Goal: Transaction & Acquisition: Purchase product/service

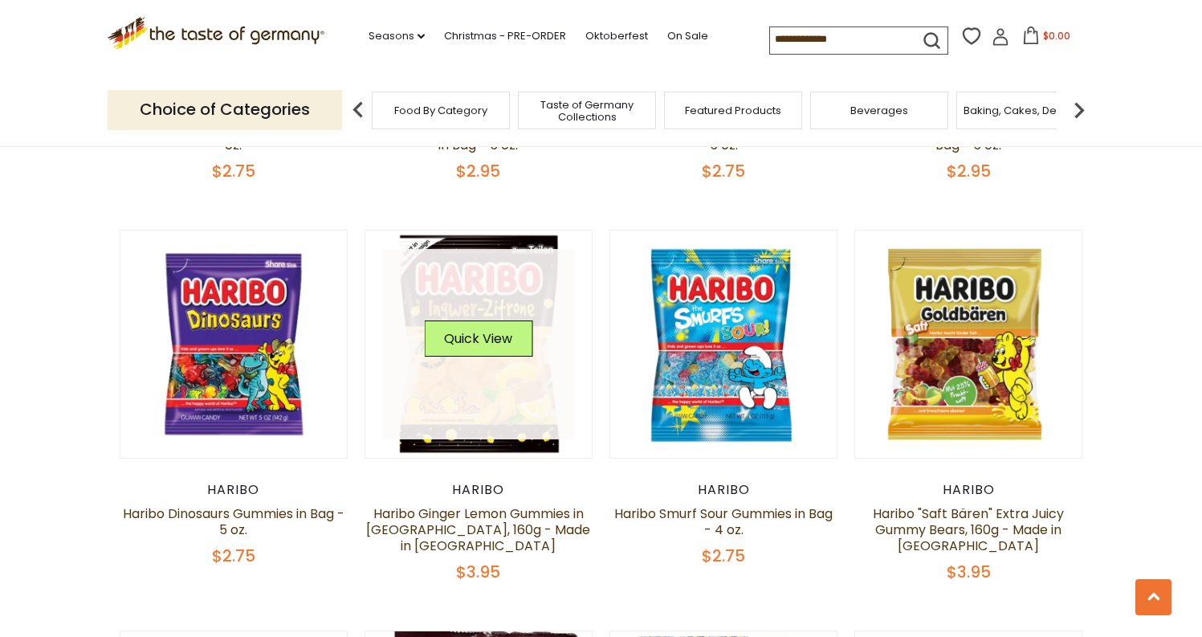
scroll to position [1318, 0]
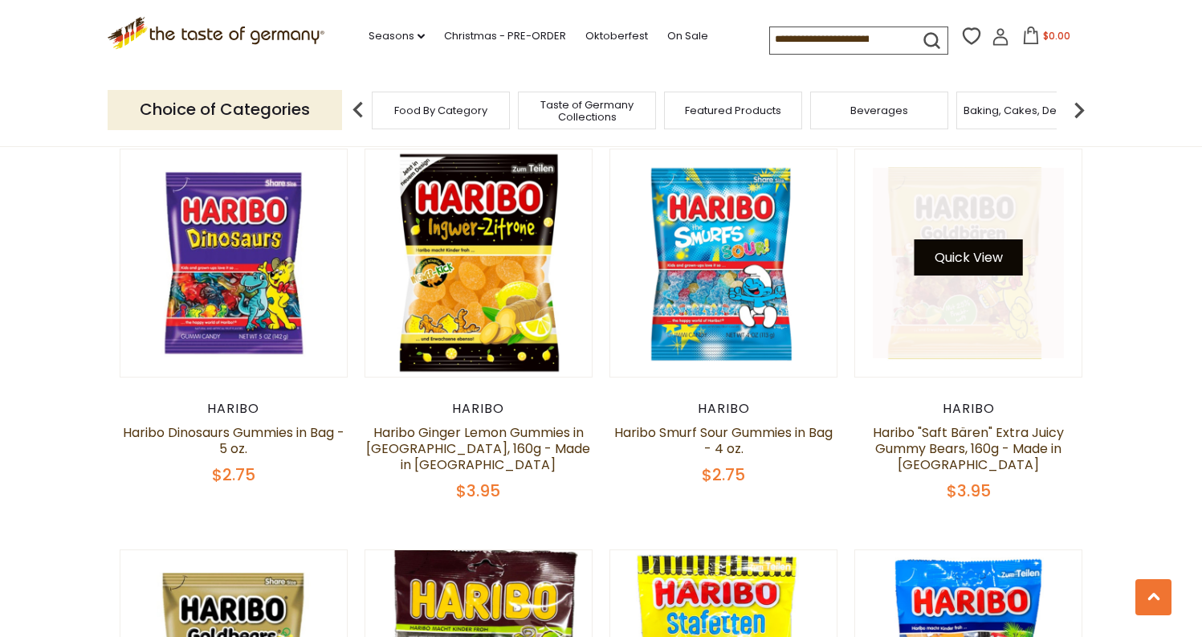
click at [986, 258] on button "Quick View" at bounding box center [969, 257] width 108 height 36
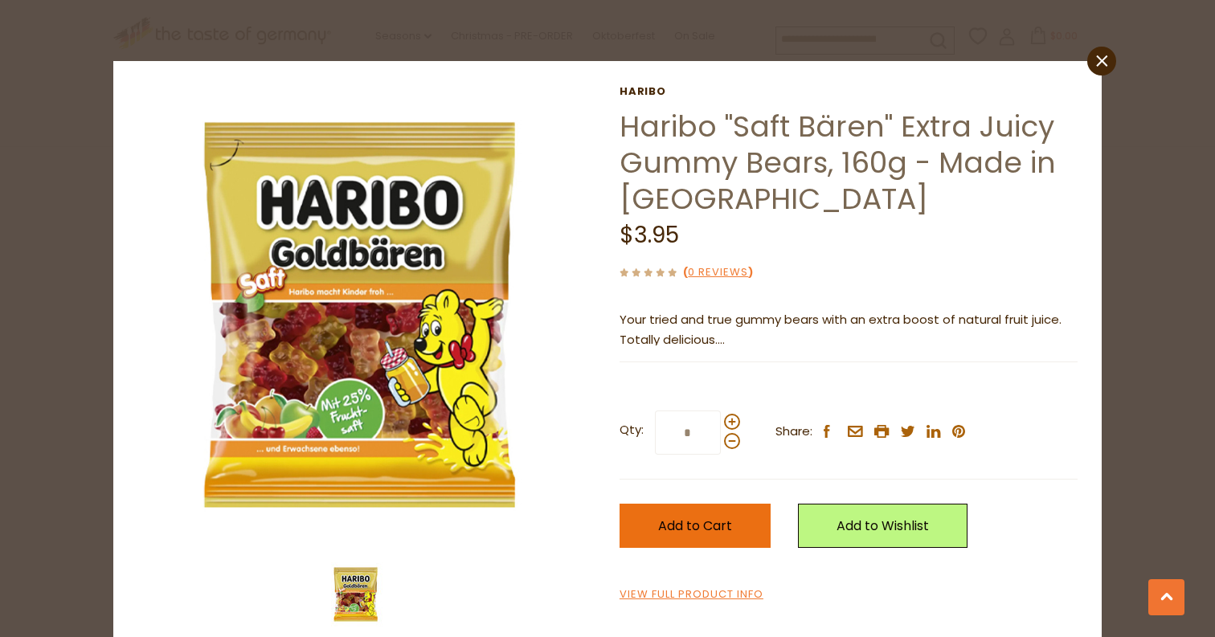
click at [702, 518] on span "Add to Cart" at bounding box center [695, 525] width 74 height 18
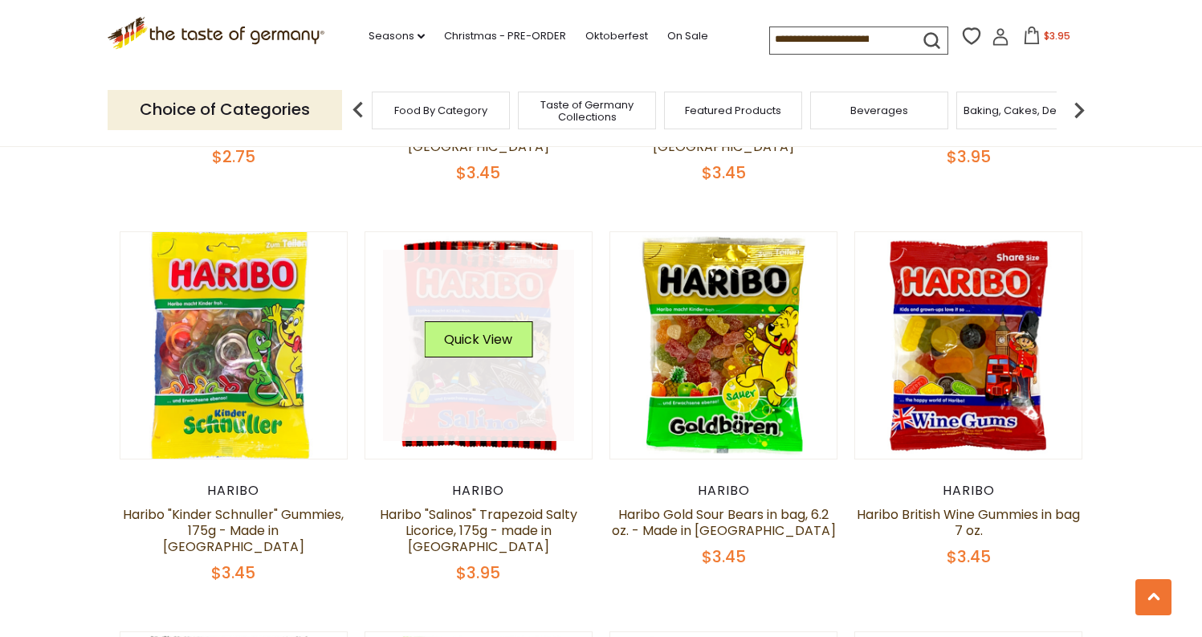
scroll to position [2034, 0]
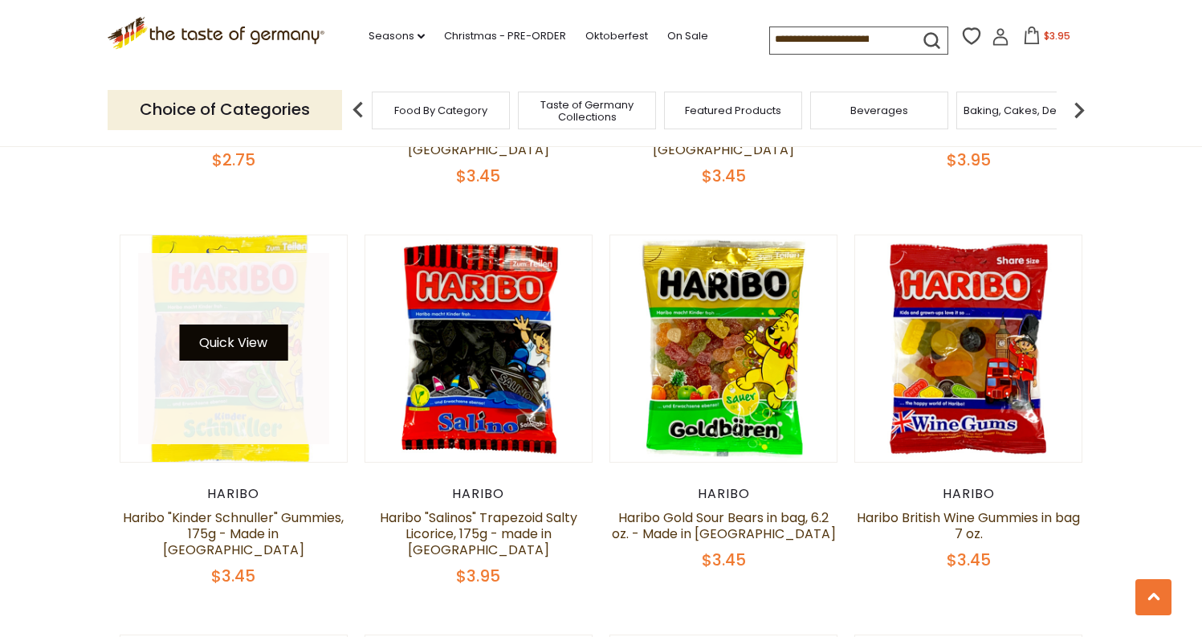
click at [232, 325] on button "Quick View" at bounding box center [233, 343] width 108 height 36
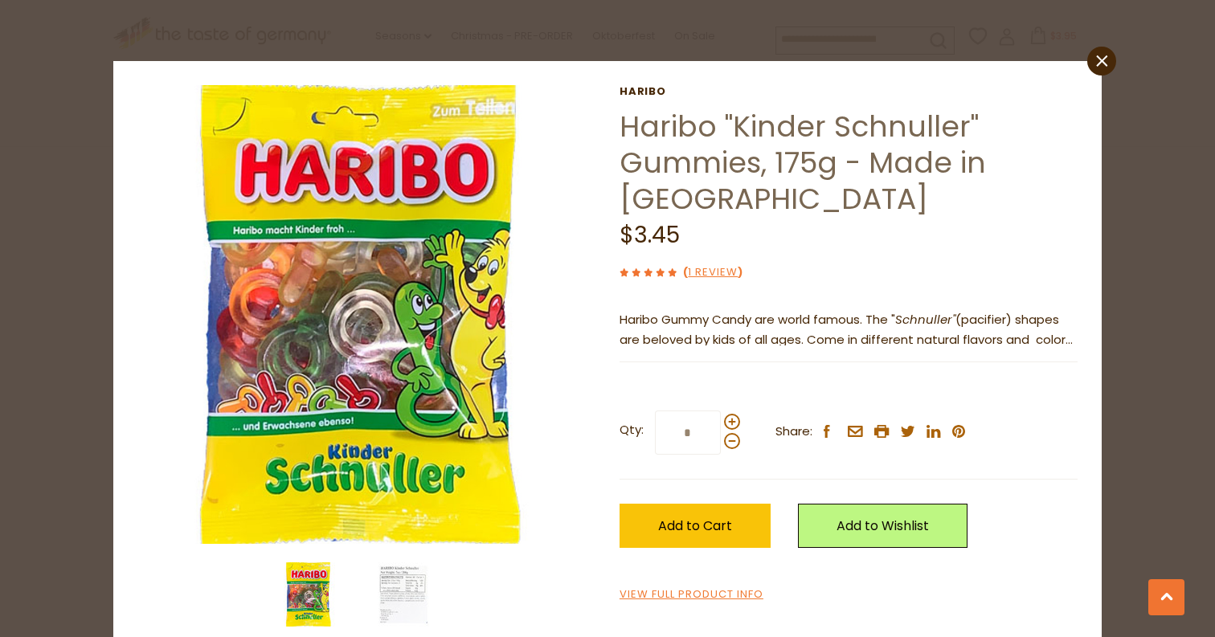
click at [1094, 69] on link "close" at bounding box center [1101, 61] width 29 height 29
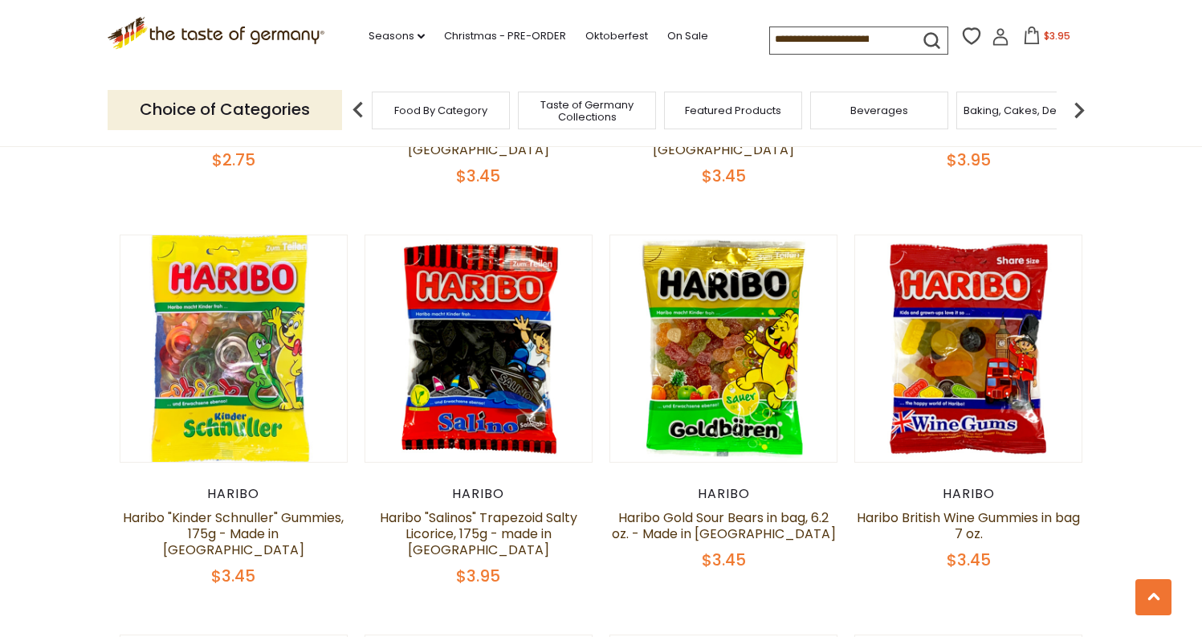
click at [515, 488] on div "Haribo Haribo "Salinos" Trapezoid Salty Licorice, 175g - made in Germany $3.95" at bounding box center [479, 536] width 229 height 100
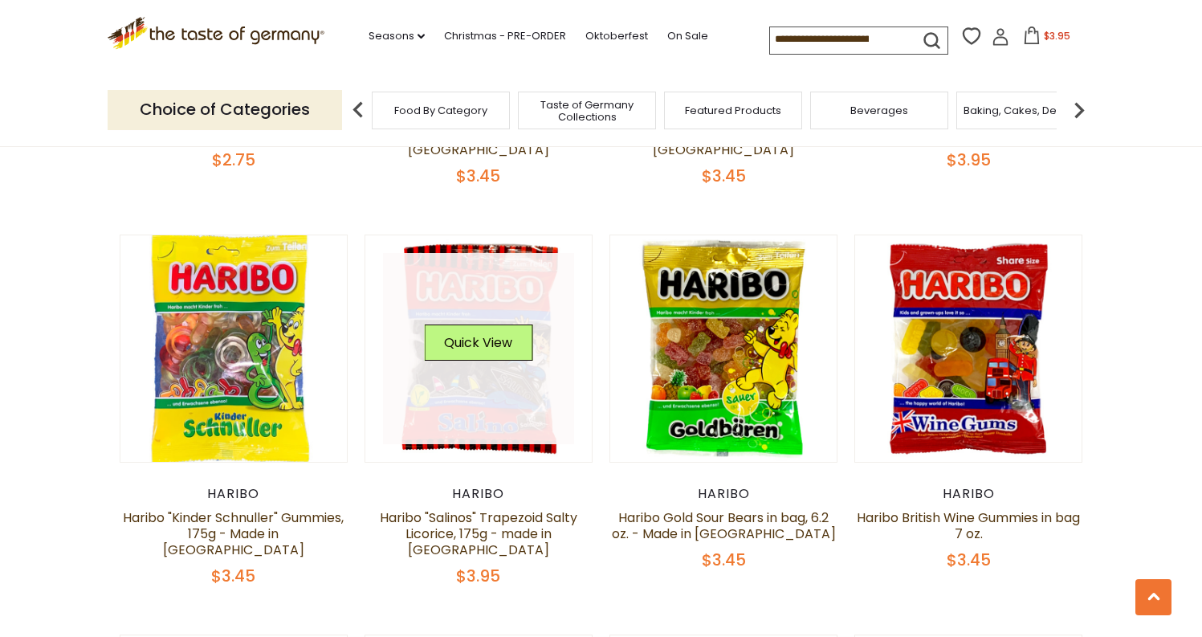
click at [521, 399] on link at bounding box center [478, 348] width 191 height 191
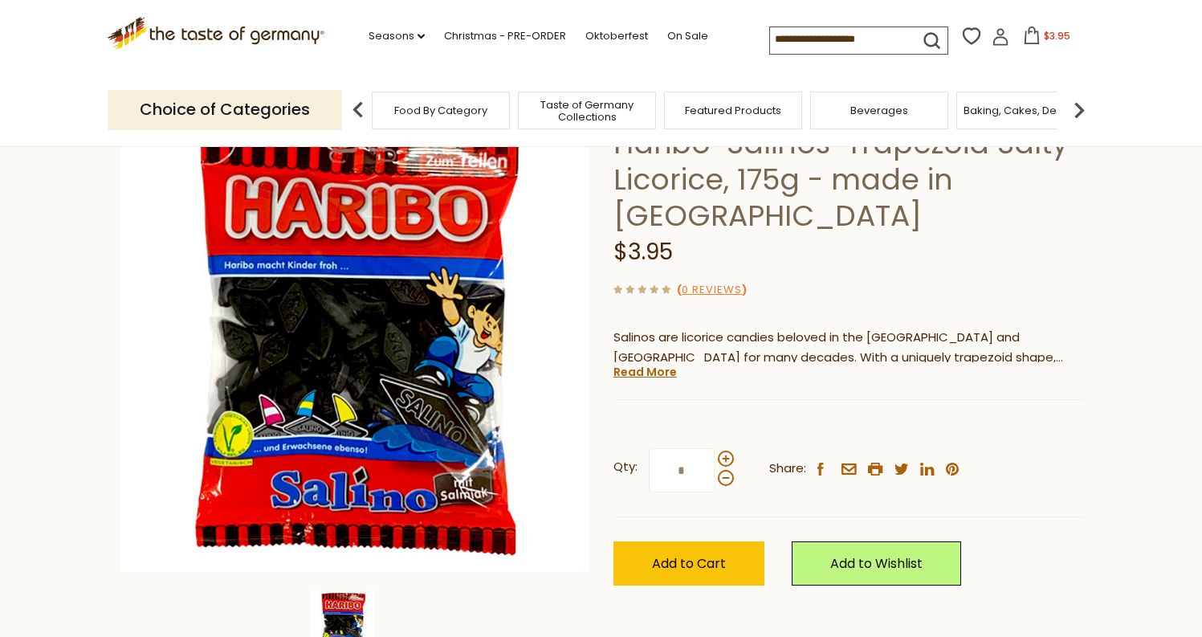
scroll to position [148, 0]
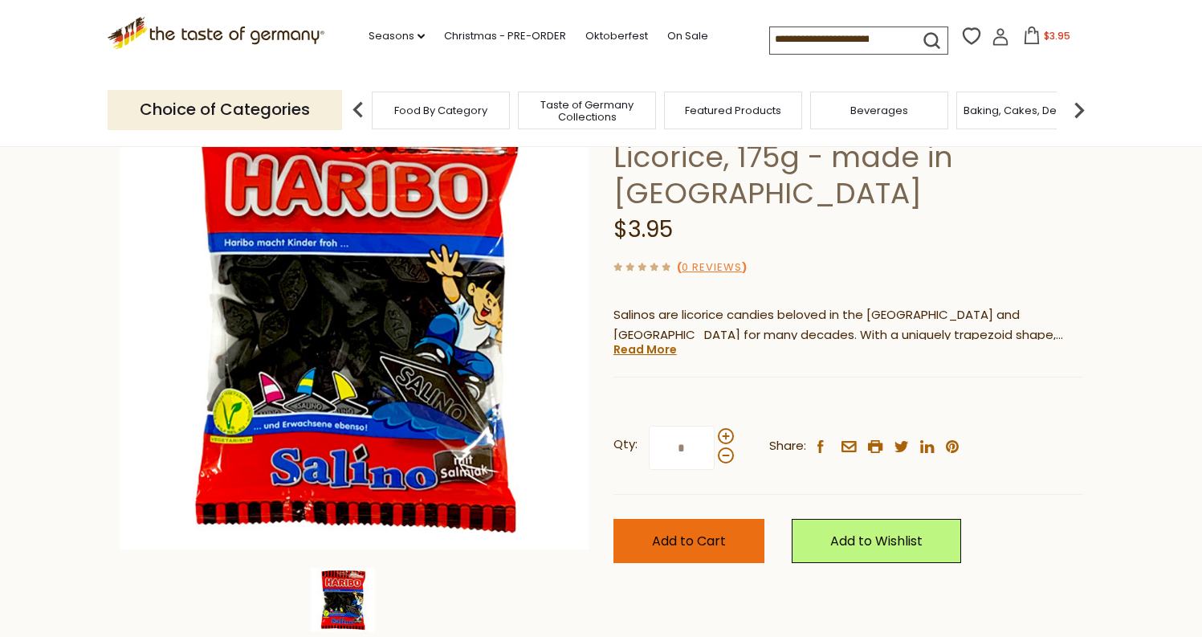
click at [705, 553] on button "Add to Cart" at bounding box center [689, 541] width 151 height 44
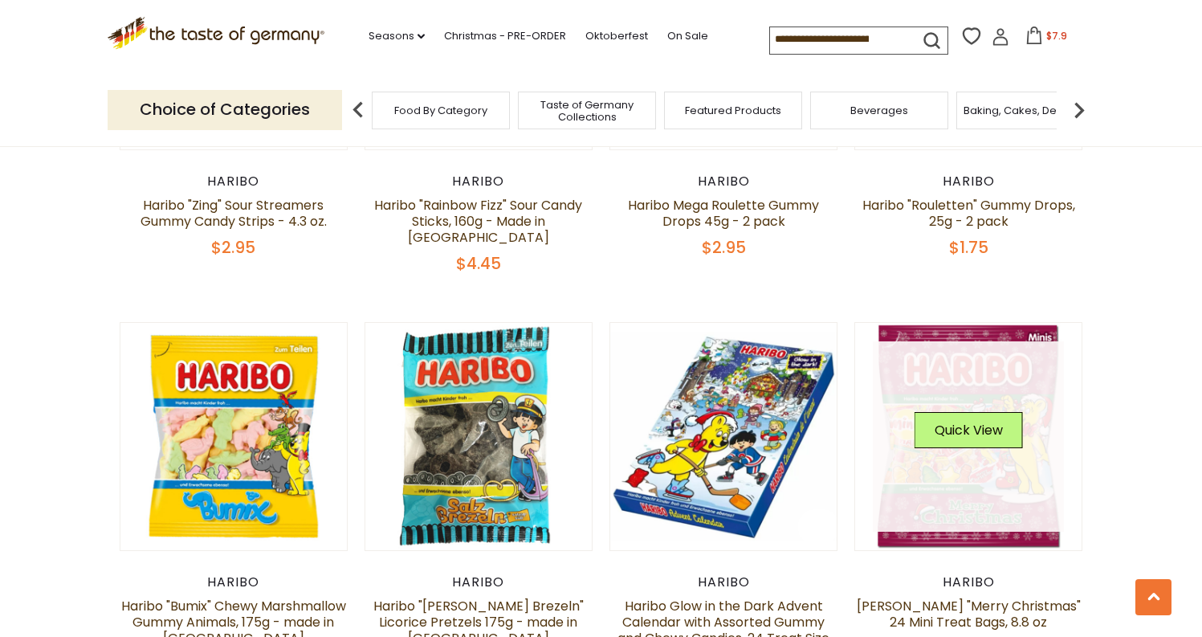
scroll to position [3402, 0]
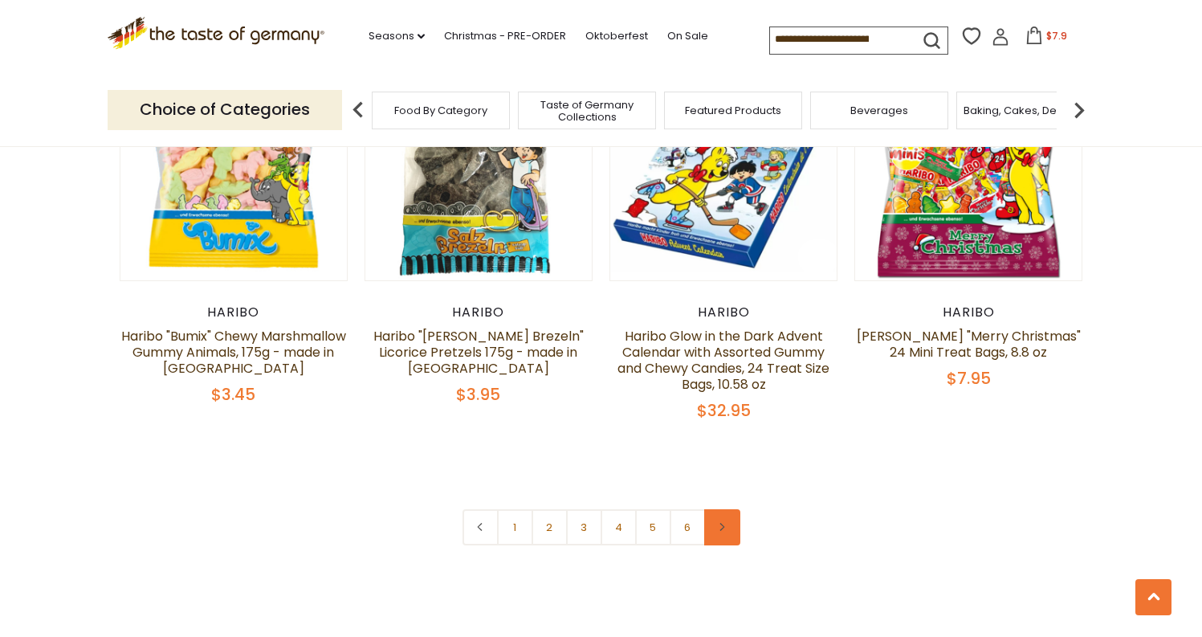
click at [720, 523] on icon at bounding box center [722, 527] width 10 height 8
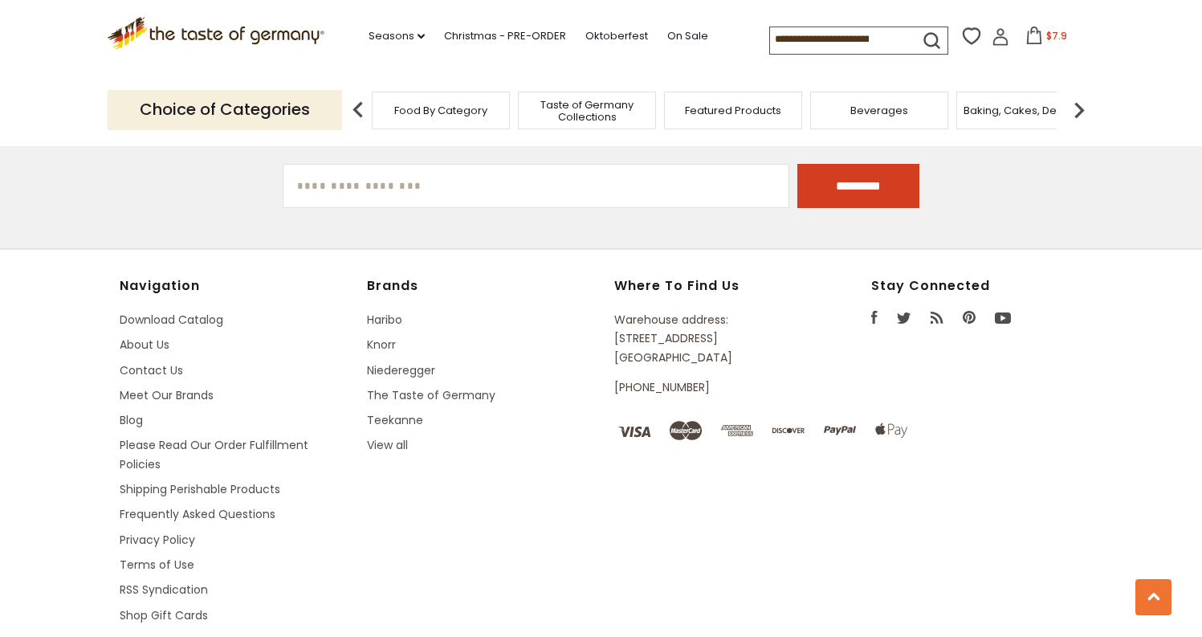
scroll to position [3721, 0]
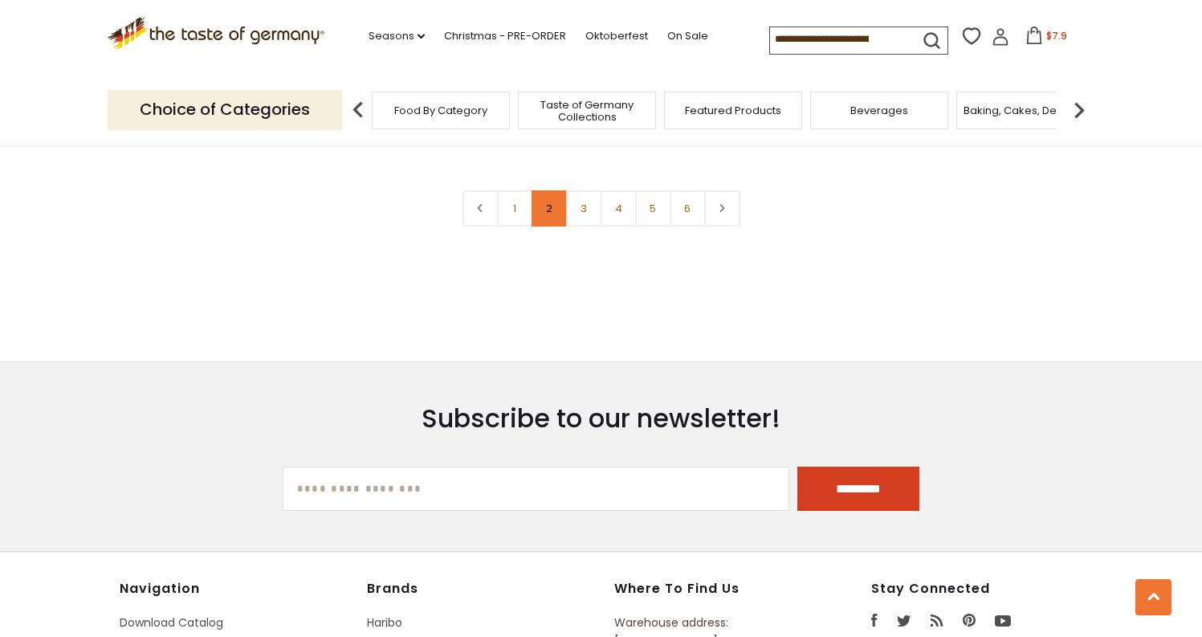
click at [553, 190] on link "2" at bounding box center [550, 208] width 36 height 36
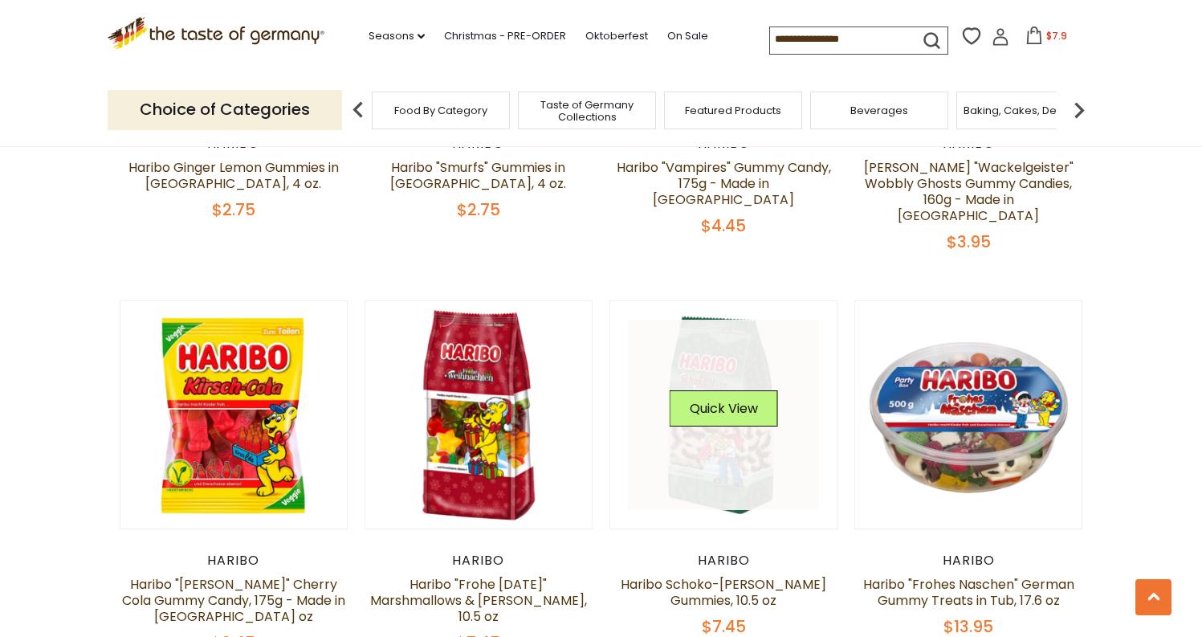
scroll to position [1357, 0]
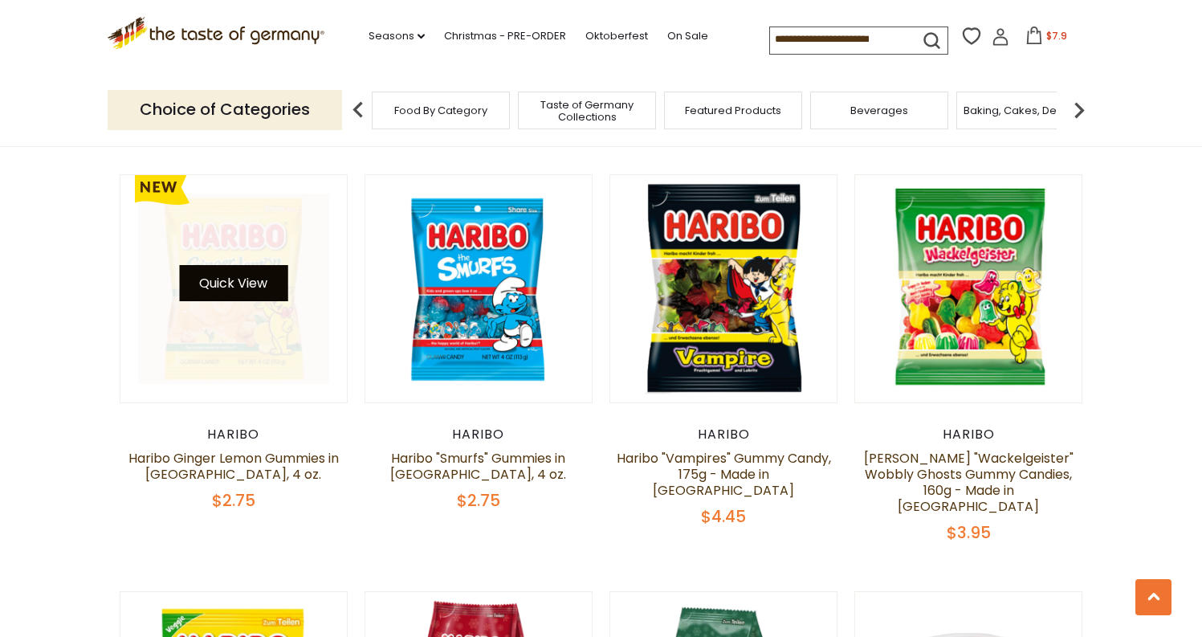
click at [218, 265] on button "Quick View" at bounding box center [233, 283] width 108 height 36
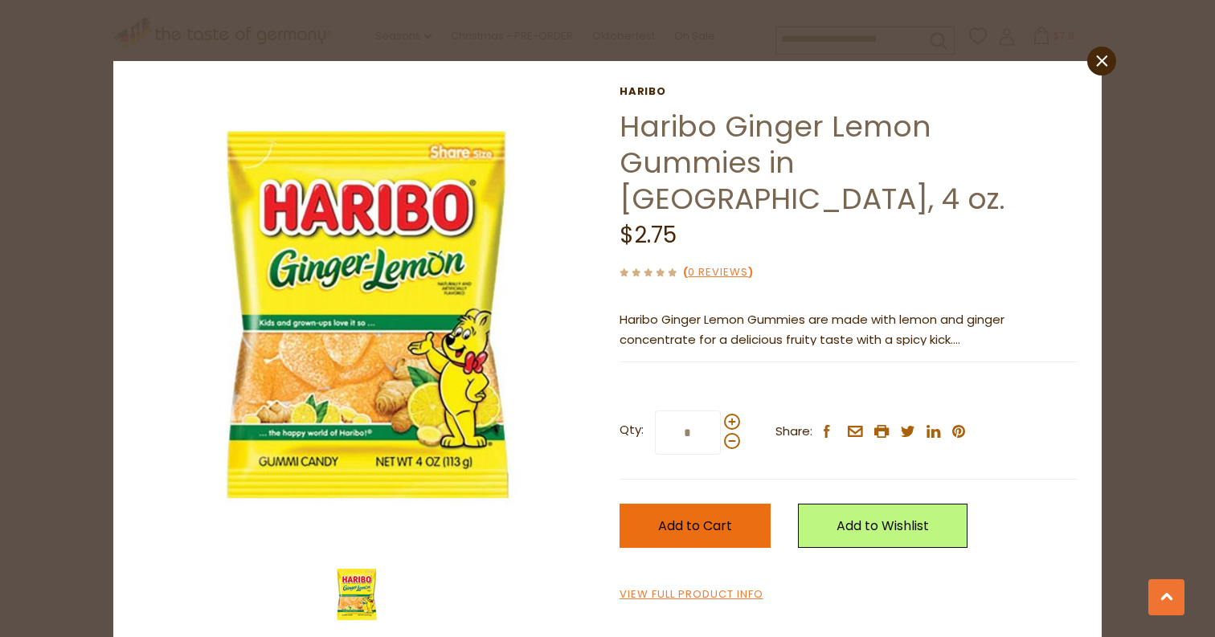
click at [696, 504] on button "Add to Cart" at bounding box center [694, 526] width 151 height 44
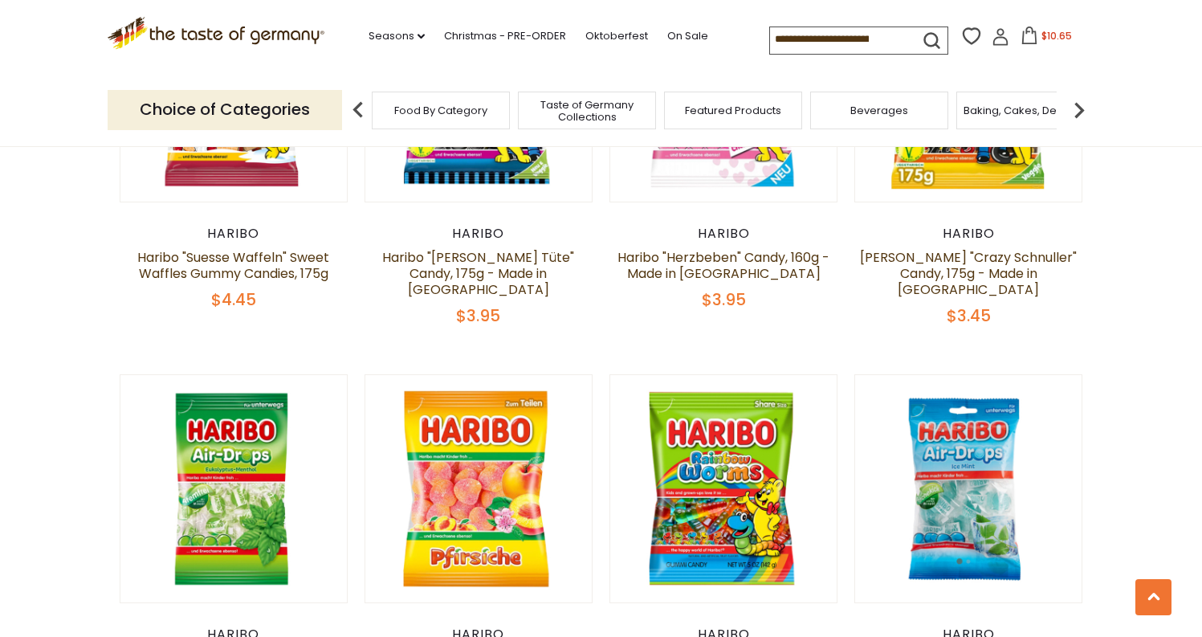
scroll to position [2401, 0]
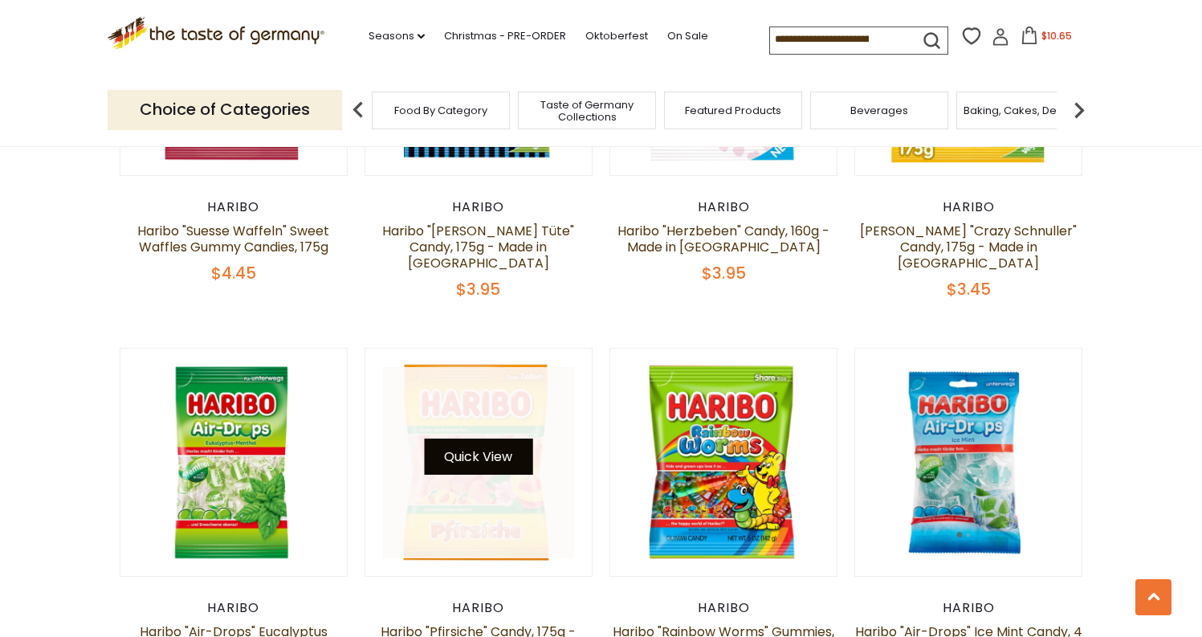
click at [496, 439] on button "Quick View" at bounding box center [478, 457] width 108 height 36
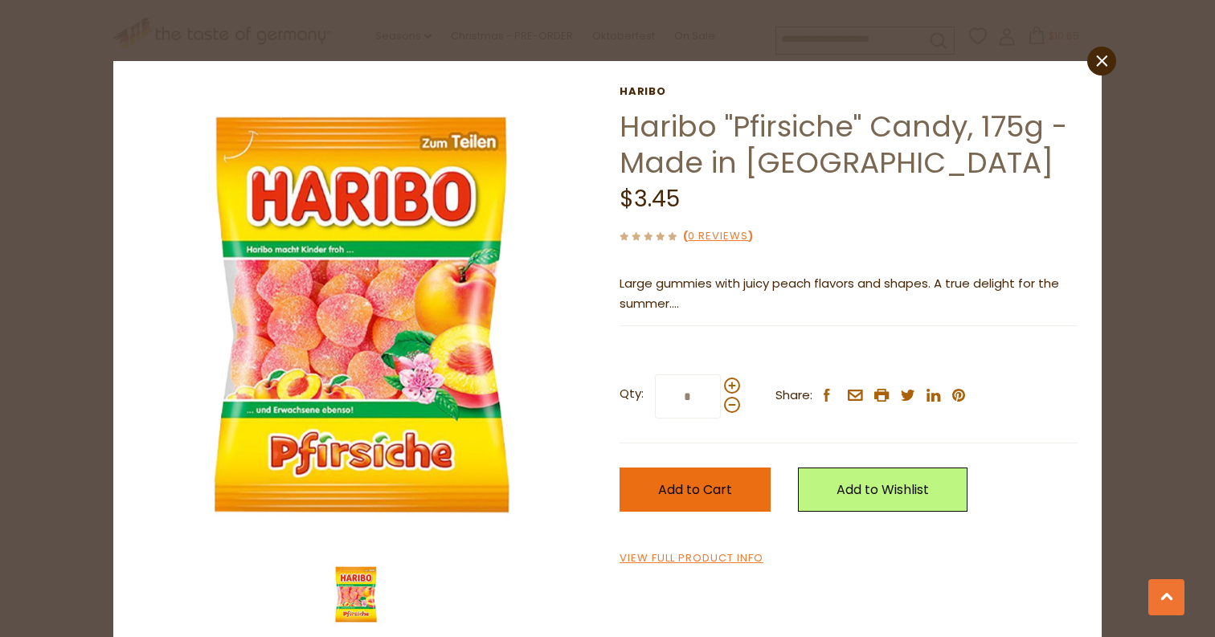
click at [707, 476] on button "Add to Cart" at bounding box center [694, 489] width 151 height 44
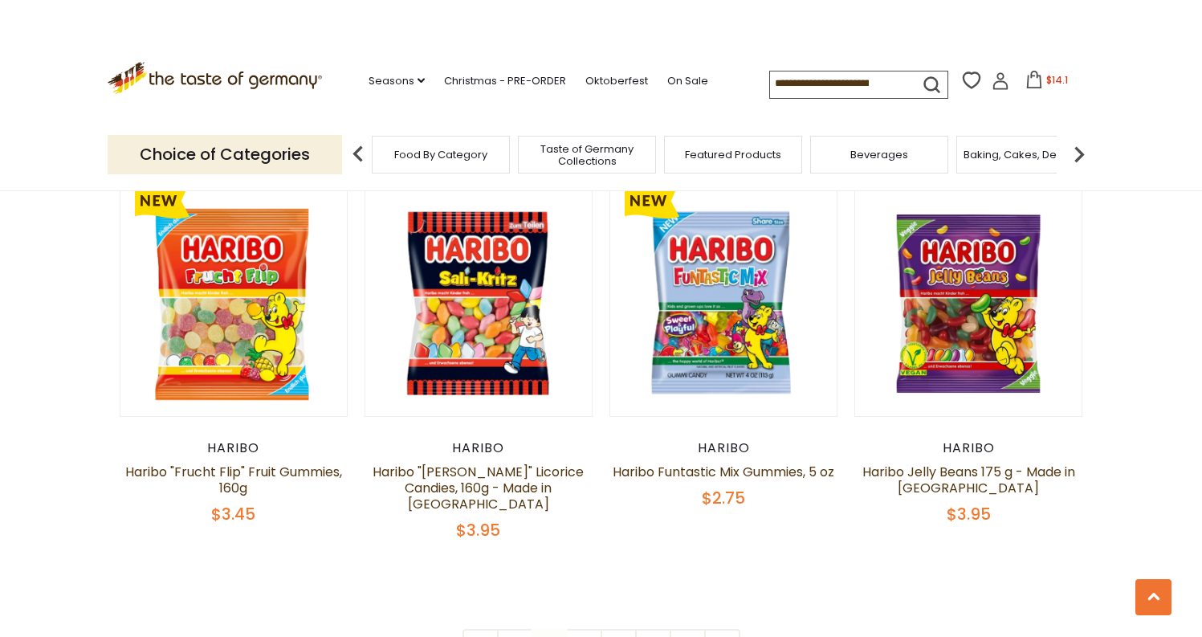
scroll to position [3334, 0]
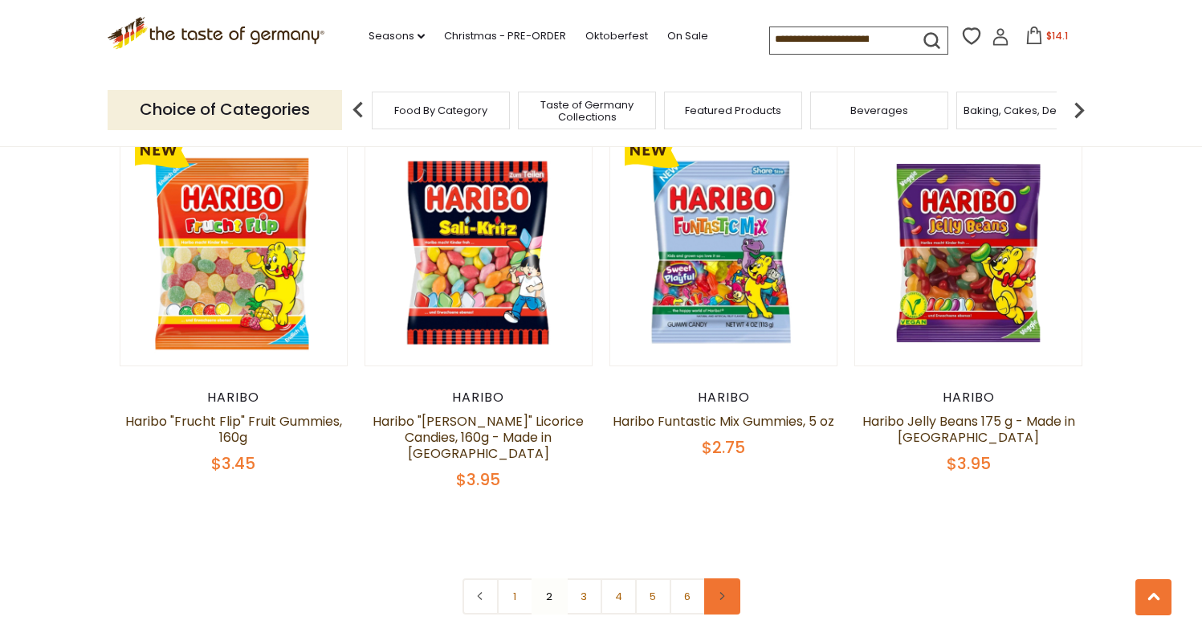
scroll to position [3400, 0]
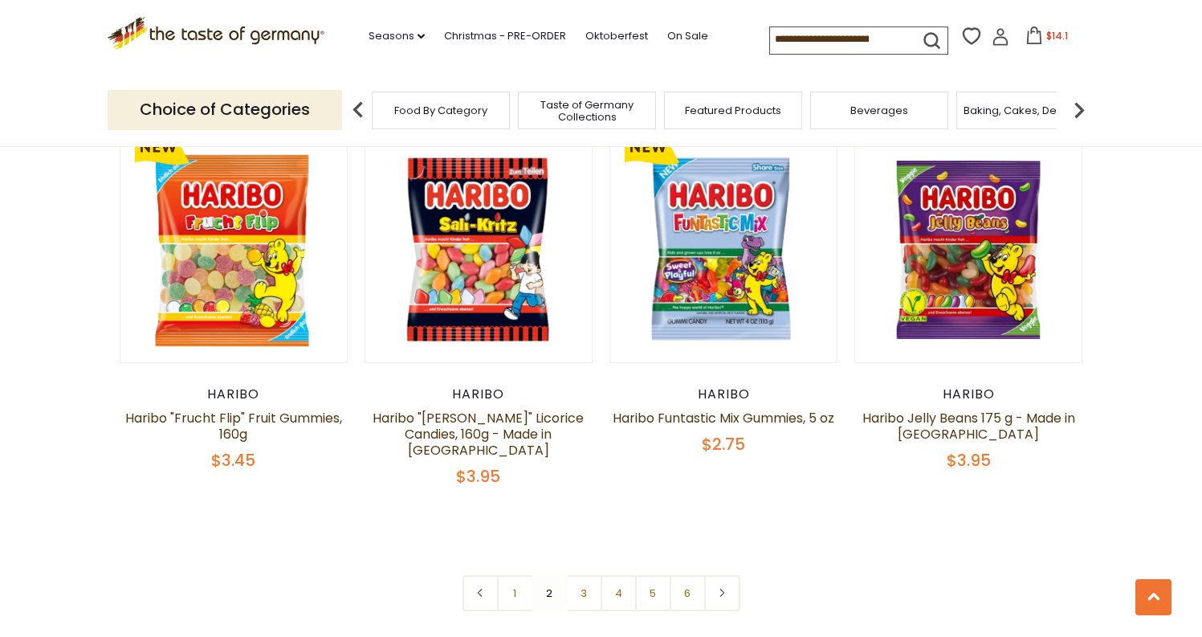
click at [721, 589] on icon at bounding box center [722, 593] width 10 height 8
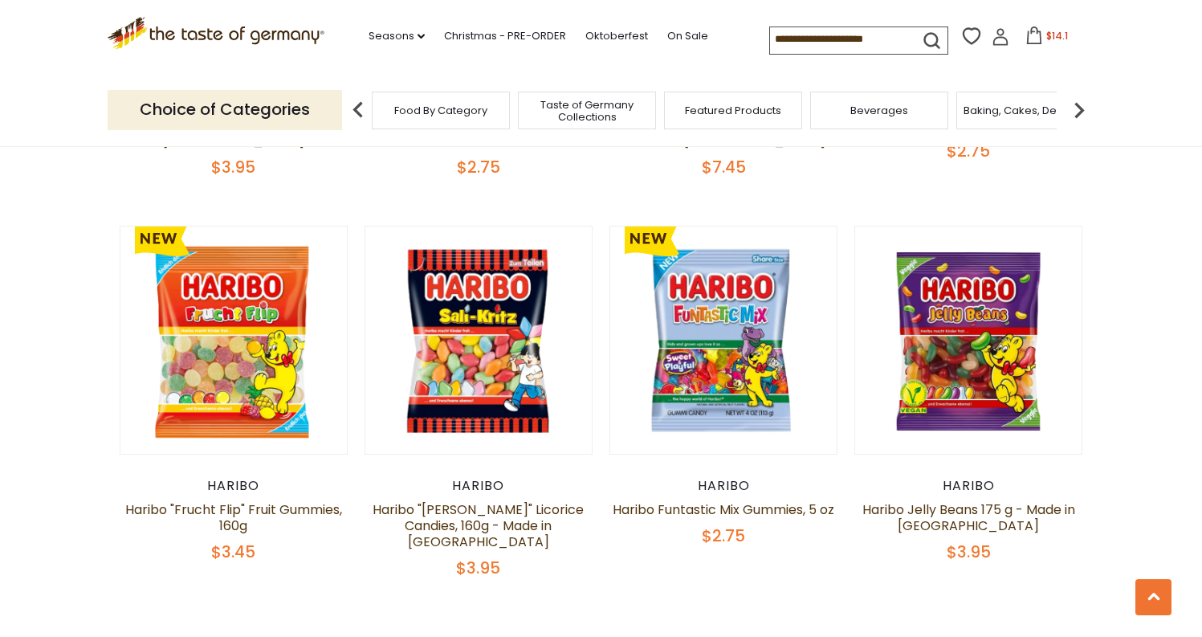
scroll to position [3312, 0]
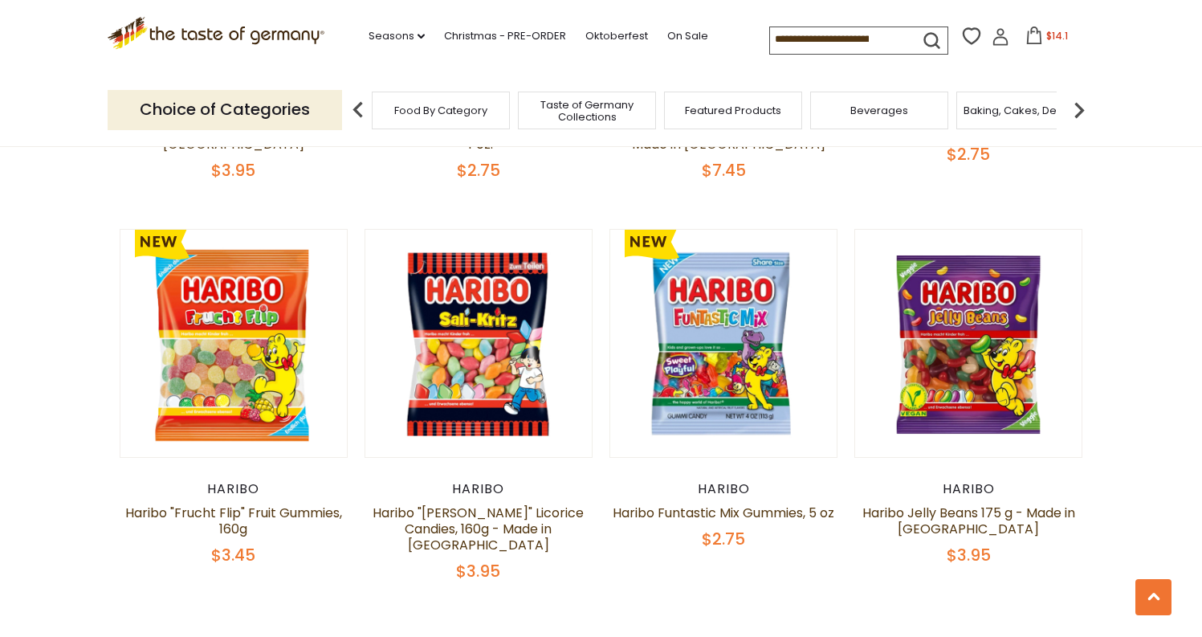
scroll to position [3309, 0]
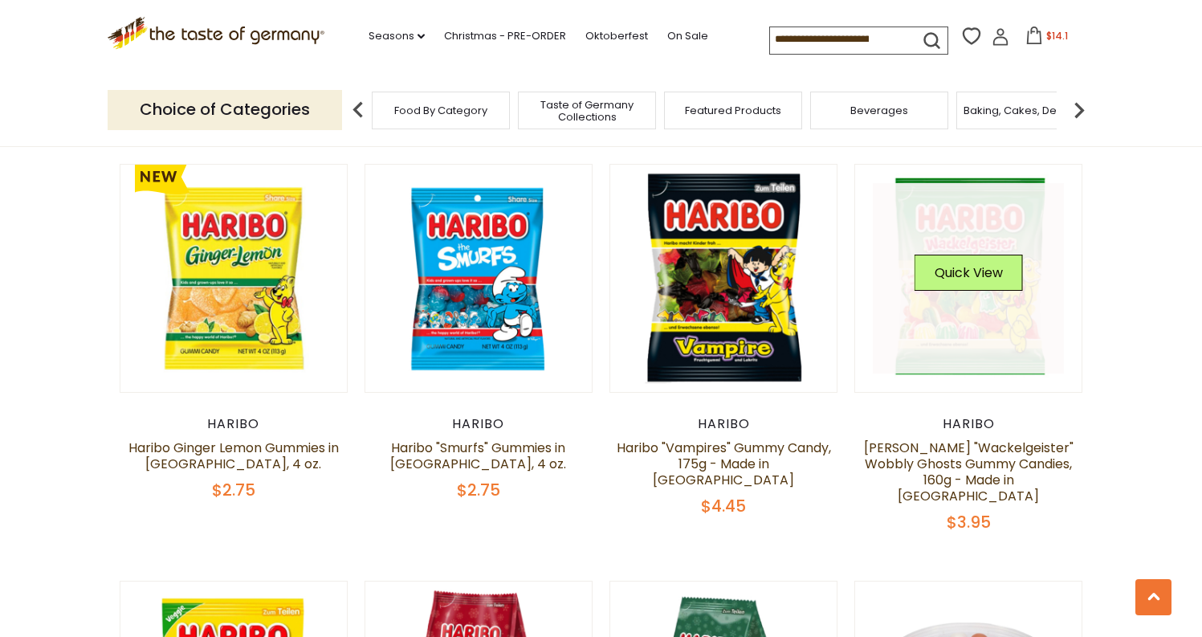
scroll to position [1443, 0]
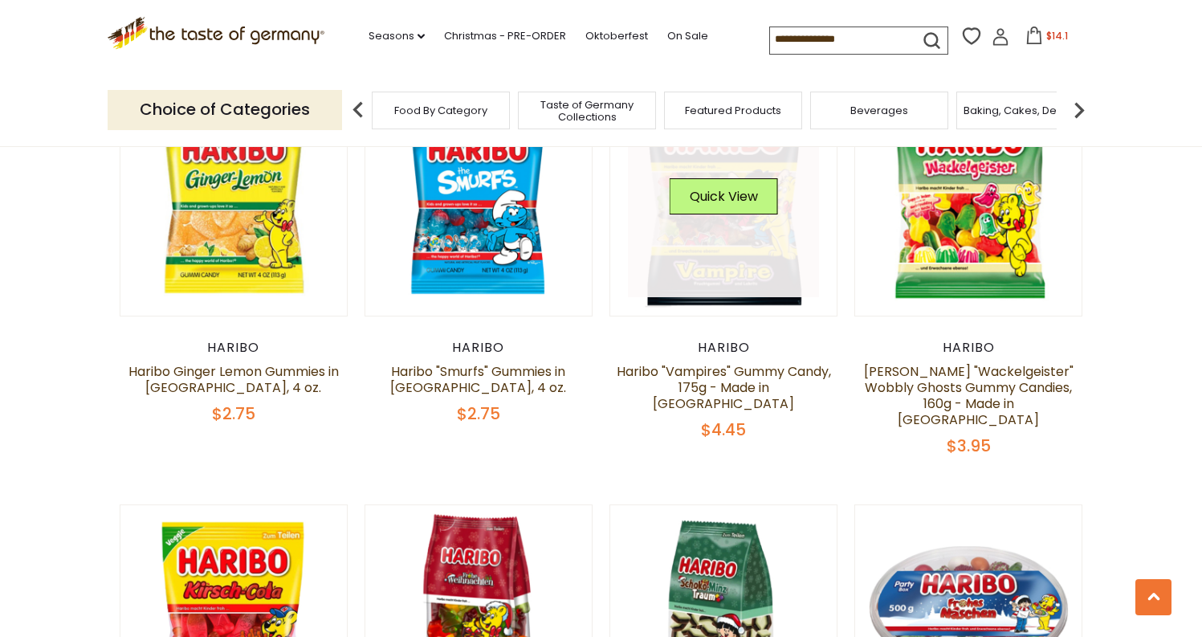
click at [755, 195] on link at bounding box center [723, 202] width 191 height 191
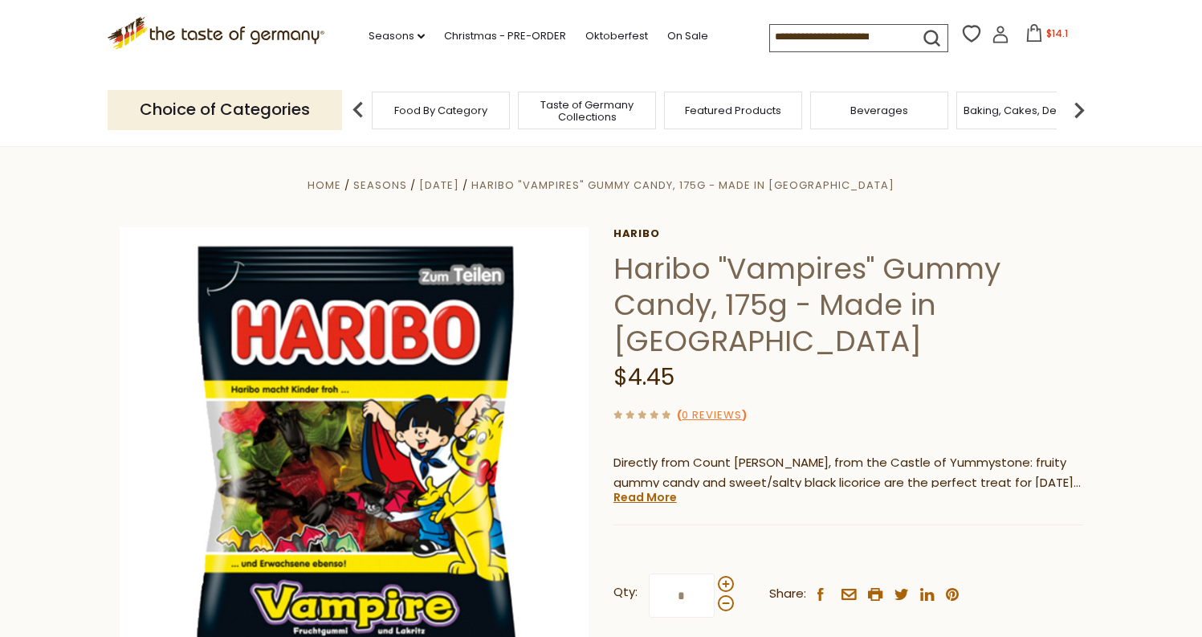
scroll to position [286, 0]
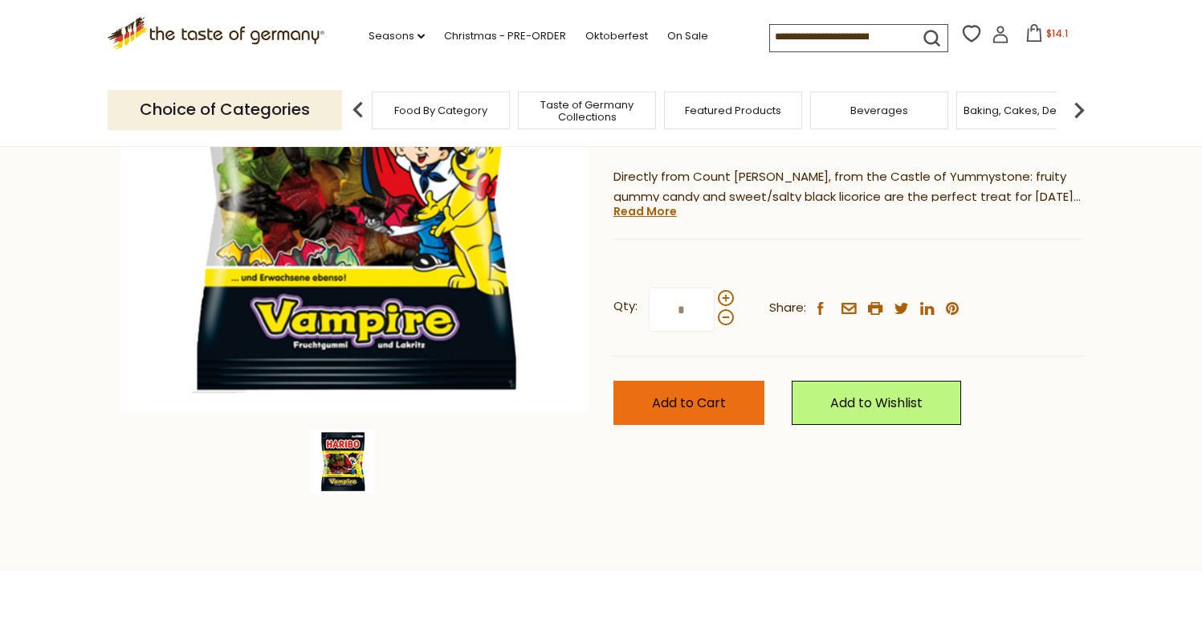
click at [717, 394] on span "Add to Cart" at bounding box center [689, 403] width 74 height 18
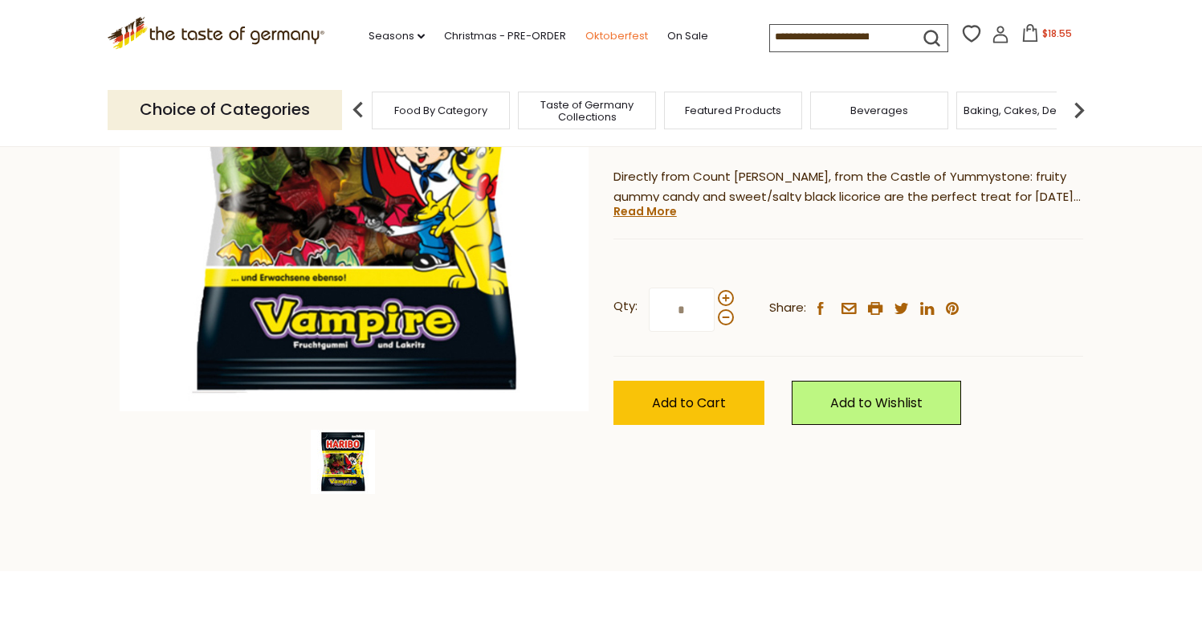
click at [586, 33] on link "Oktoberfest" at bounding box center [617, 36] width 63 height 18
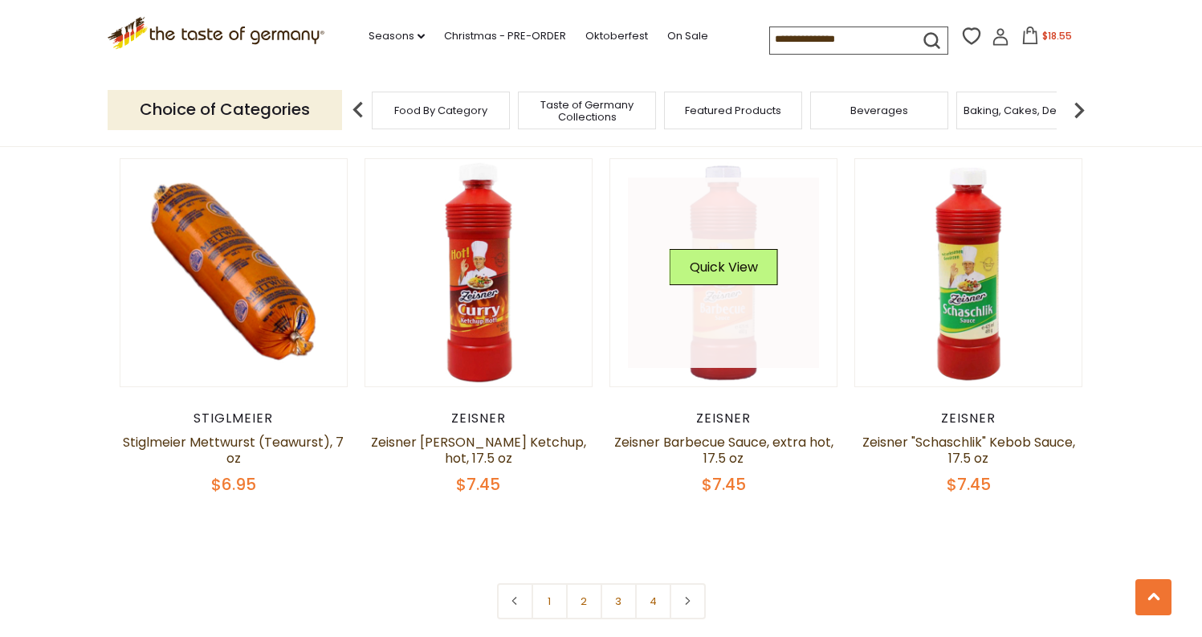
scroll to position [3676, 0]
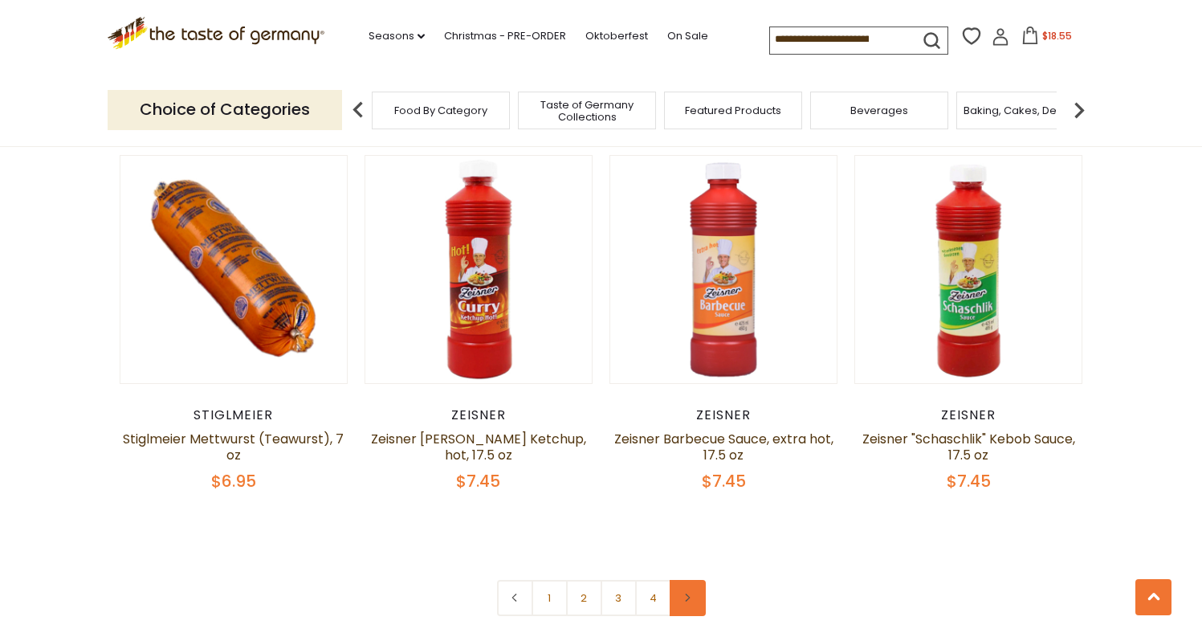
click at [694, 580] on link at bounding box center [688, 598] width 36 height 36
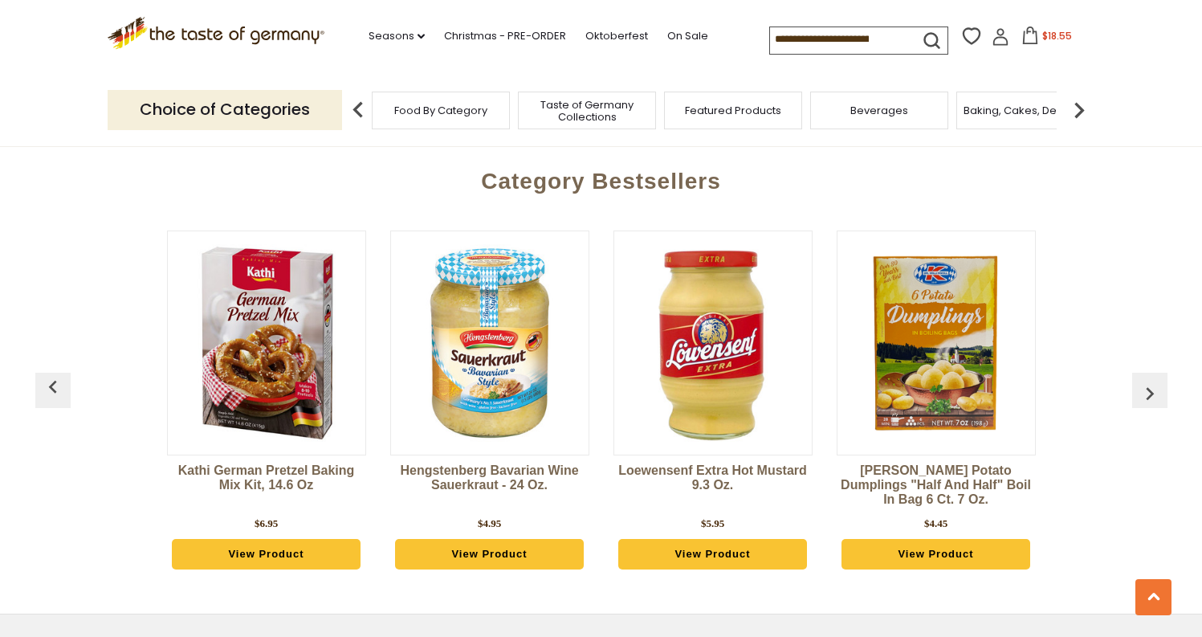
scroll to position [4267, 0]
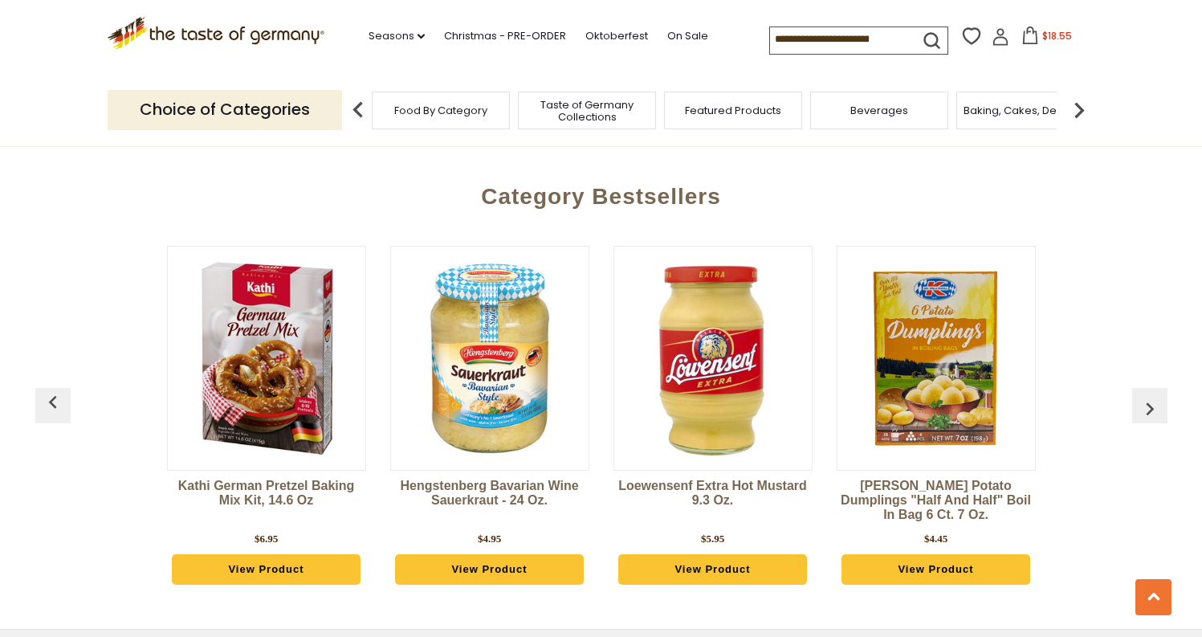
click at [738, 554] on link "View Product" at bounding box center [714, 569] width 190 height 31
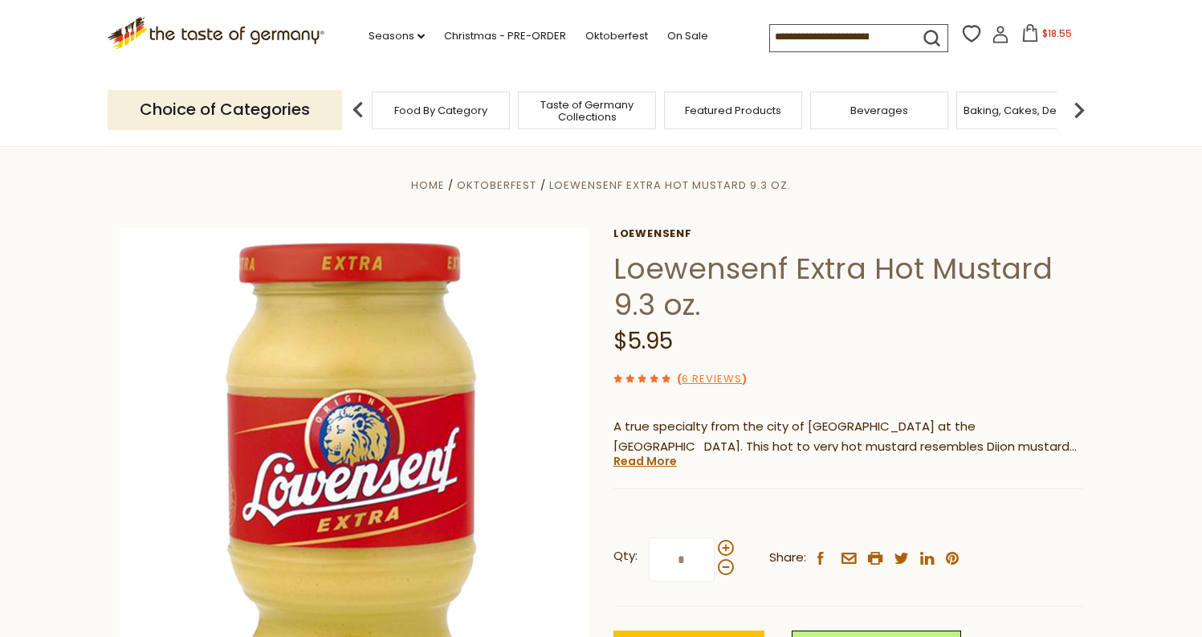
click at [898, 117] on div "Beverages" at bounding box center [879, 111] width 138 height 38
click at [855, 112] on span "Beverages" at bounding box center [880, 110] width 58 height 12
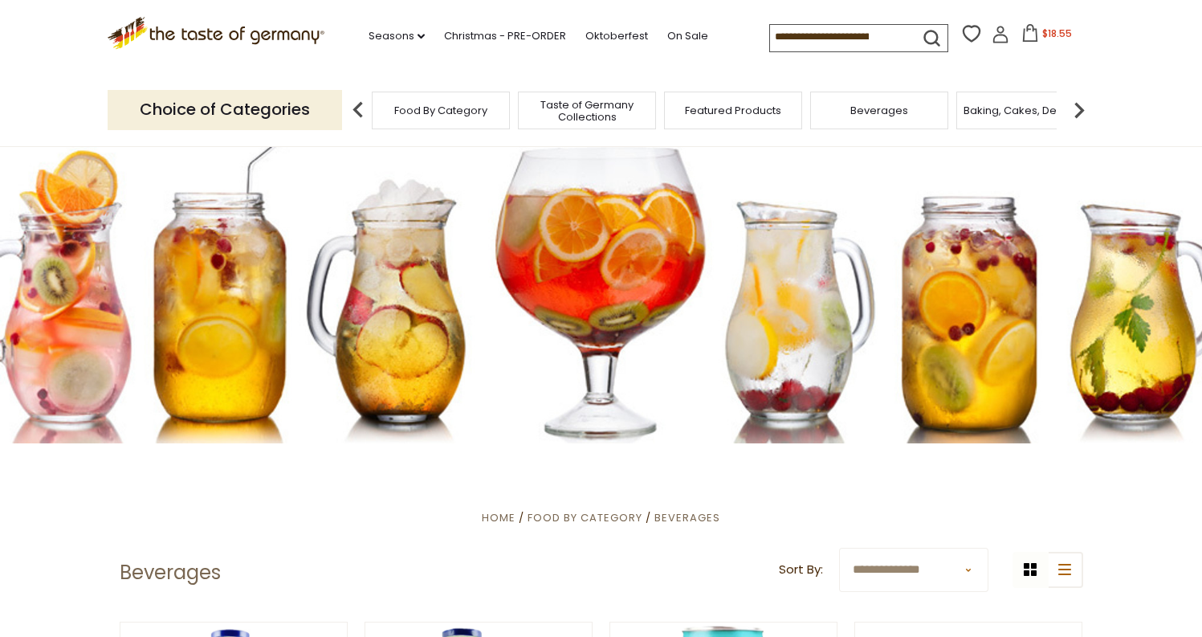
click at [1077, 115] on img at bounding box center [1080, 110] width 32 height 32
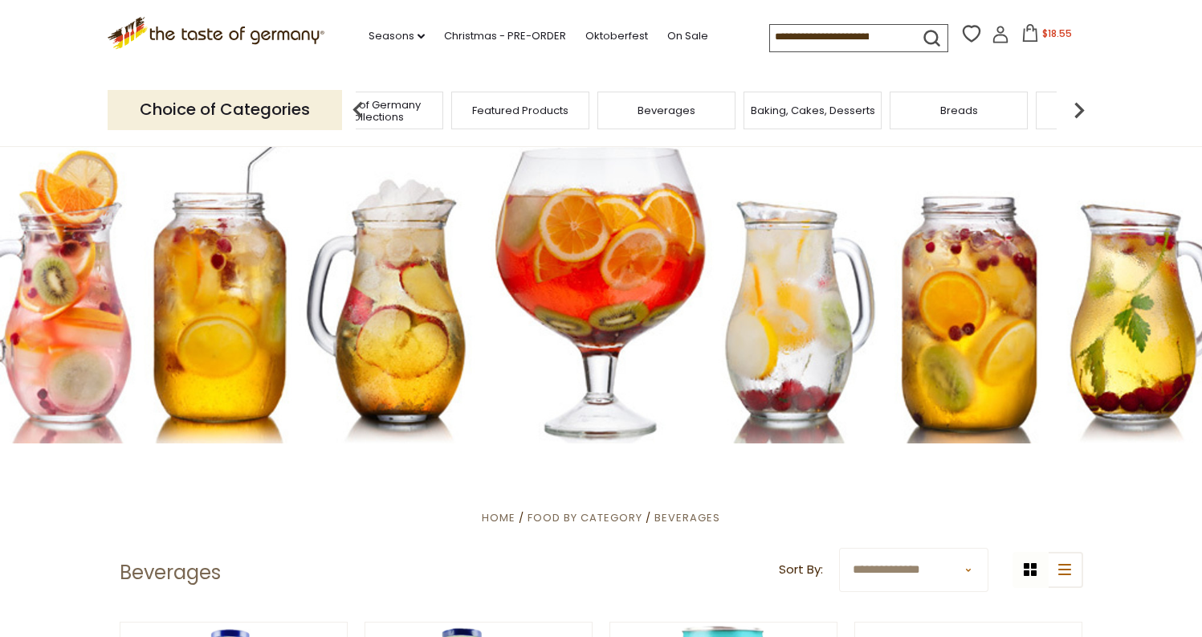
click at [864, 109] on span "Baking, Cakes, Desserts" at bounding box center [813, 110] width 125 height 12
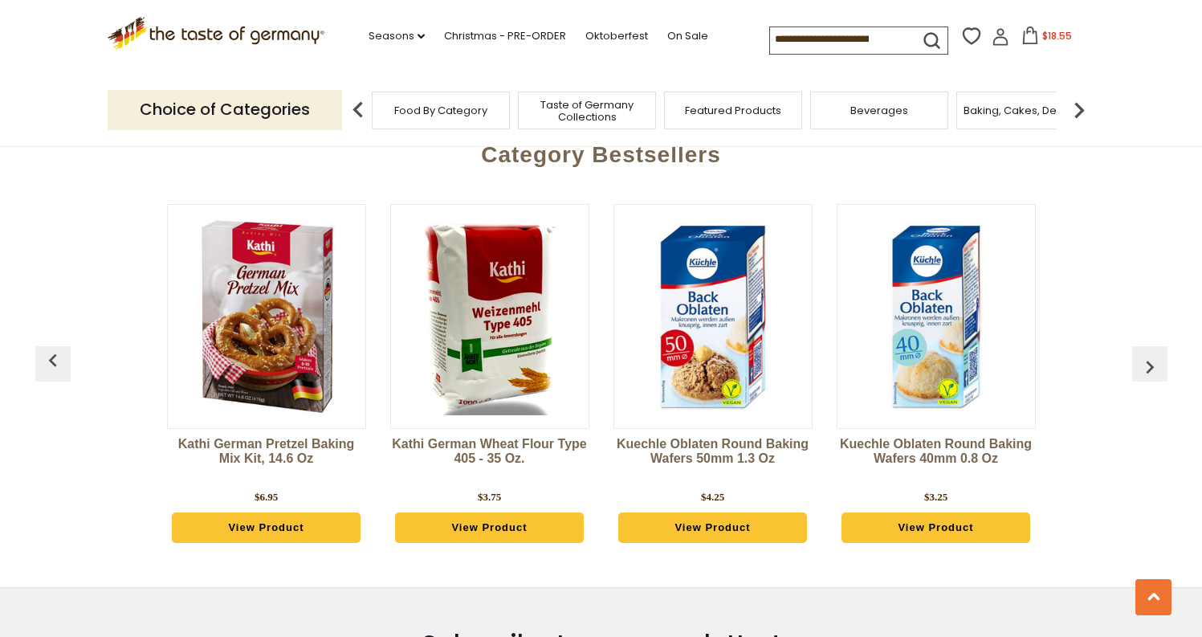
scroll to position [3988, 0]
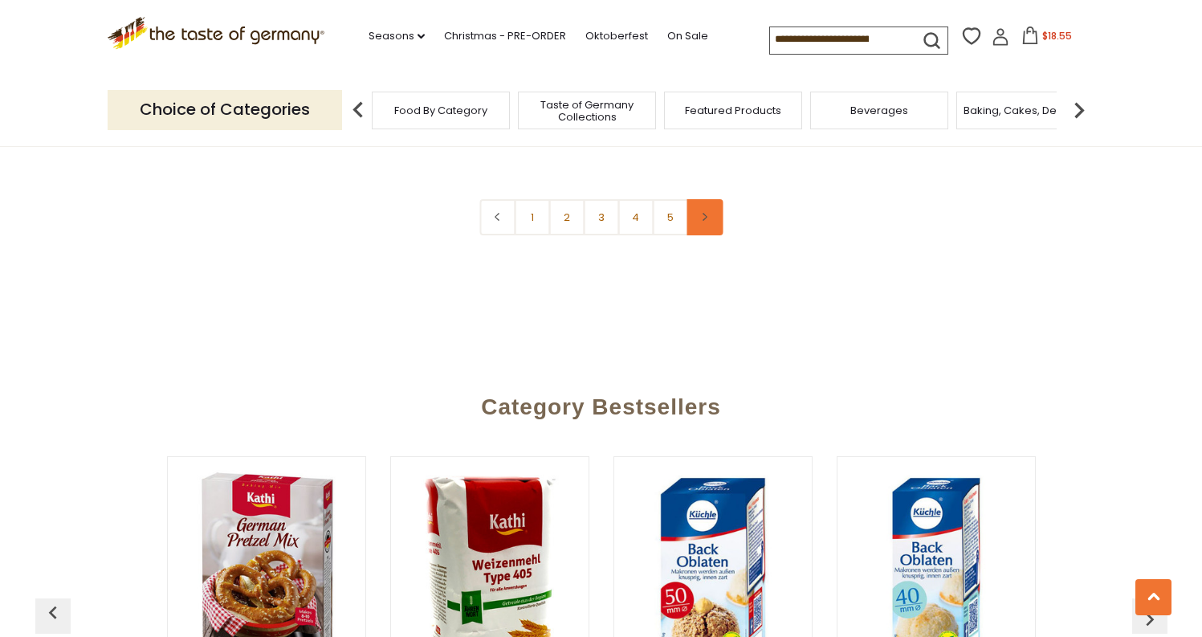
click at [715, 199] on link at bounding box center [705, 217] width 36 height 36
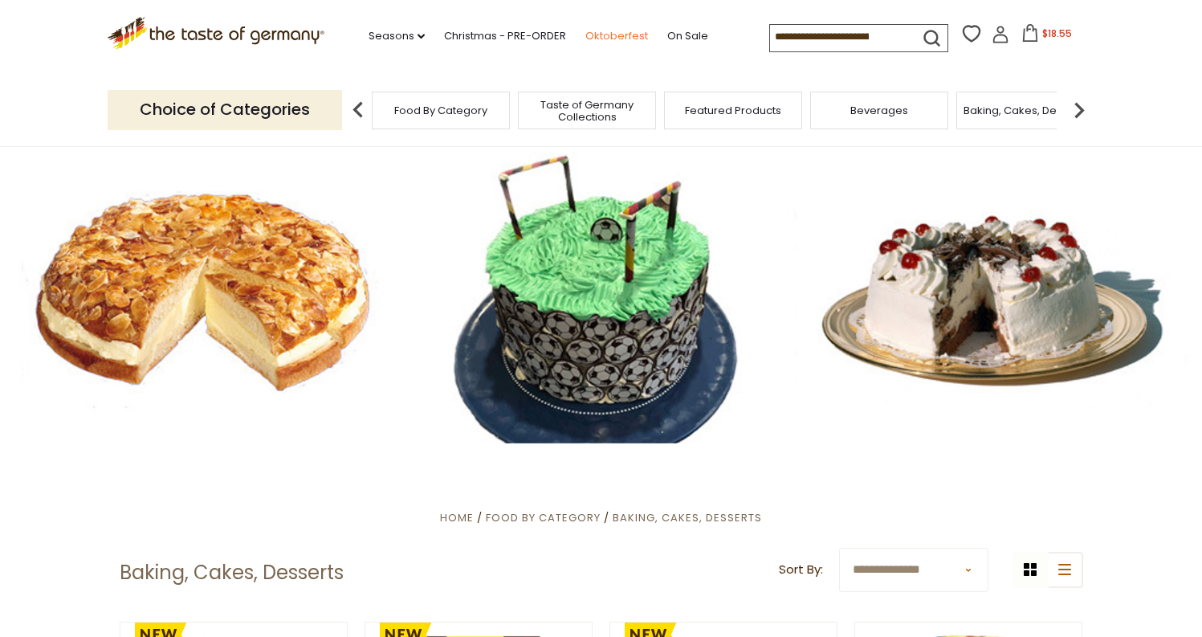
click at [586, 41] on link "Oktoberfest" at bounding box center [617, 36] width 63 height 18
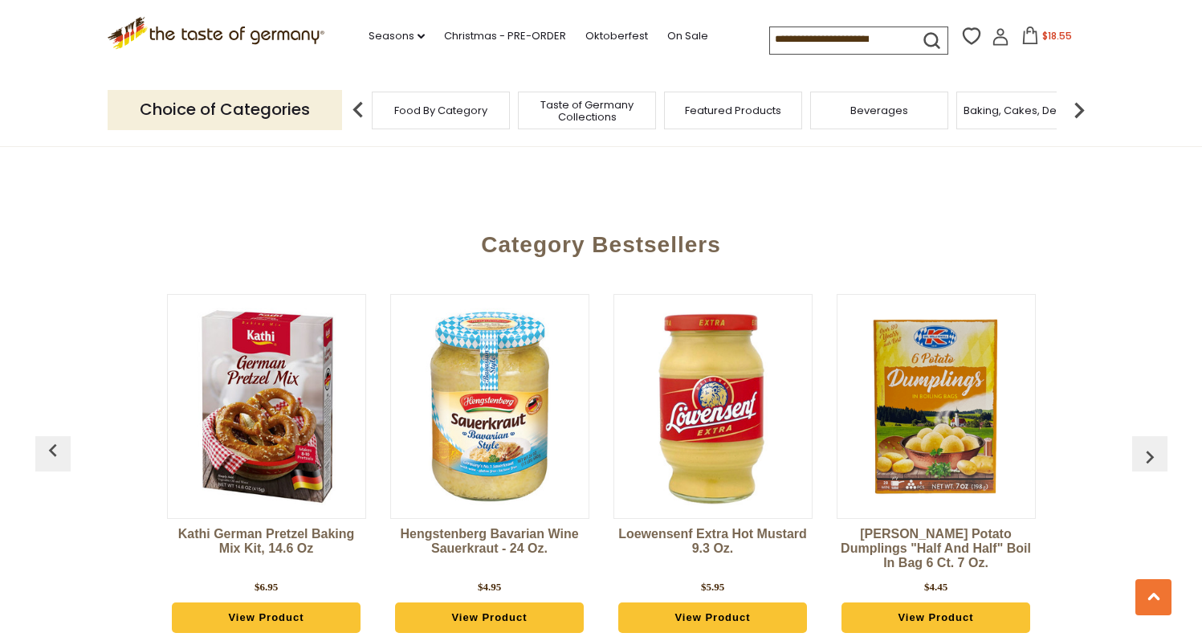
scroll to position [3706, 0]
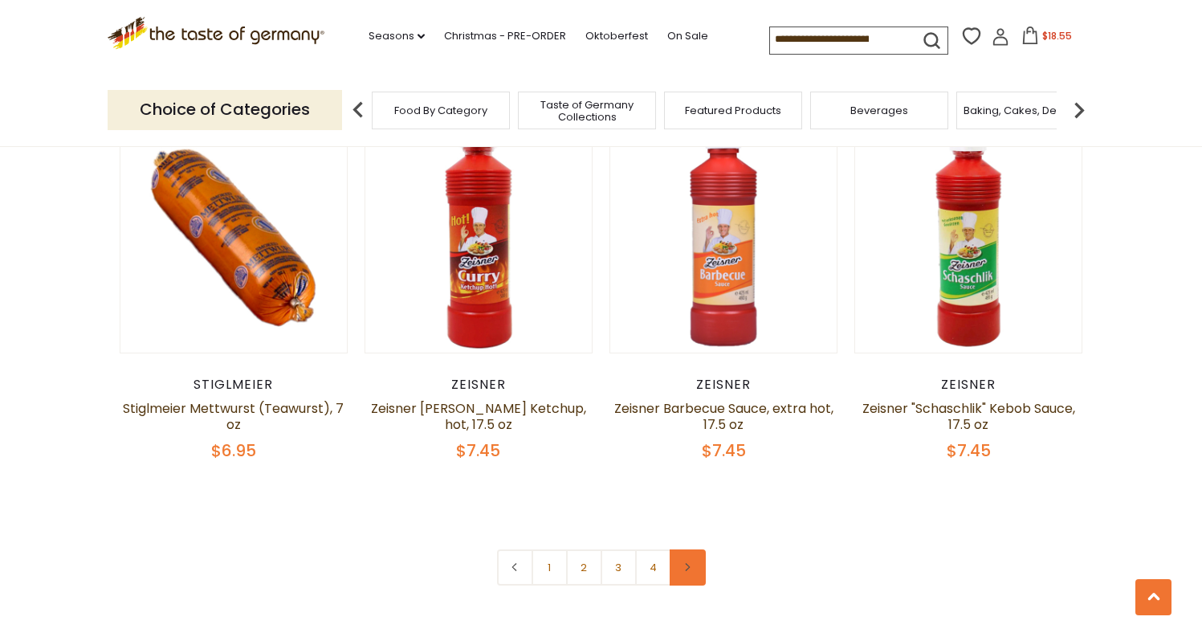
click at [699, 549] on link at bounding box center [688, 567] width 36 height 36
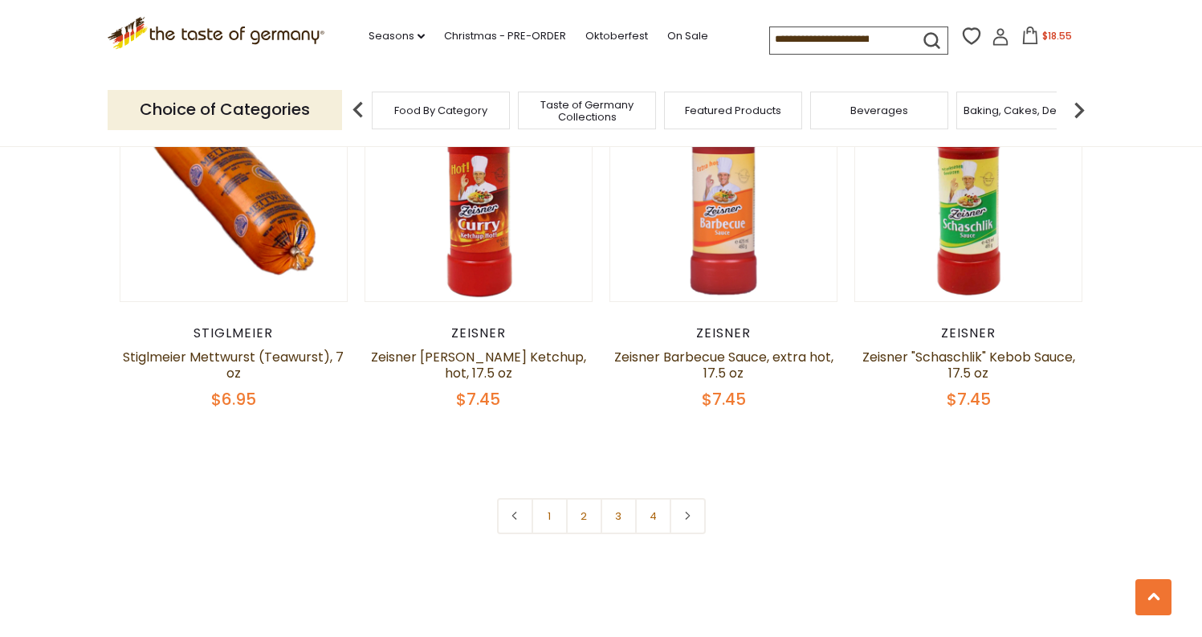
scroll to position [3761, 0]
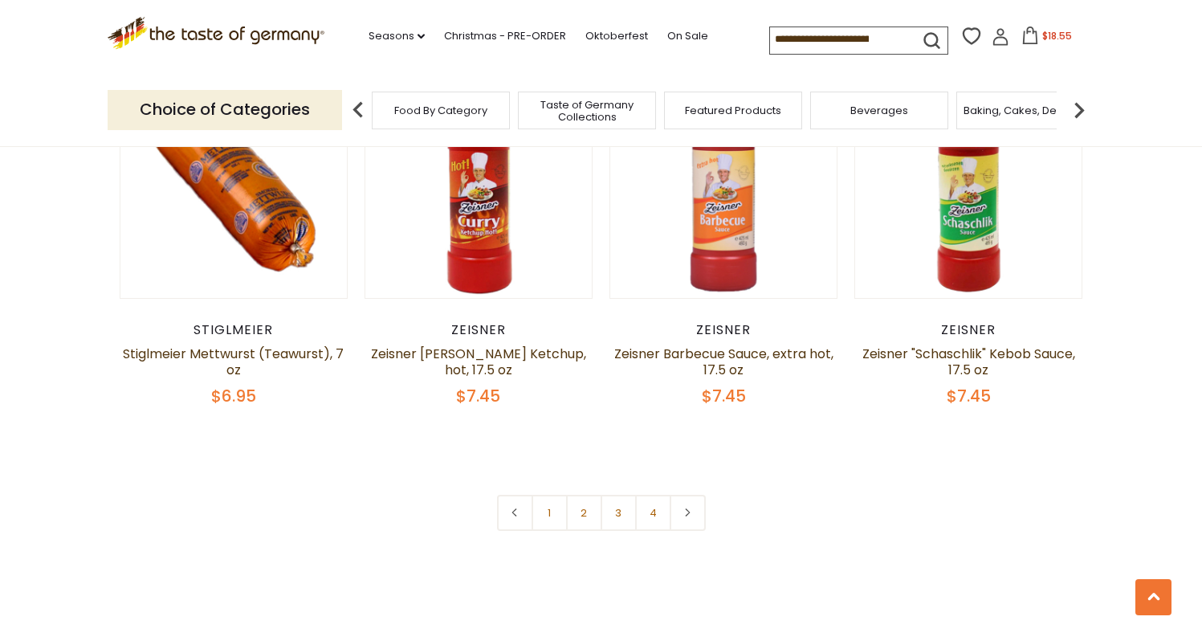
click at [585, 495] on link "2" at bounding box center [584, 513] width 36 height 36
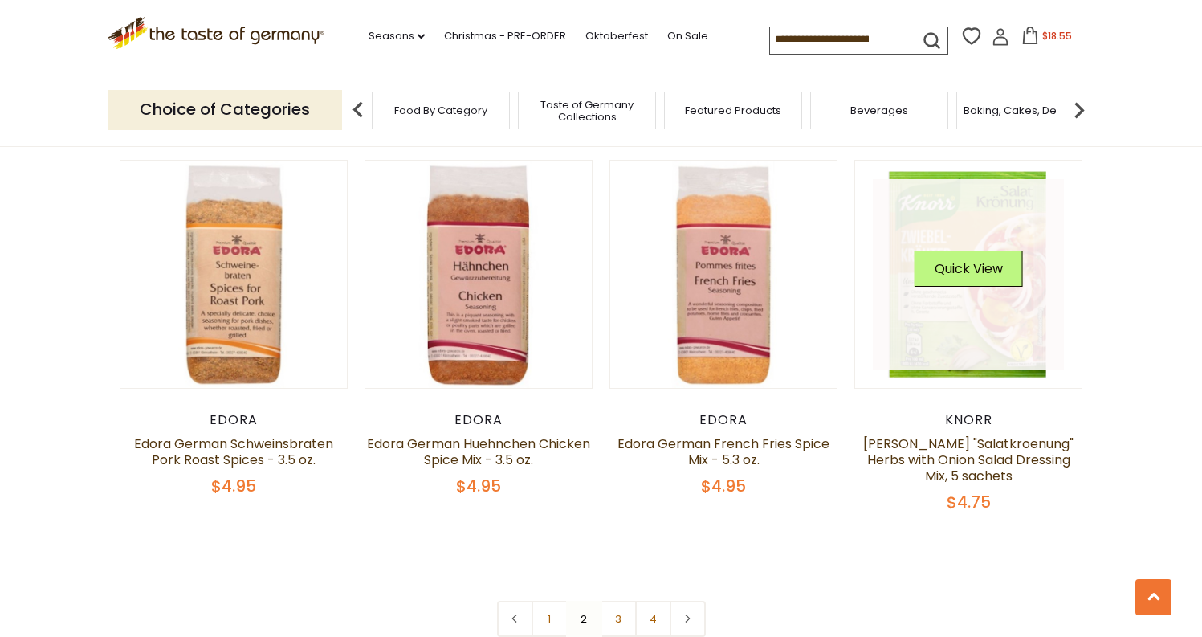
scroll to position [3664, 0]
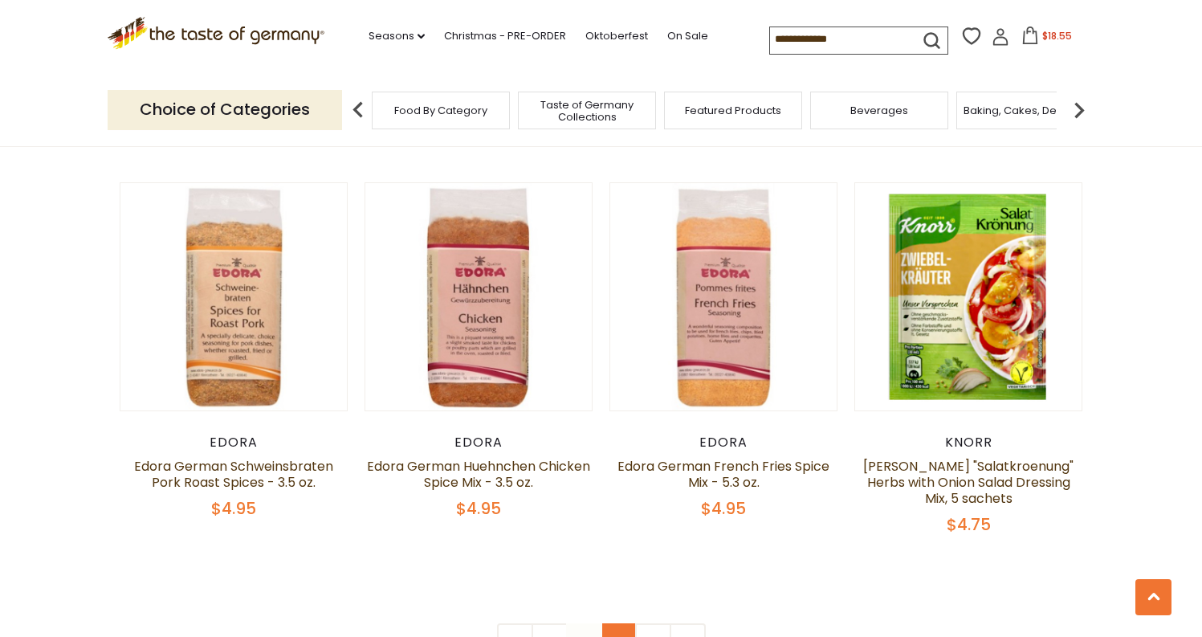
click at [627, 623] on link "3" at bounding box center [619, 641] width 36 height 36
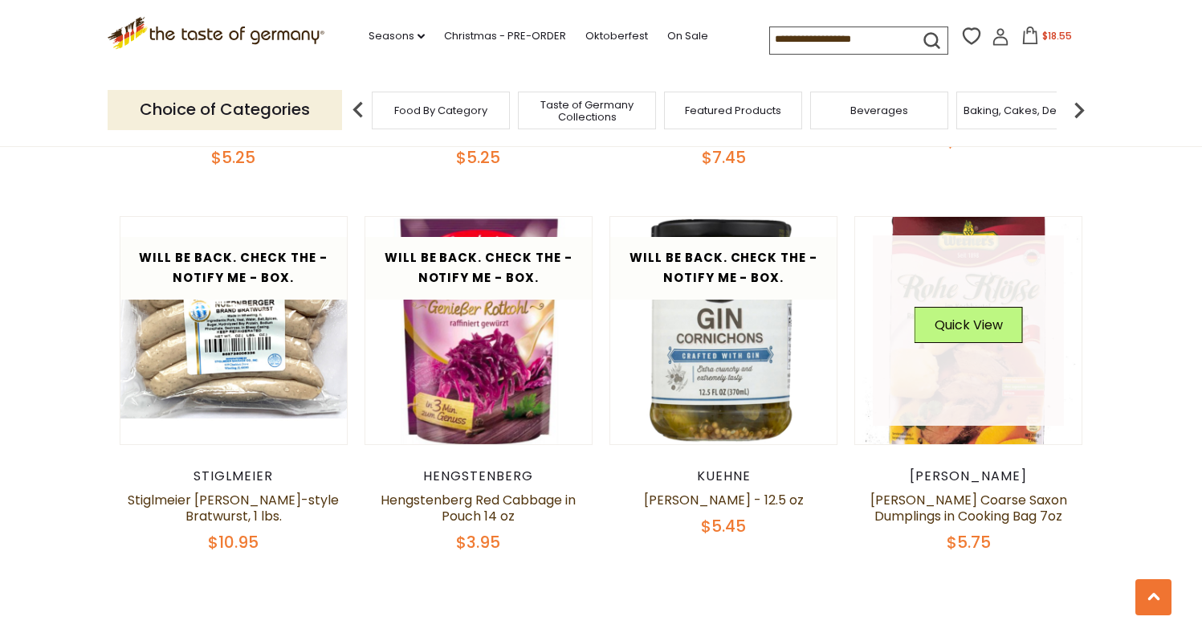
scroll to position [3629, 0]
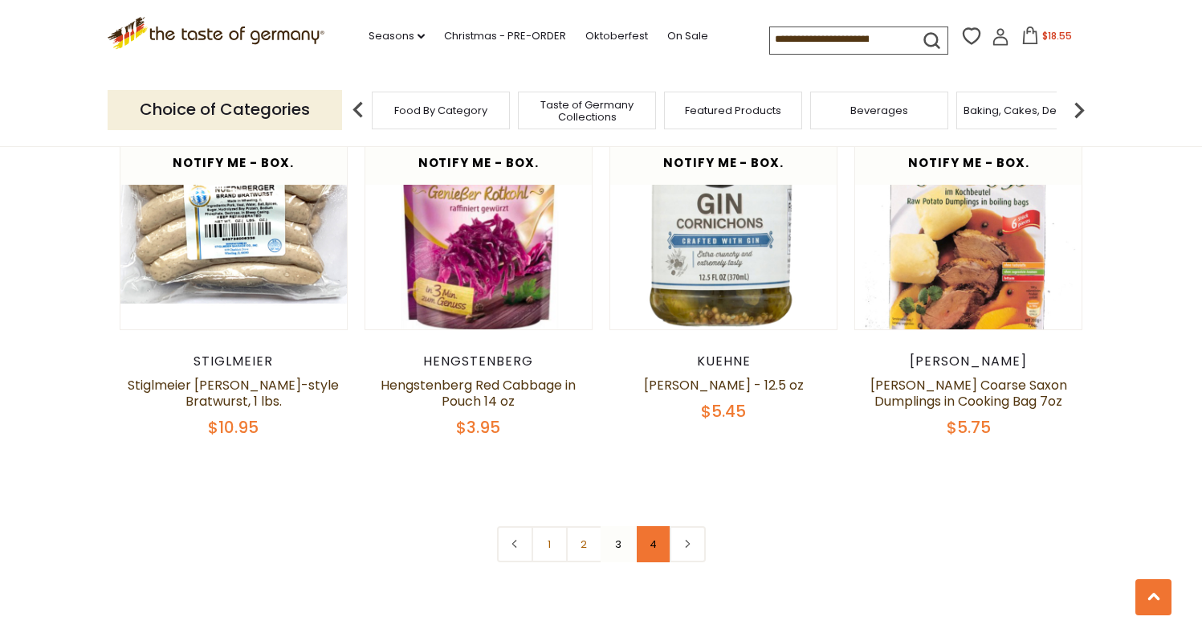
click at [650, 532] on link "4" at bounding box center [653, 544] width 36 height 36
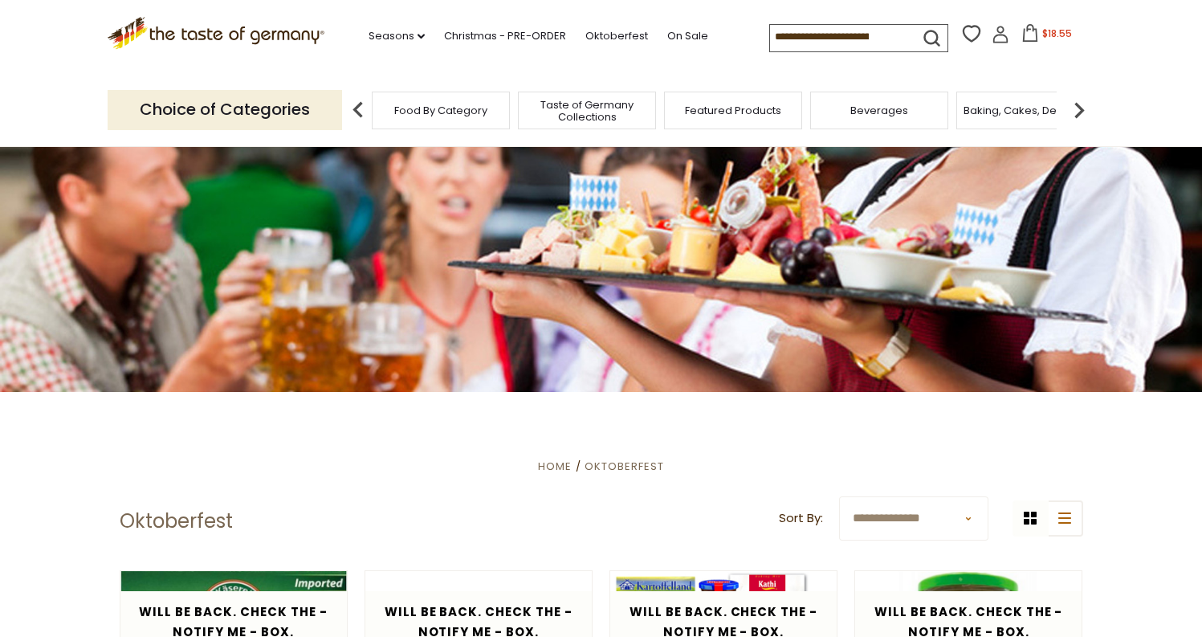
scroll to position [0, 0]
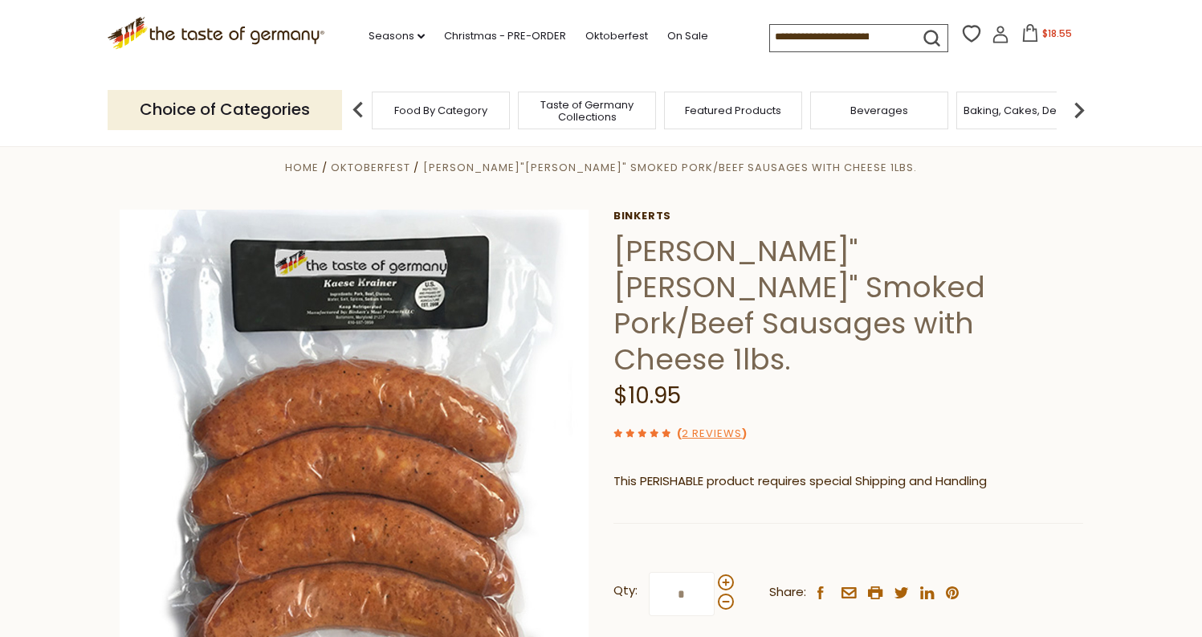
scroll to position [126, 0]
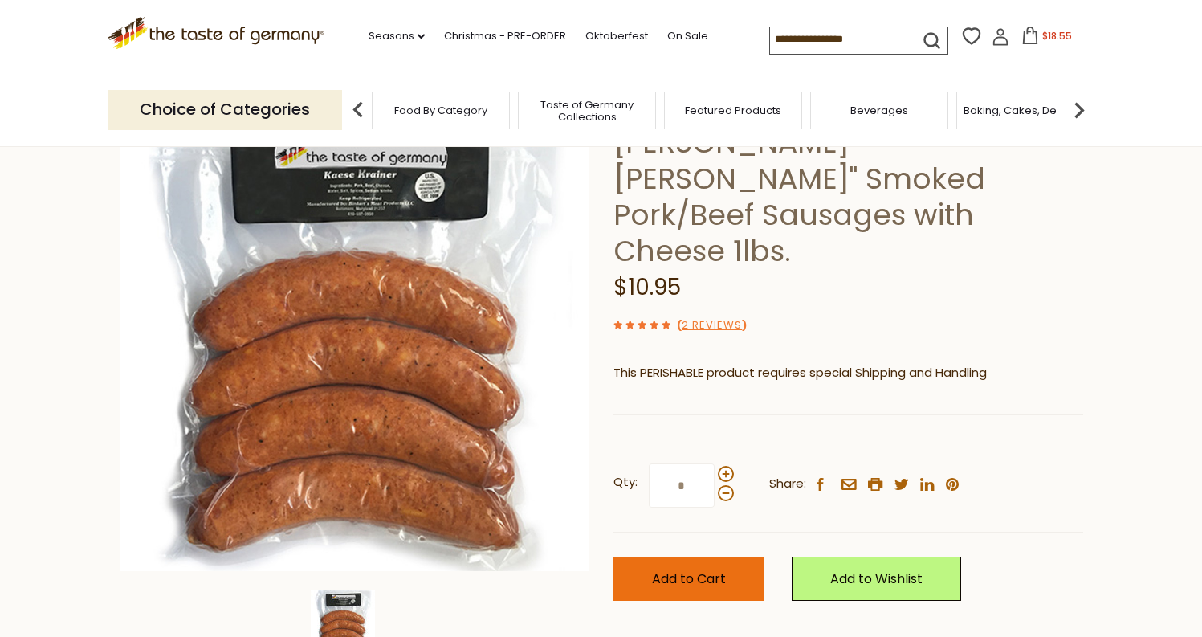
click at [737, 557] on button "Add to Cart" at bounding box center [689, 579] width 151 height 44
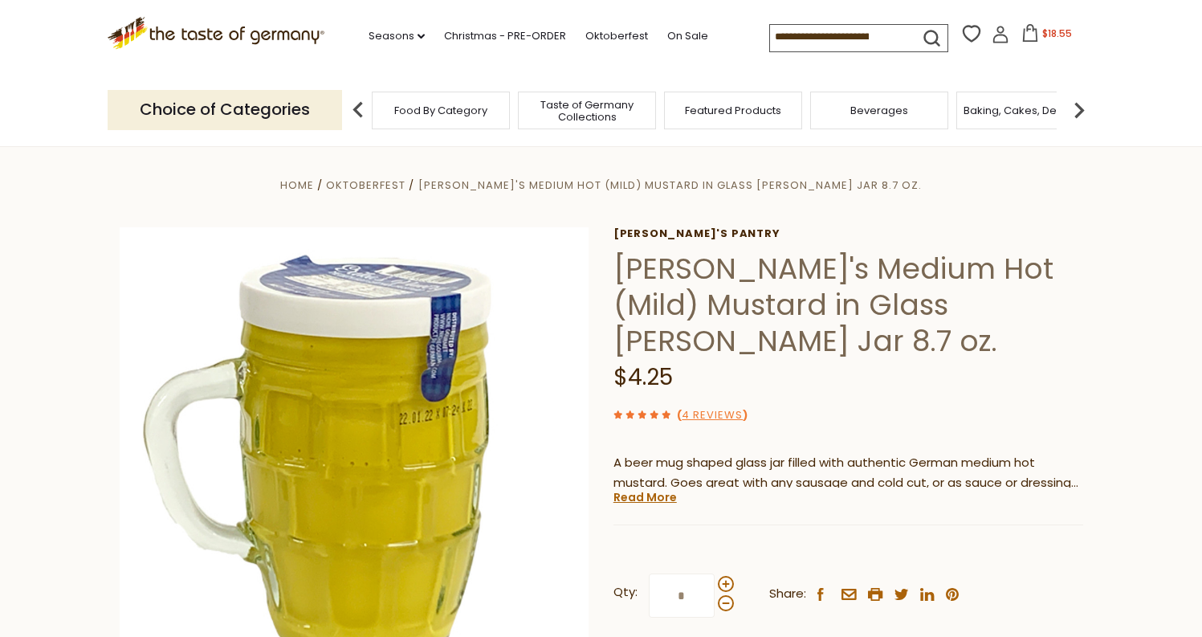
scroll to position [95, 0]
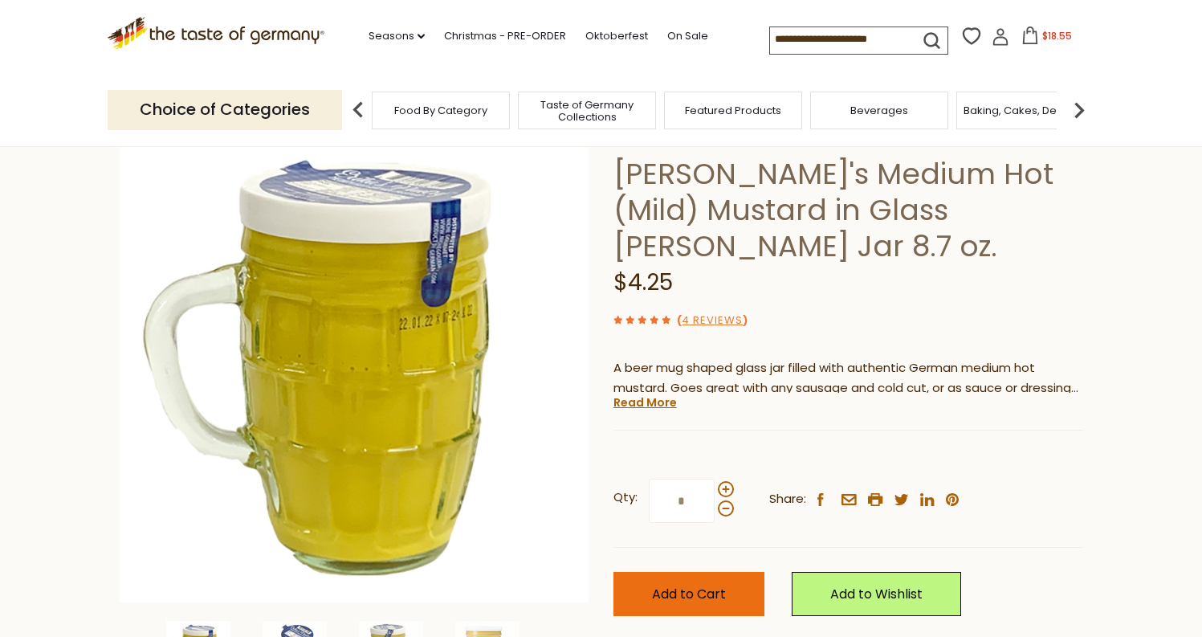
click at [746, 572] on button "Add to Cart" at bounding box center [689, 594] width 151 height 44
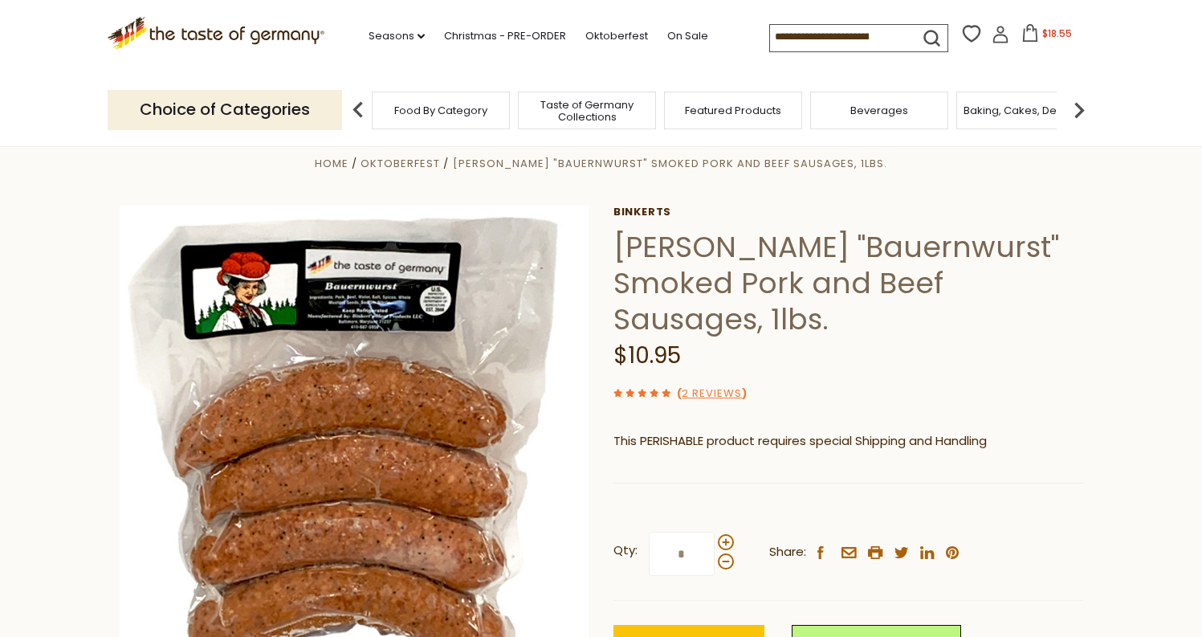
scroll to position [108, 0]
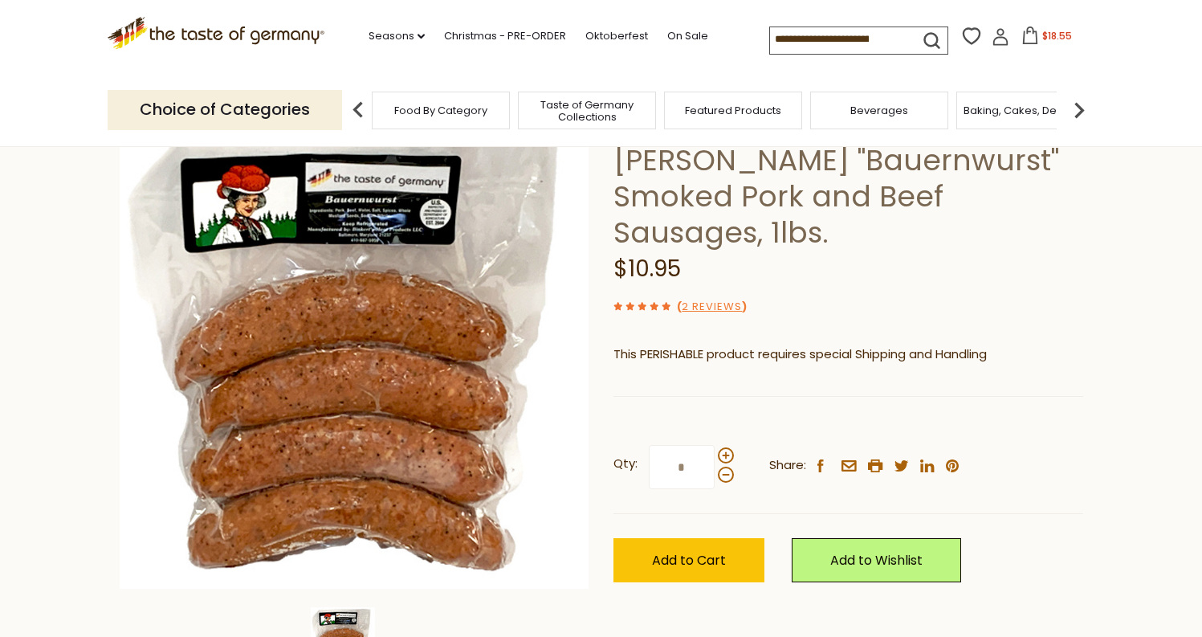
click at [666, 545] on div "Qty: * Share: facebook email printer twitter linkedin pinterest Add to Cart" at bounding box center [849, 514] width 470 height 186
click at [672, 538] on button "Add to Cart" at bounding box center [689, 560] width 151 height 44
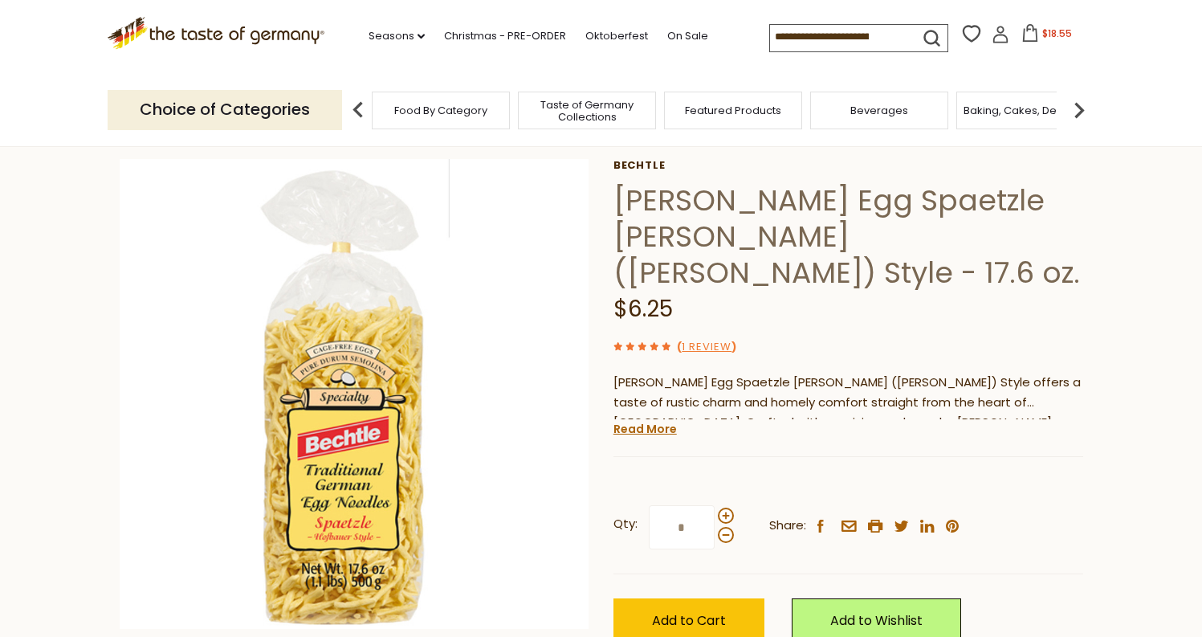
scroll to position [166, 0]
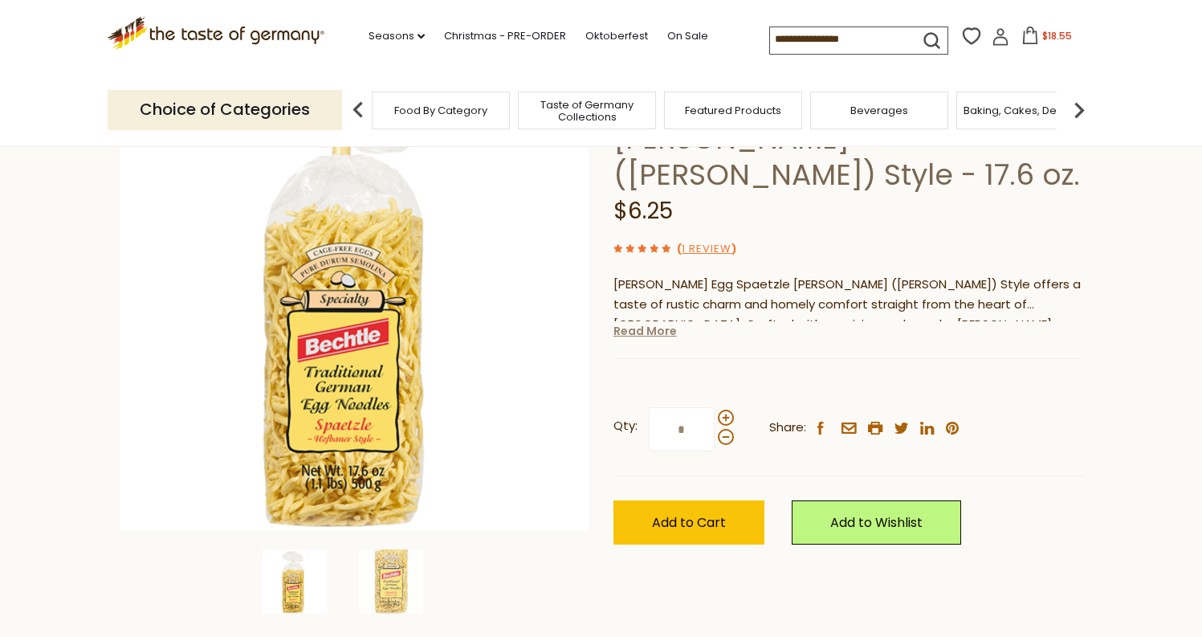
click at [655, 323] on link "Read More" at bounding box center [645, 331] width 63 height 16
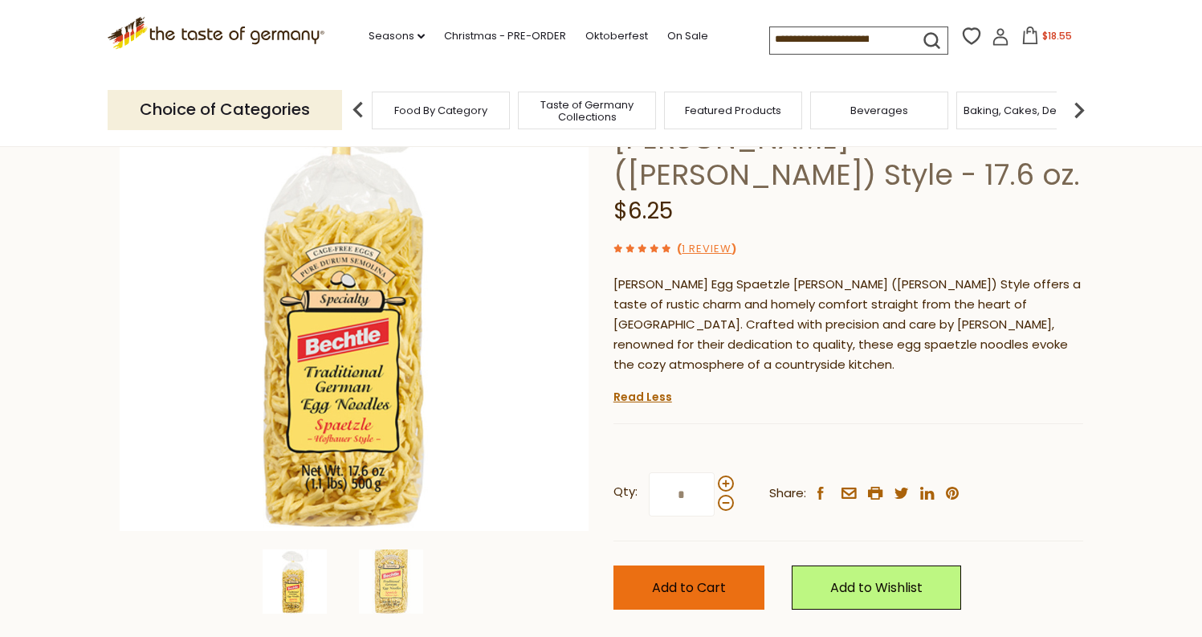
click at [684, 565] on button "Add to Cart" at bounding box center [689, 587] width 151 height 44
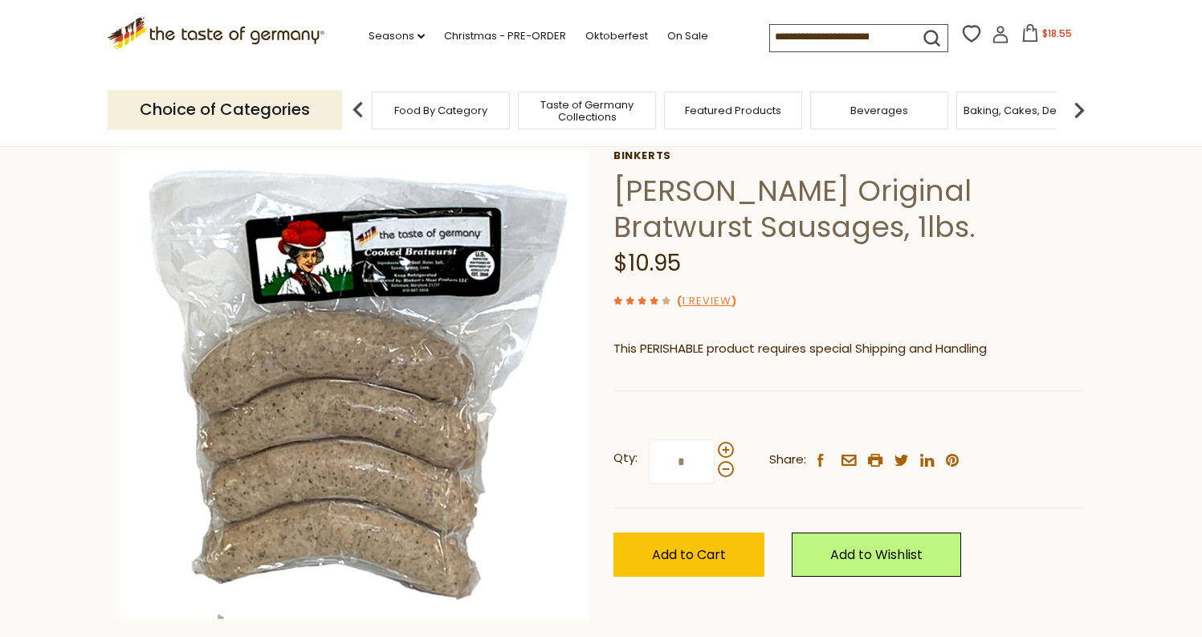
scroll to position [75, 0]
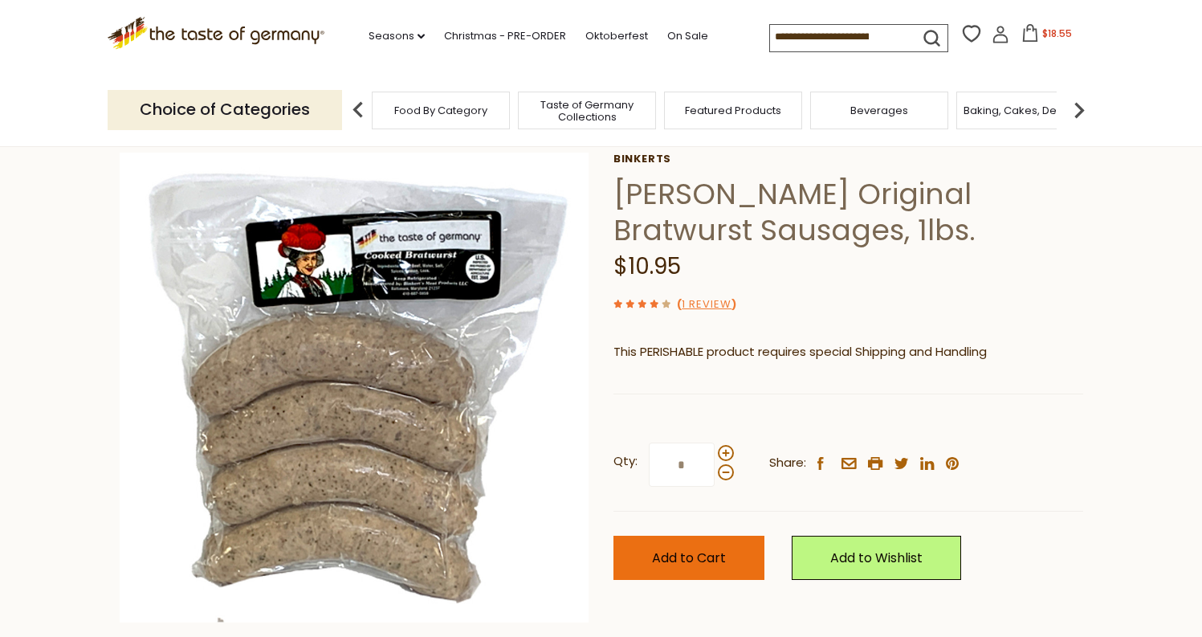
click at [703, 553] on span "Add to Cart" at bounding box center [689, 558] width 74 height 18
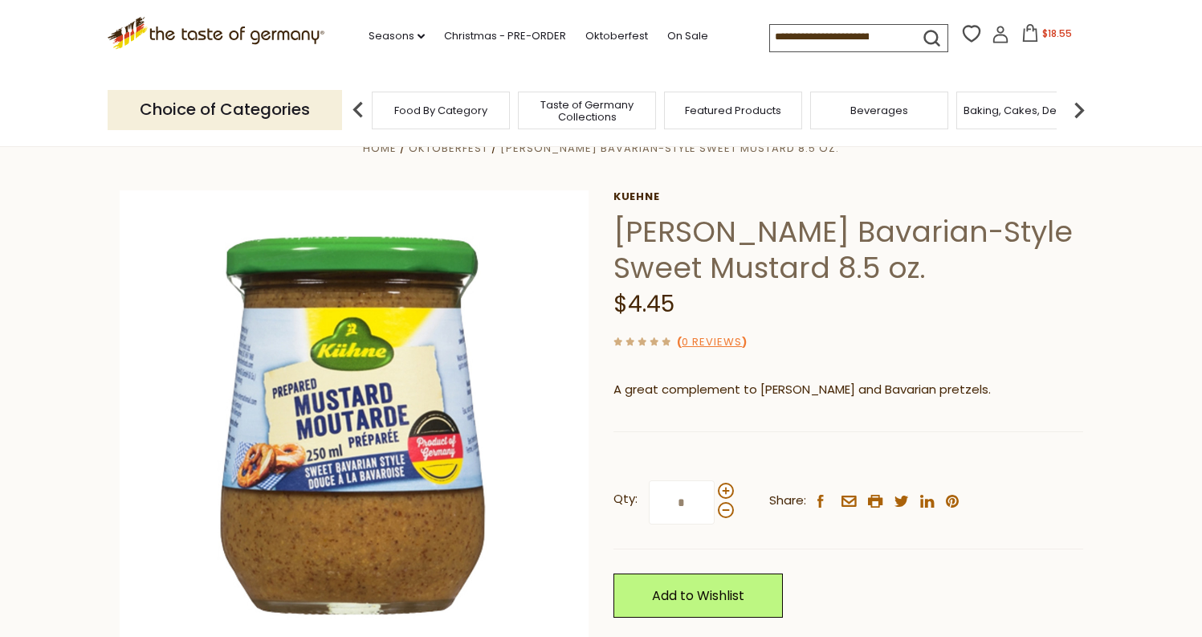
scroll to position [40, 0]
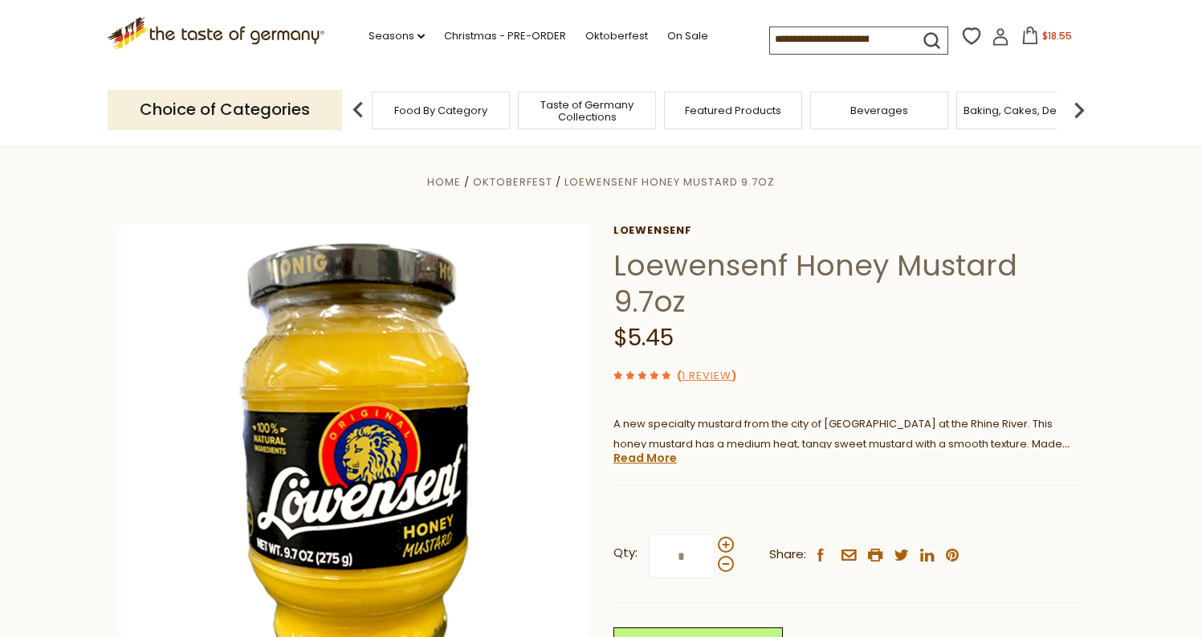
scroll to position [123, 0]
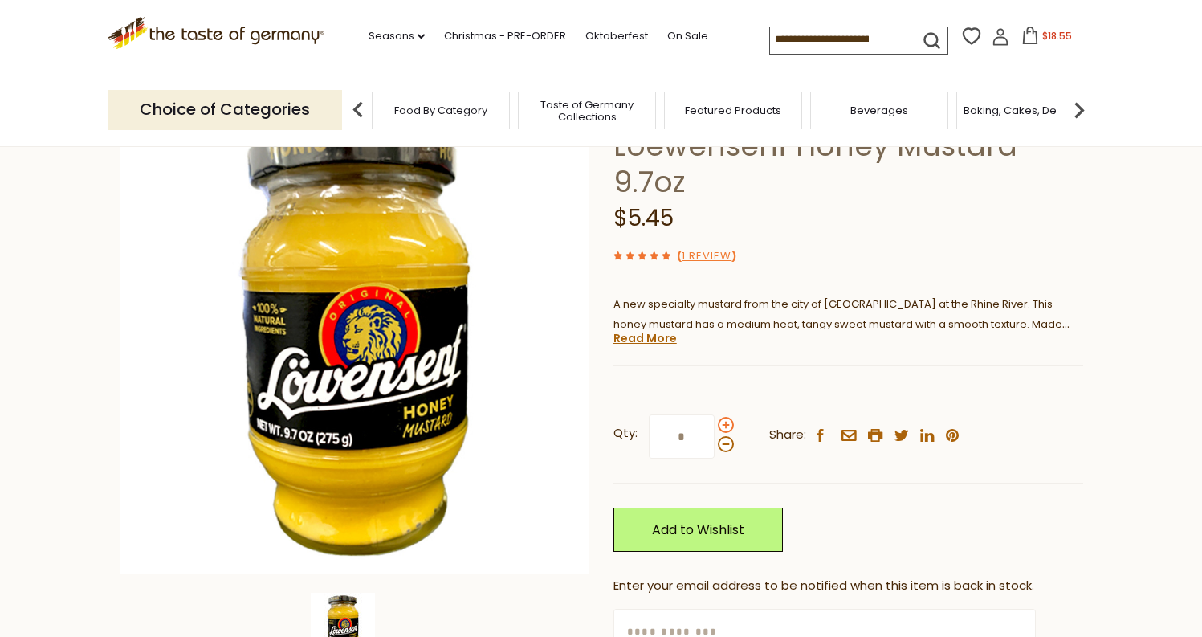
click at [729, 425] on span at bounding box center [726, 425] width 16 height 16
click at [715, 425] on input "*" at bounding box center [682, 436] width 66 height 44
type input "*"
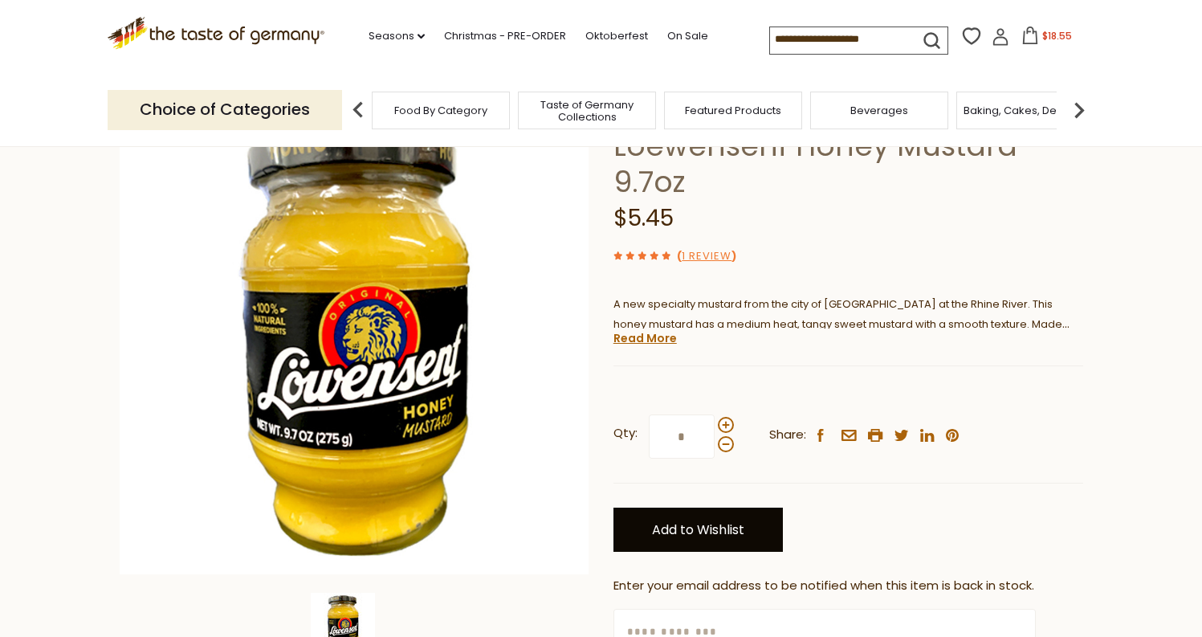
click at [713, 540] on link "Add to Wishlist" at bounding box center [698, 530] width 169 height 44
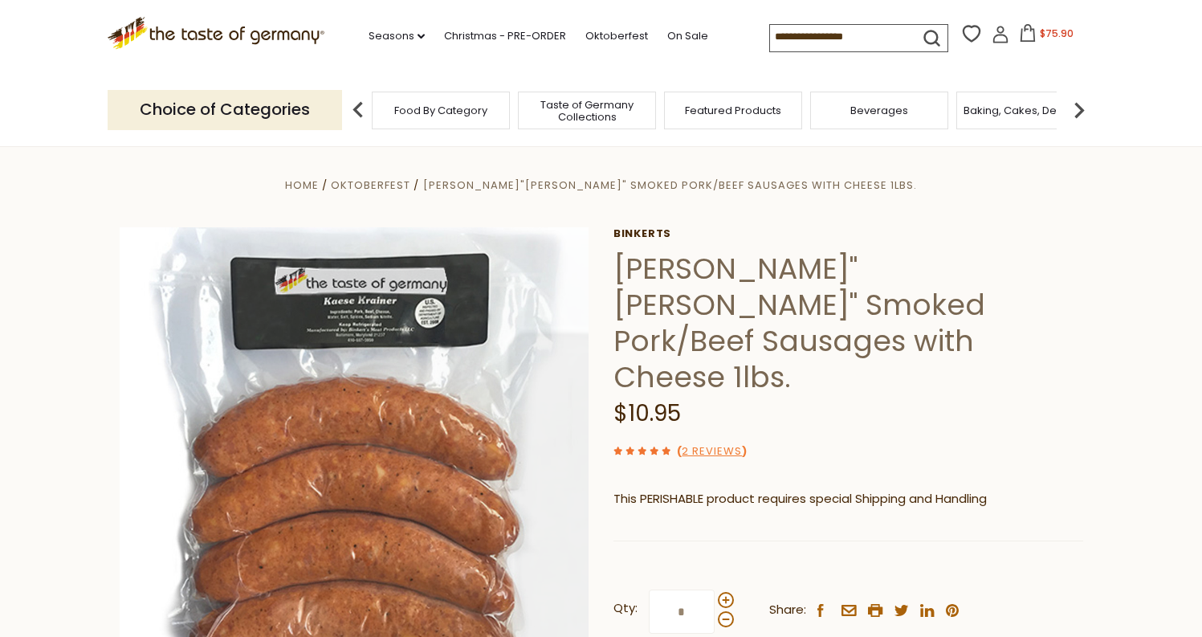
scroll to position [126, 0]
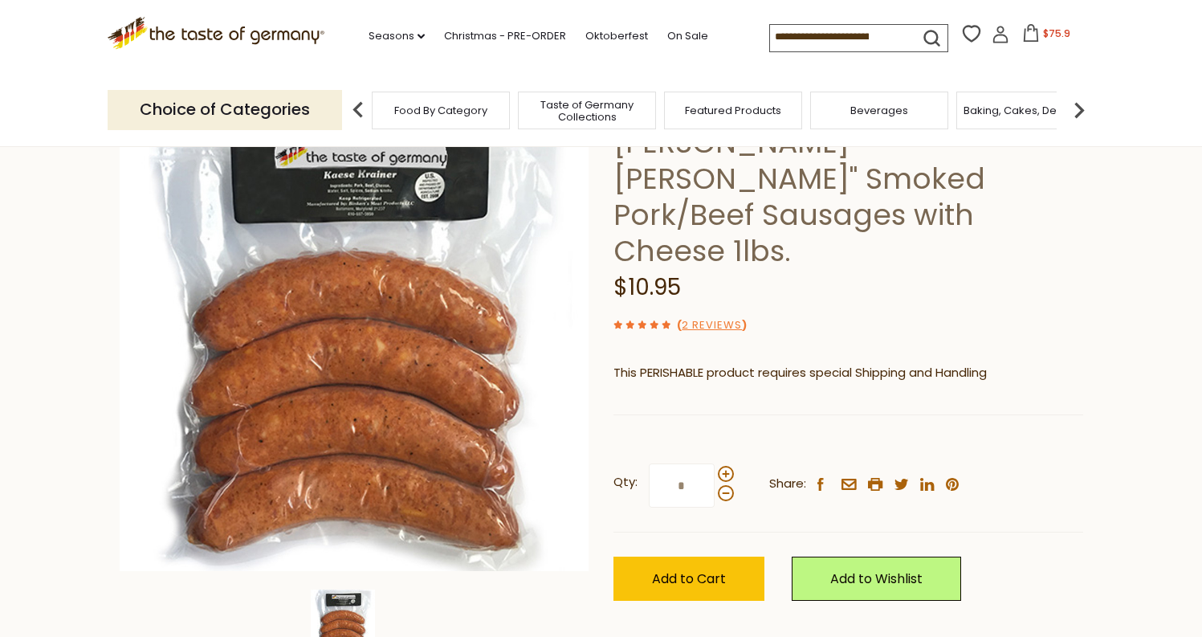
click at [1013, 32] on button "$75.9" at bounding box center [1047, 36] width 68 height 24
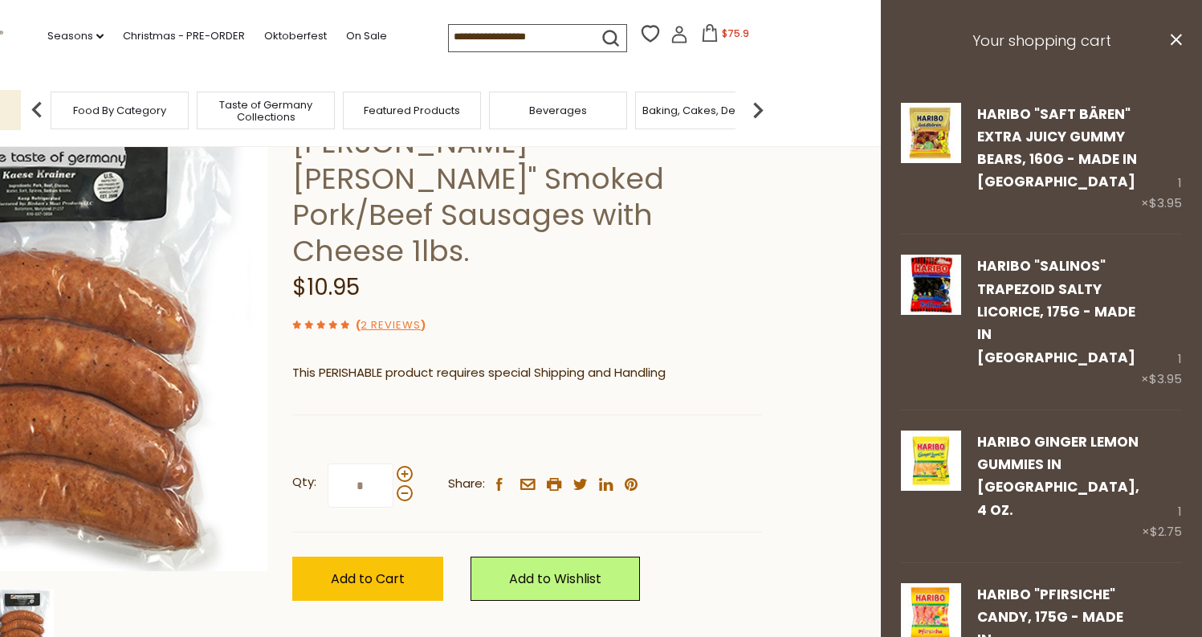
click at [1096, 48] on h3 "Your shopping cart" at bounding box center [1041, 41] width 321 height 83
click at [1170, 46] on button "close" at bounding box center [1176, 42] width 12 height 20
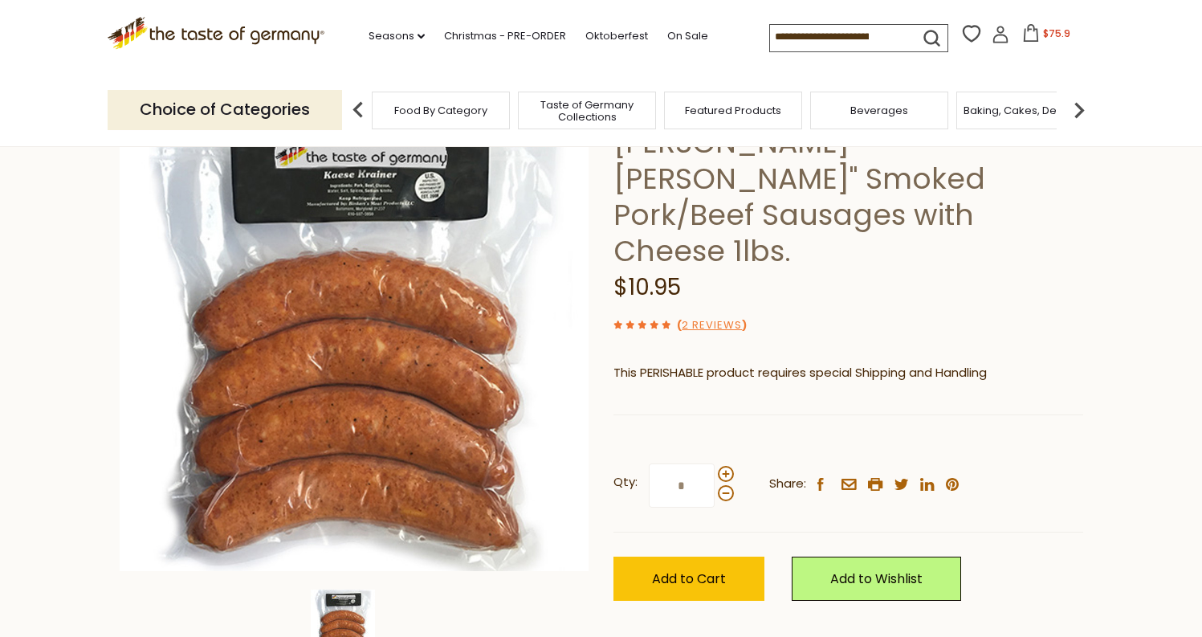
click at [1043, 39] on span "$75.9" at bounding box center [1056, 34] width 27 height 14
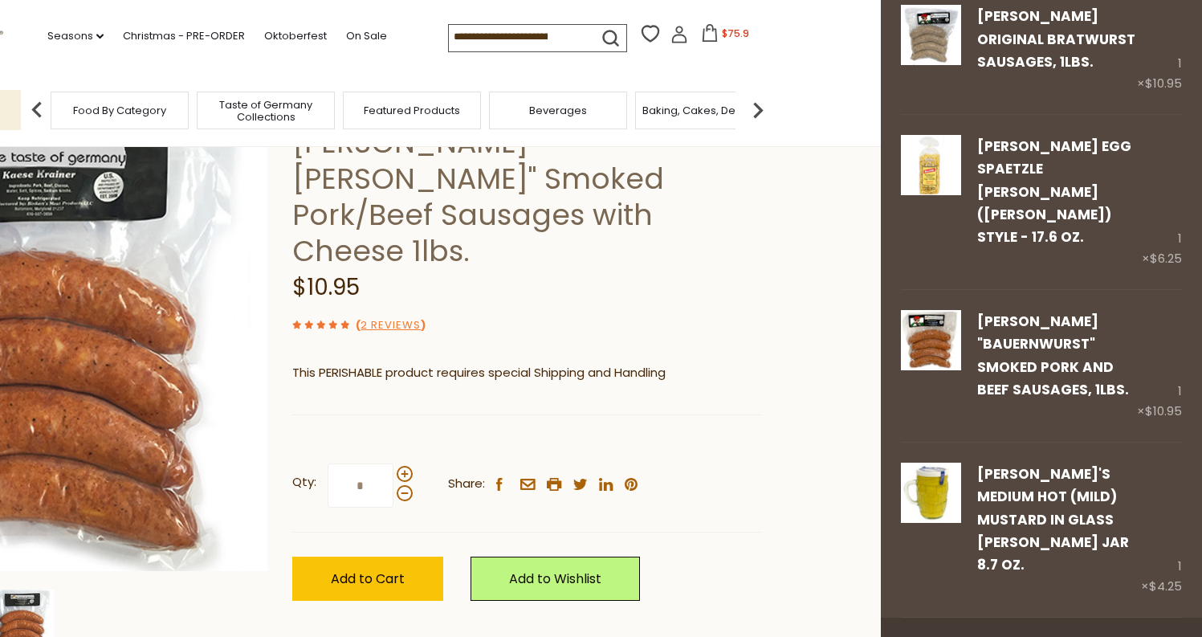
scroll to position [1098, 0]
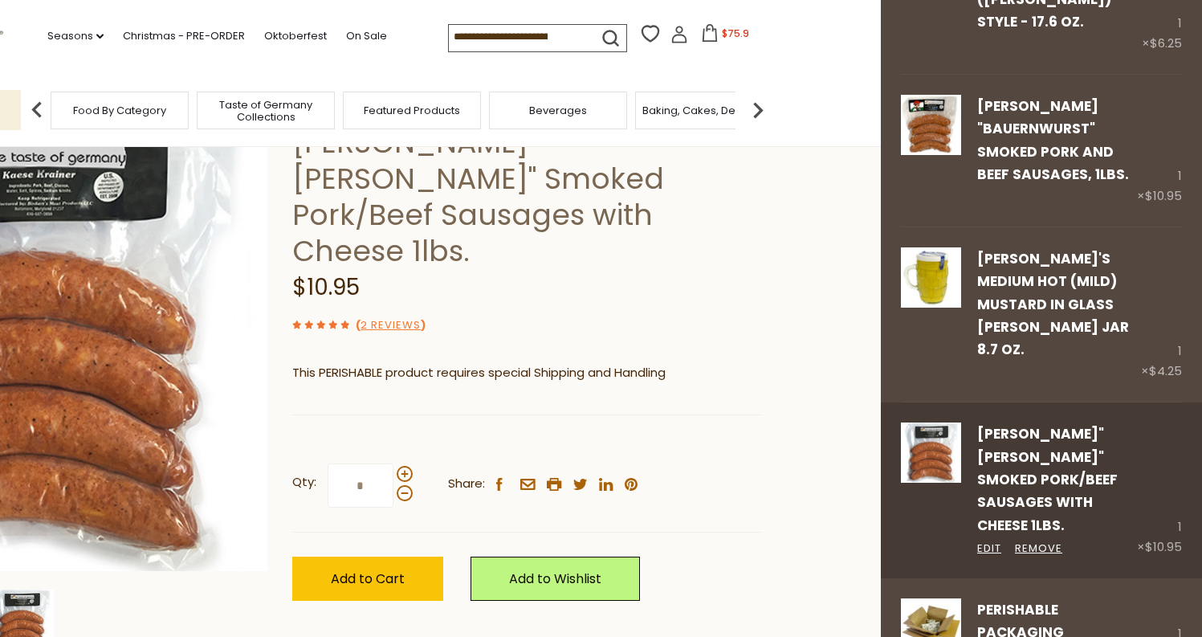
click at [1159, 423] on div "1 × $10.95" at bounding box center [1159, 490] width 45 height 134
click at [1042, 541] on link "Remove" at bounding box center [1038, 549] width 47 height 17
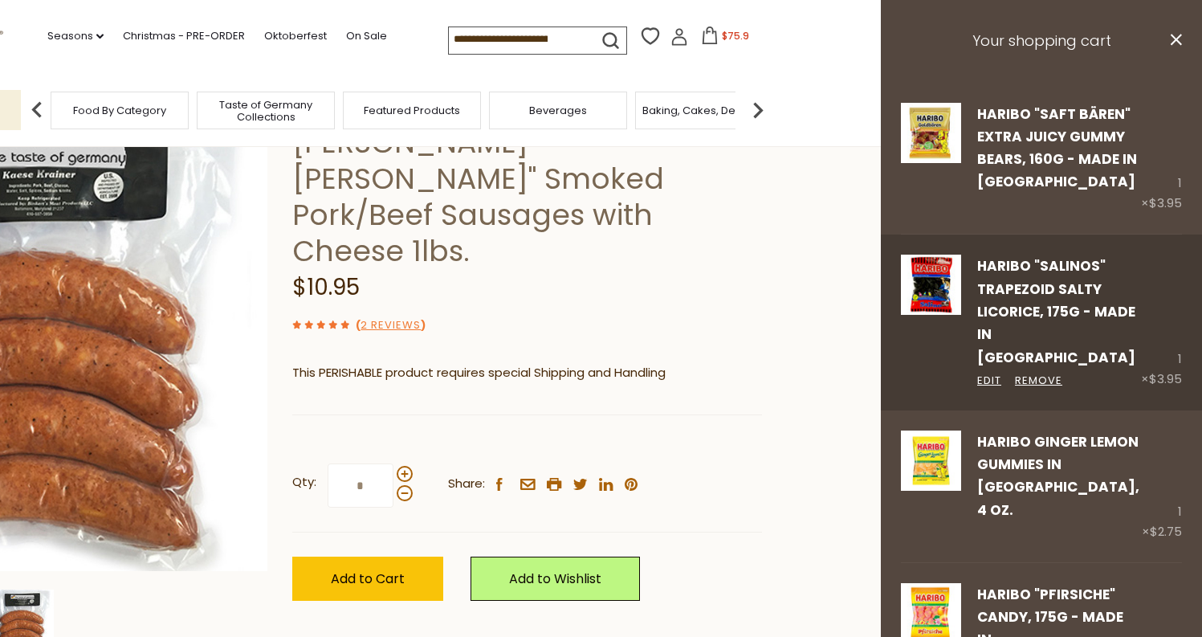
scroll to position [120, 0]
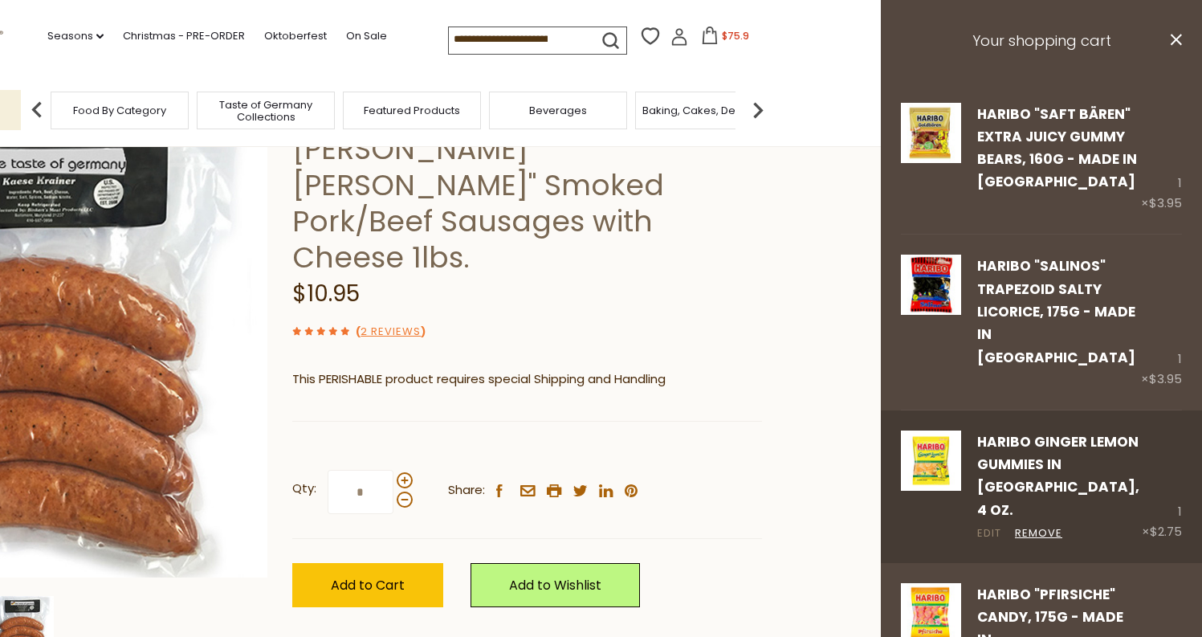
click at [983, 525] on link "Edit" at bounding box center [990, 533] width 24 height 17
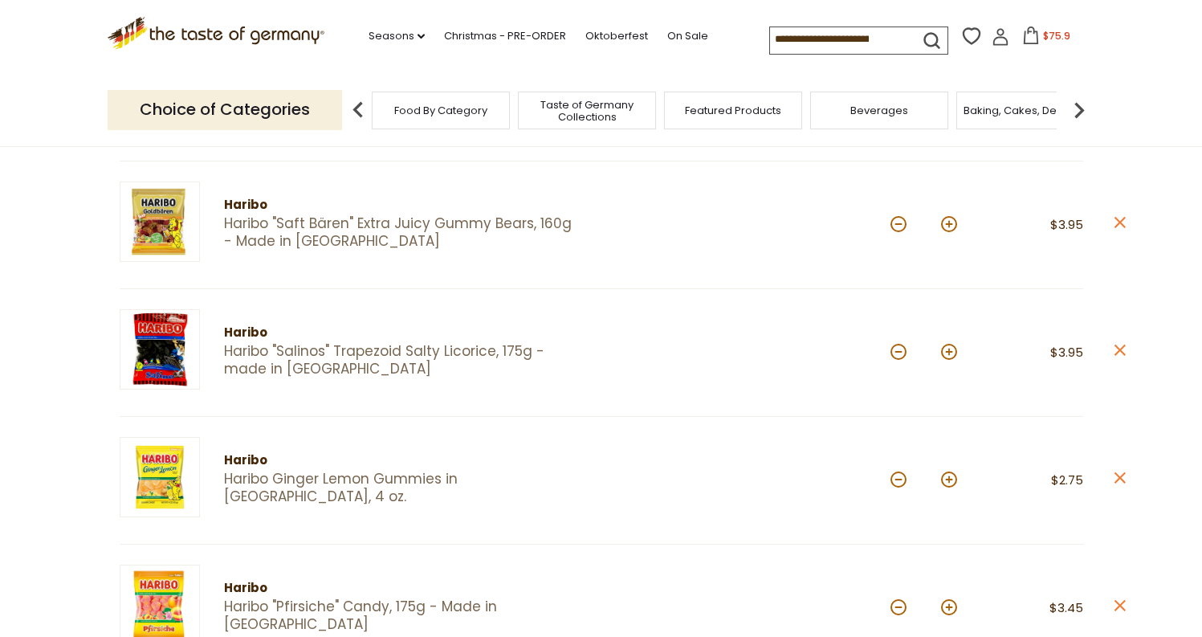
scroll to position [187, 0]
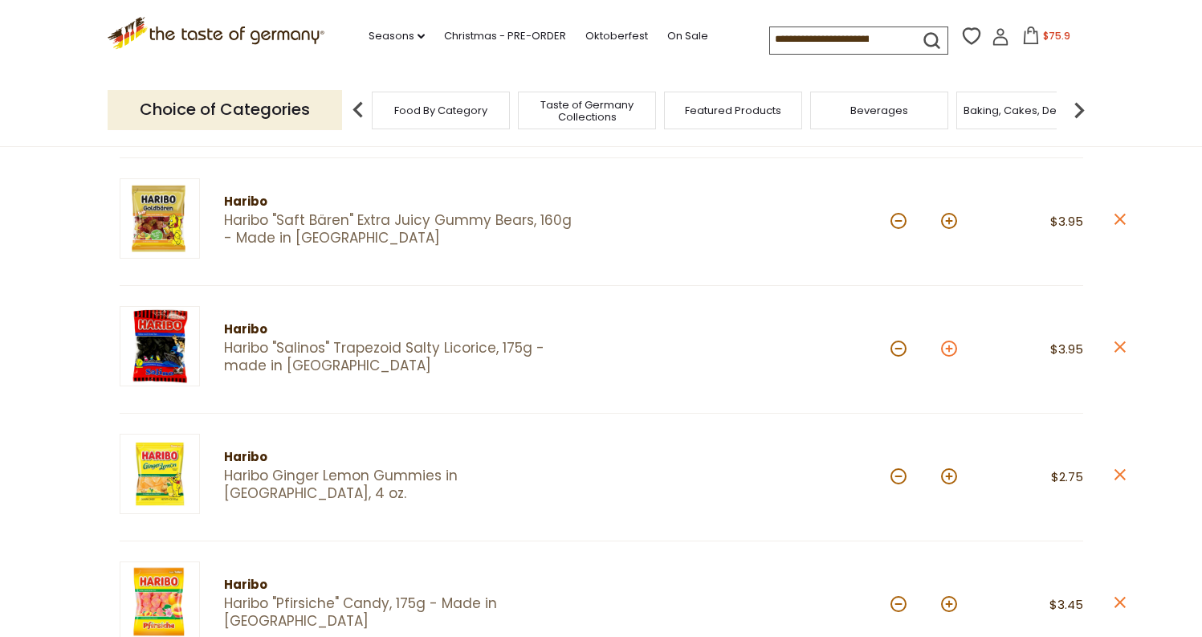
click at [956, 345] on button at bounding box center [949, 349] width 16 height 16
type input "*"
click at [946, 465] on div "*" at bounding box center [924, 477] width 67 height 44
click at [949, 477] on button at bounding box center [949, 476] width 16 height 16
type input "*"
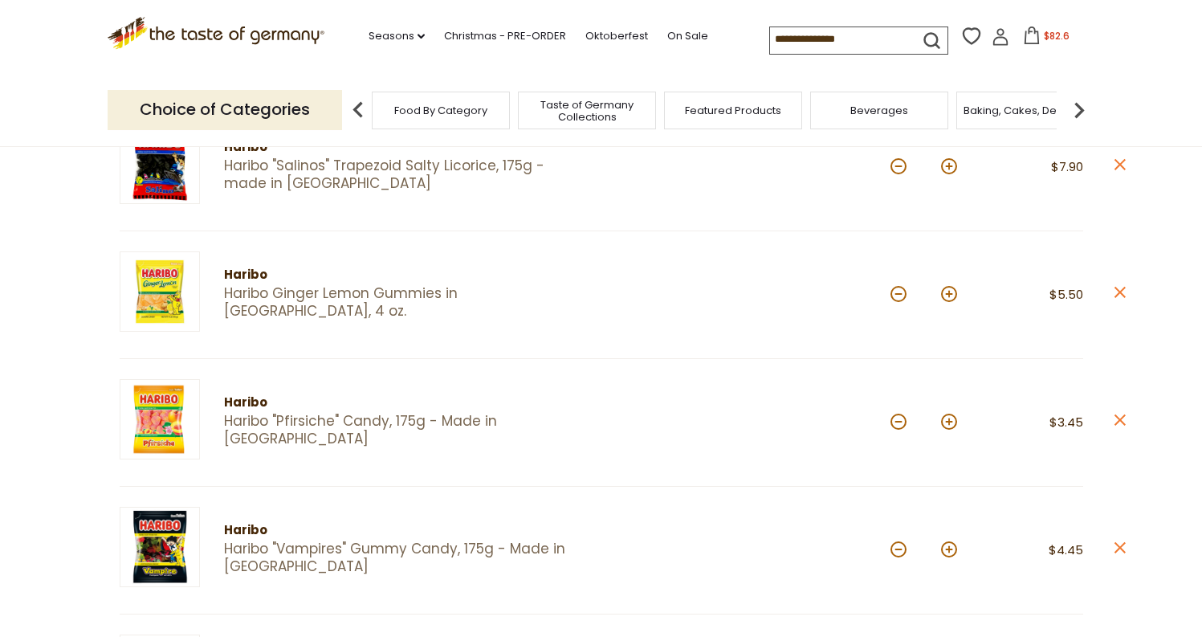
scroll to position [386, 0]
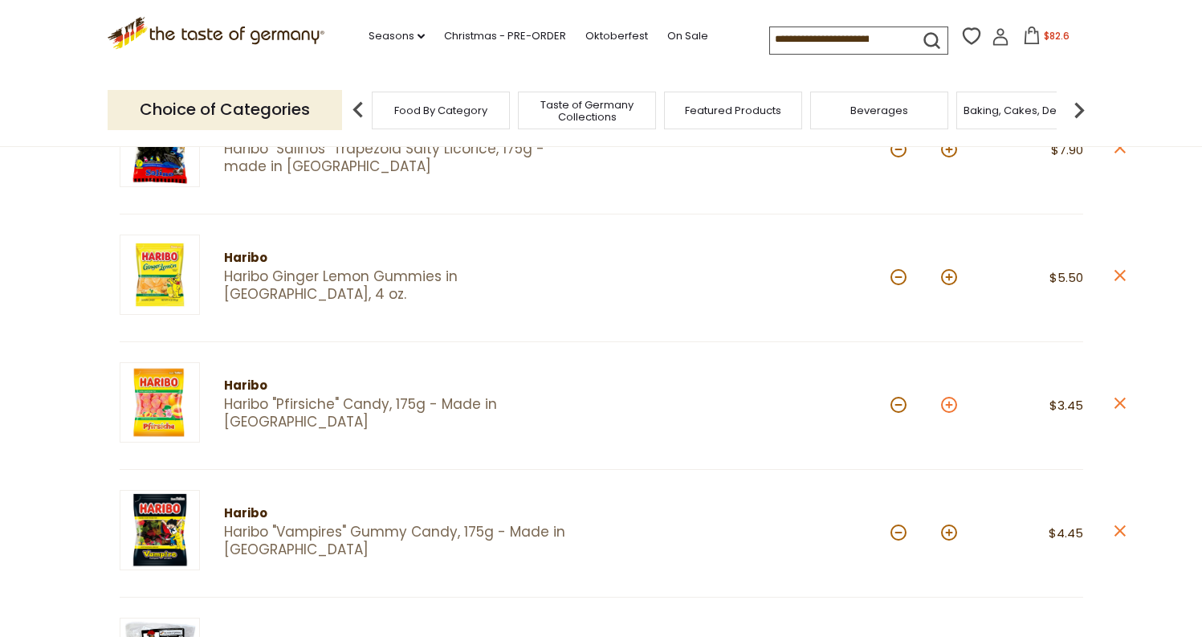
click at [952, 402] on button at bounding box center [949, 405] width 16 height 16
type input "*"
click at [953, 530] on button at bounding box center [949, 533] width 16 height 16
type input "*"
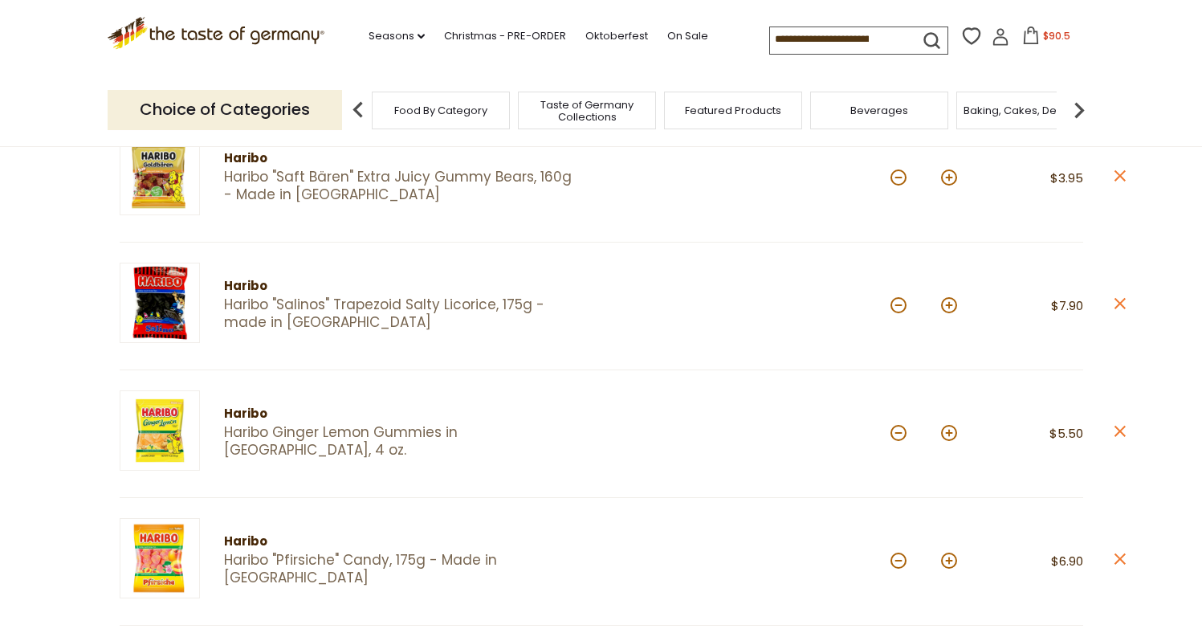
scroll to position [0, 0]
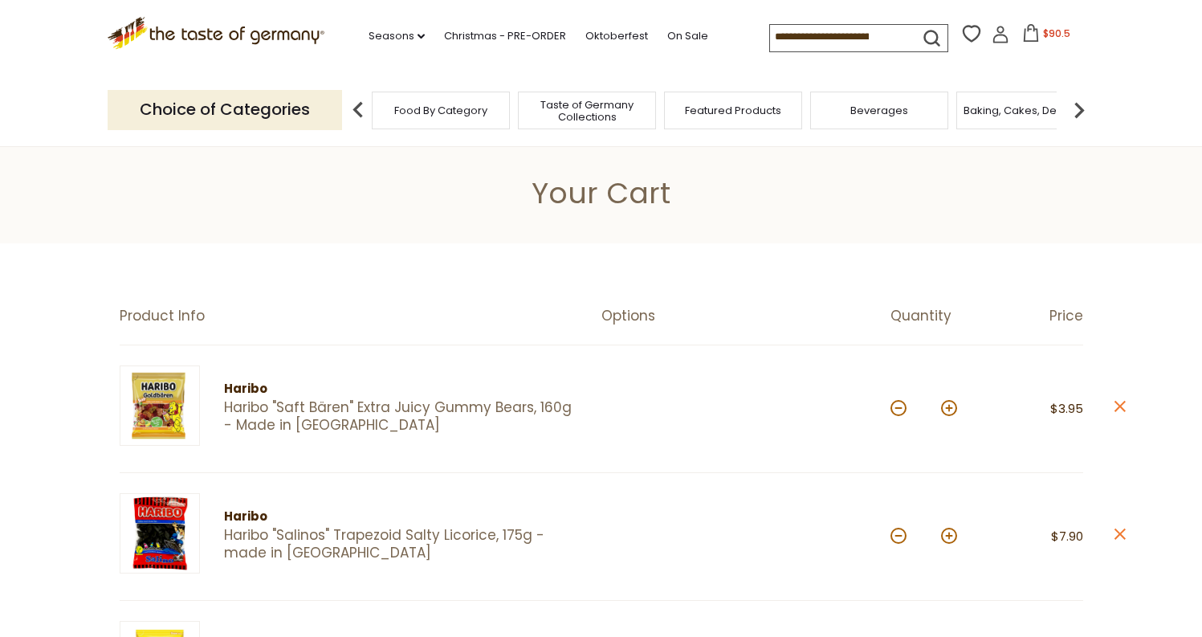
click at [877, 45] on input at bounding box center [838, 36] width 136 height 22
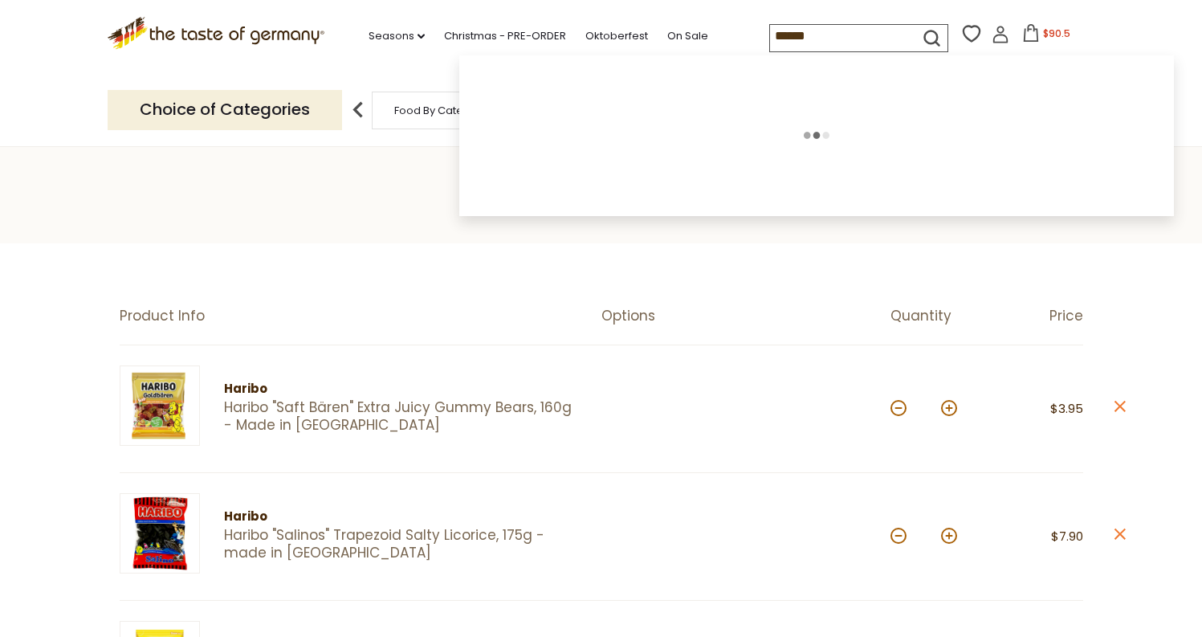
type input "*******"
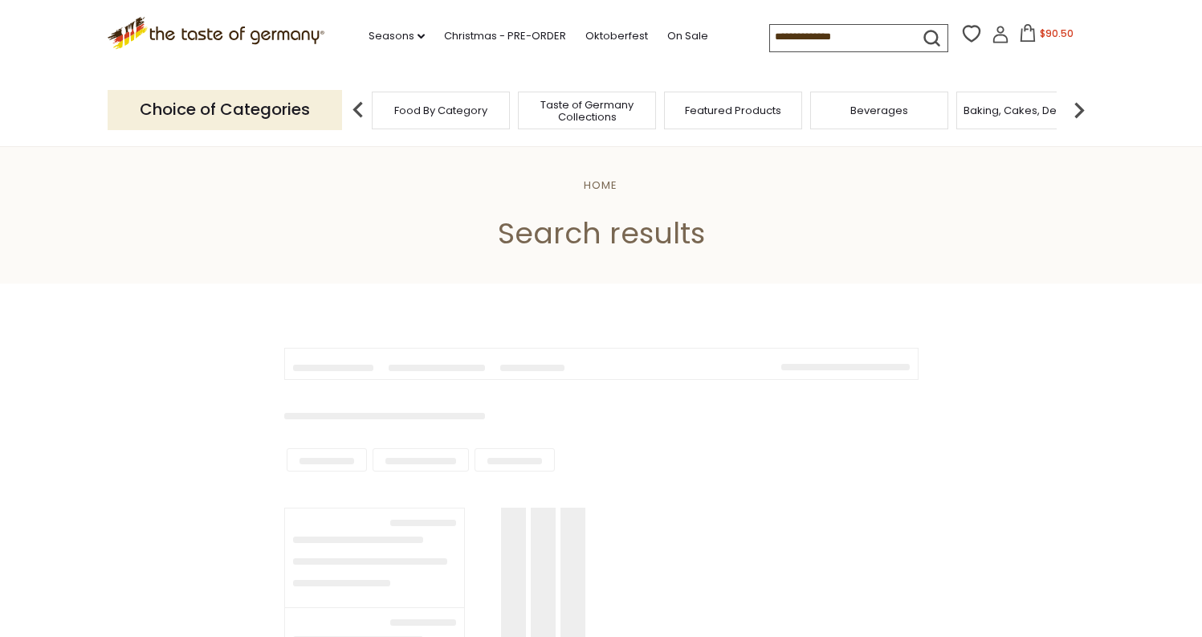
type input "*******"
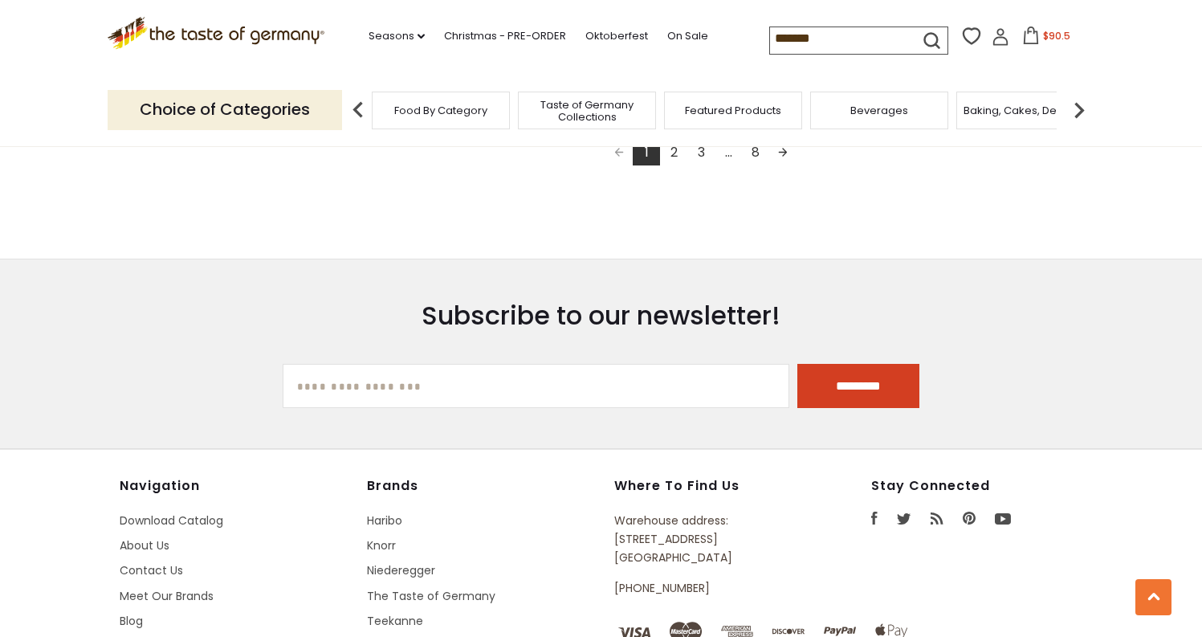
scroll to position [3109, 0]
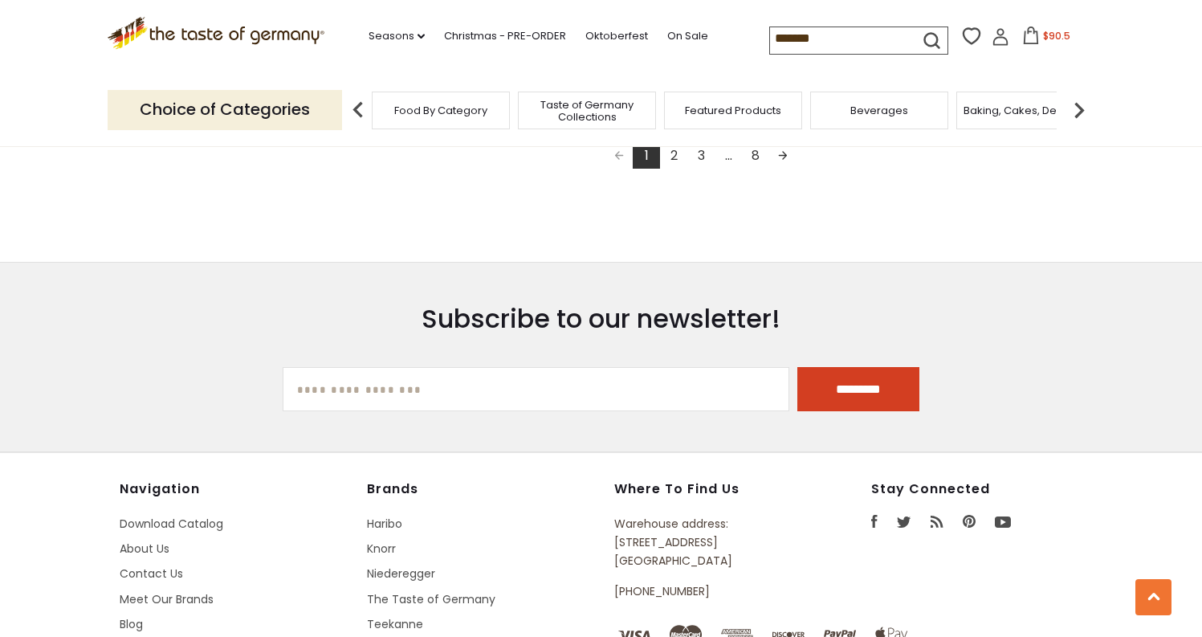
click at [786, 149] on link "Next page" at bounding box center [783, 154] width 27 height 27
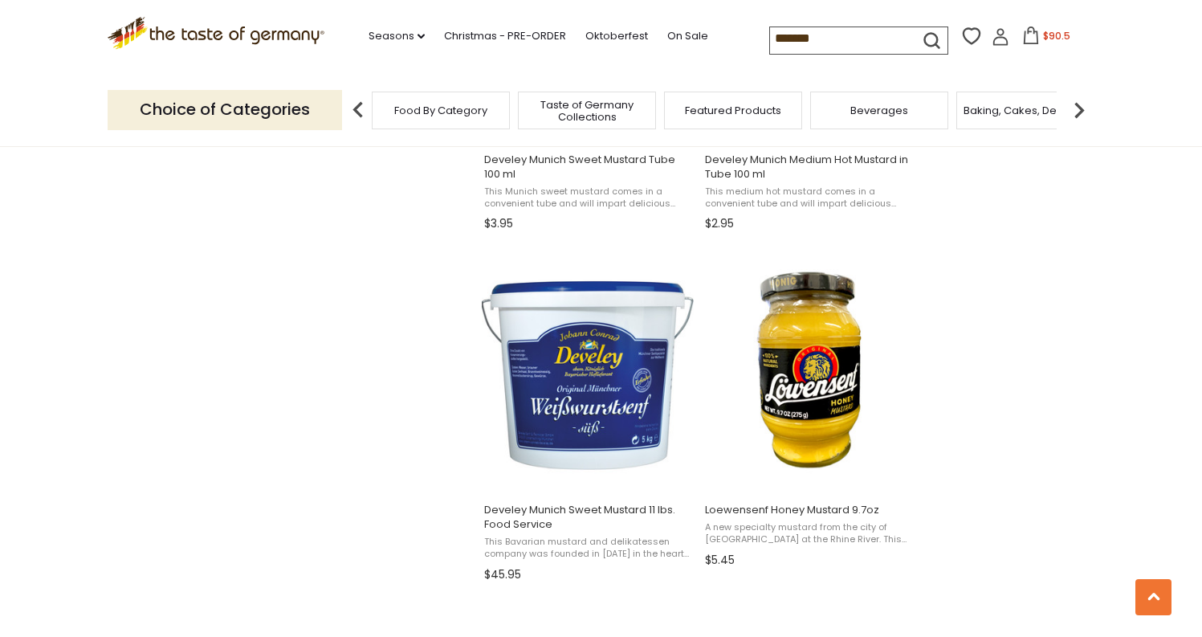
scroll to position [2407, 0]
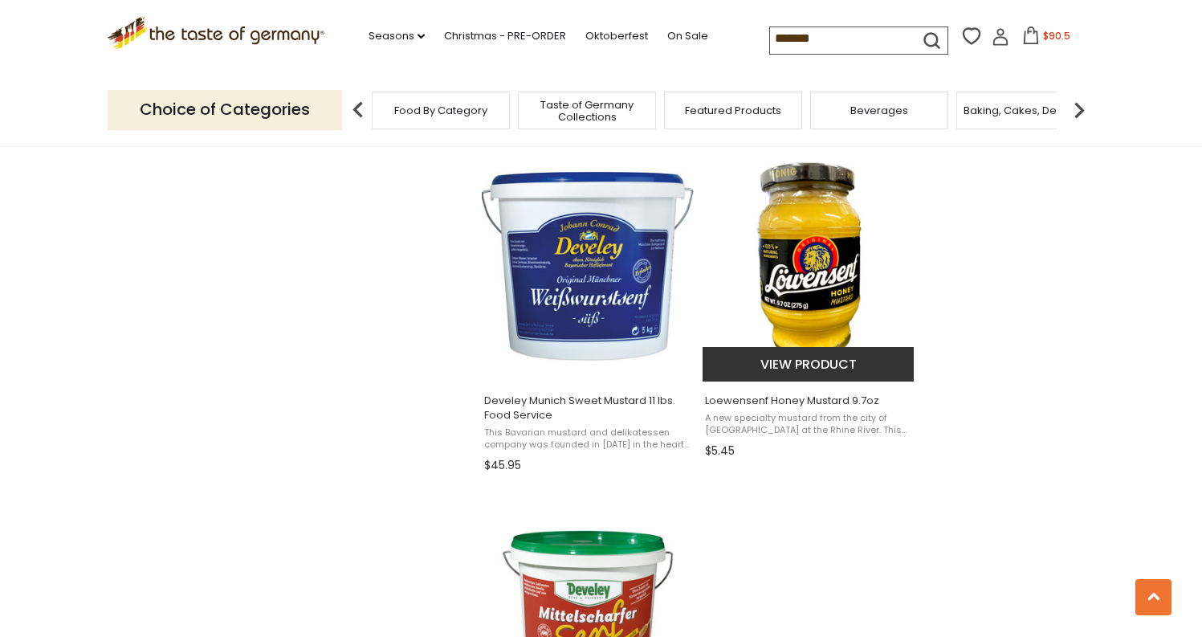
click at [820, 279] on img "Loewensenf Honey Mustard 9.7oz" at bounding box center [809, 260] width 213 height 213
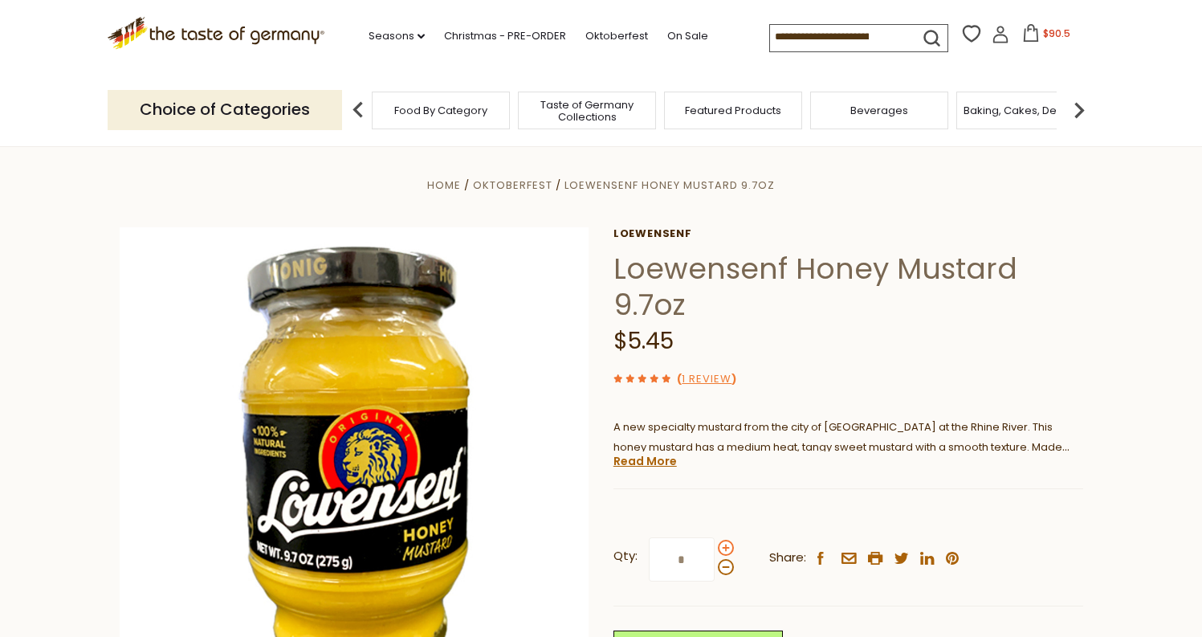
click at [732, 549] on span at bounding box center [726, 548] width 16 height 16
click at [715, 549] on input "*" at bounding box center [682, 559] width 66 height 44
type input "*"
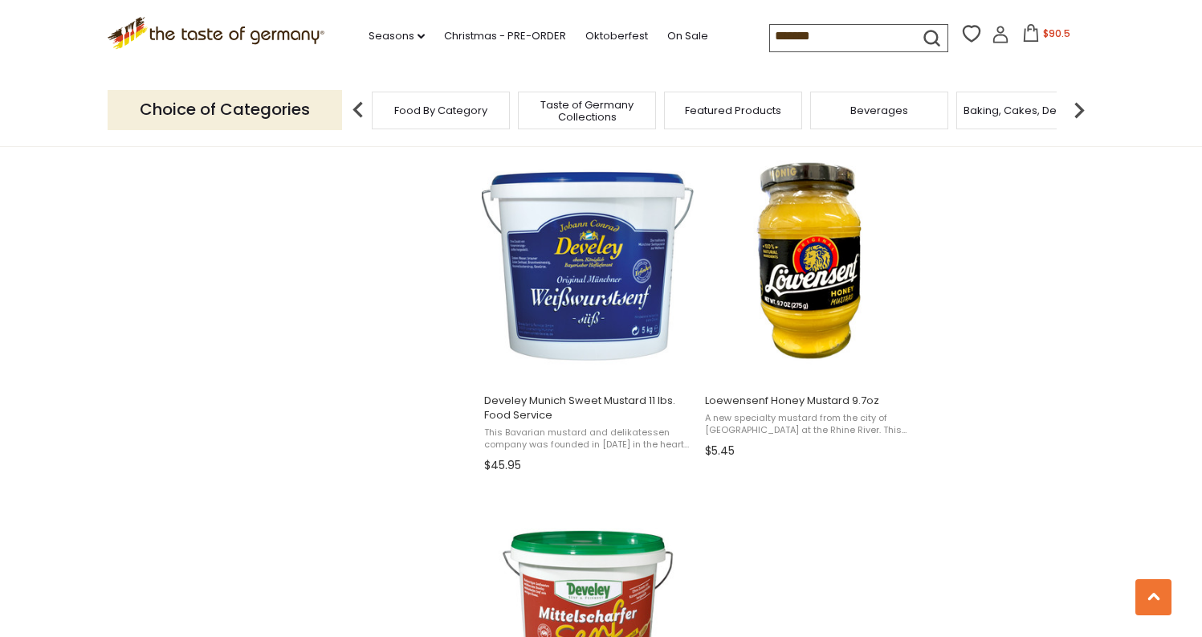
click at [770, 38] on input "*******" at bounding box center [838, 36] width 136 height 22
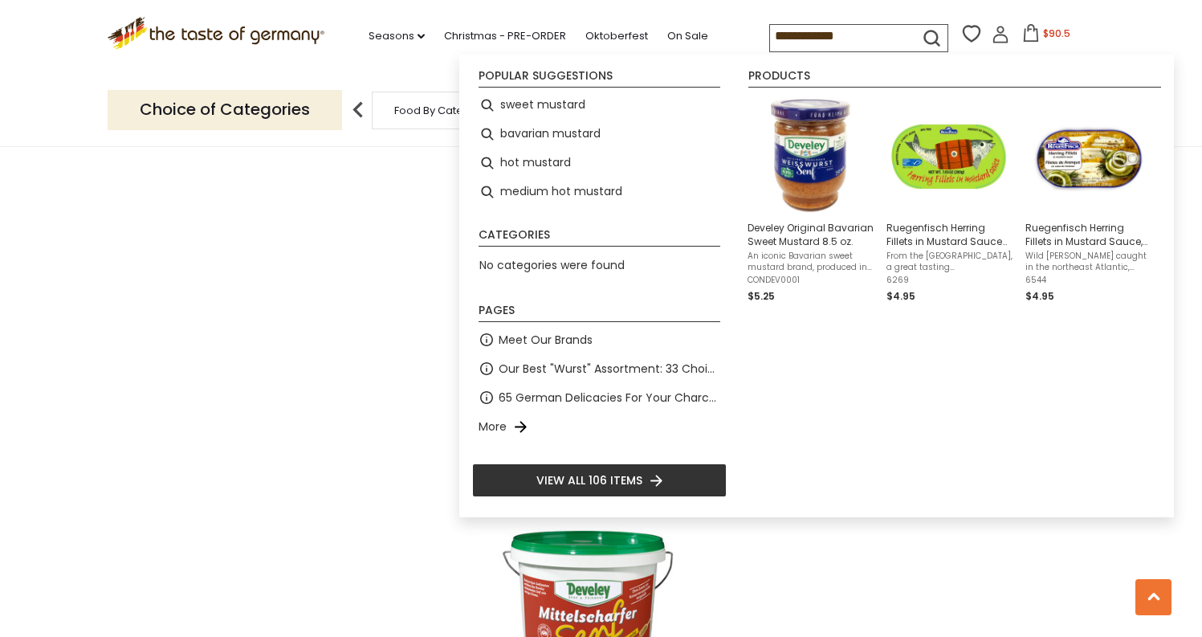
type input "**********"
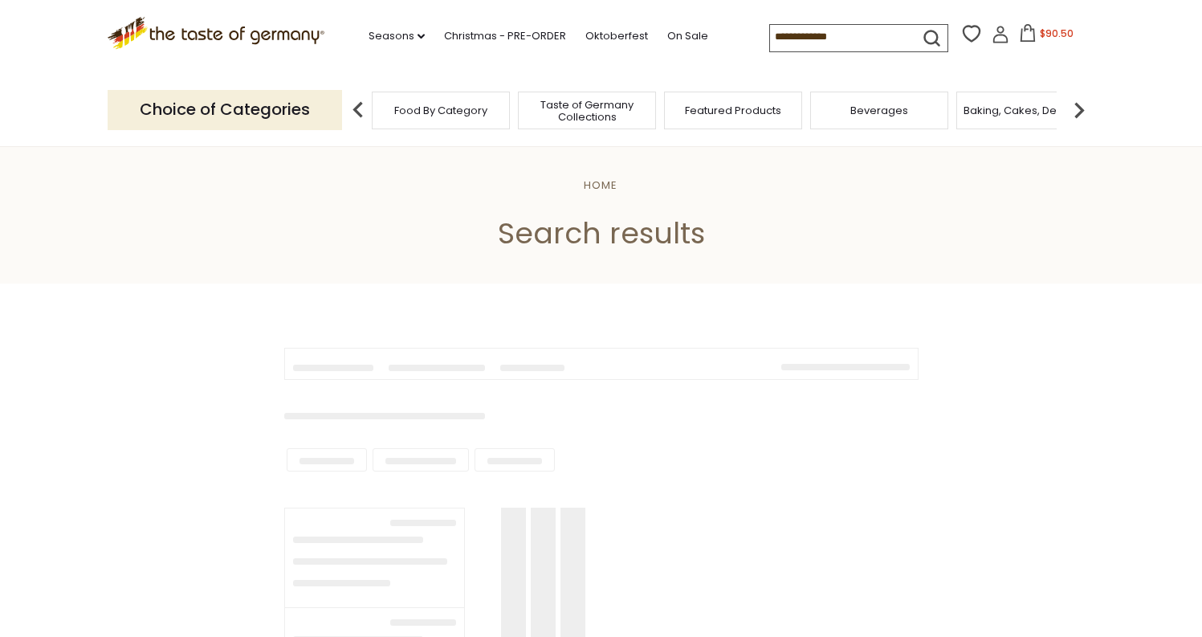
type input "**********"
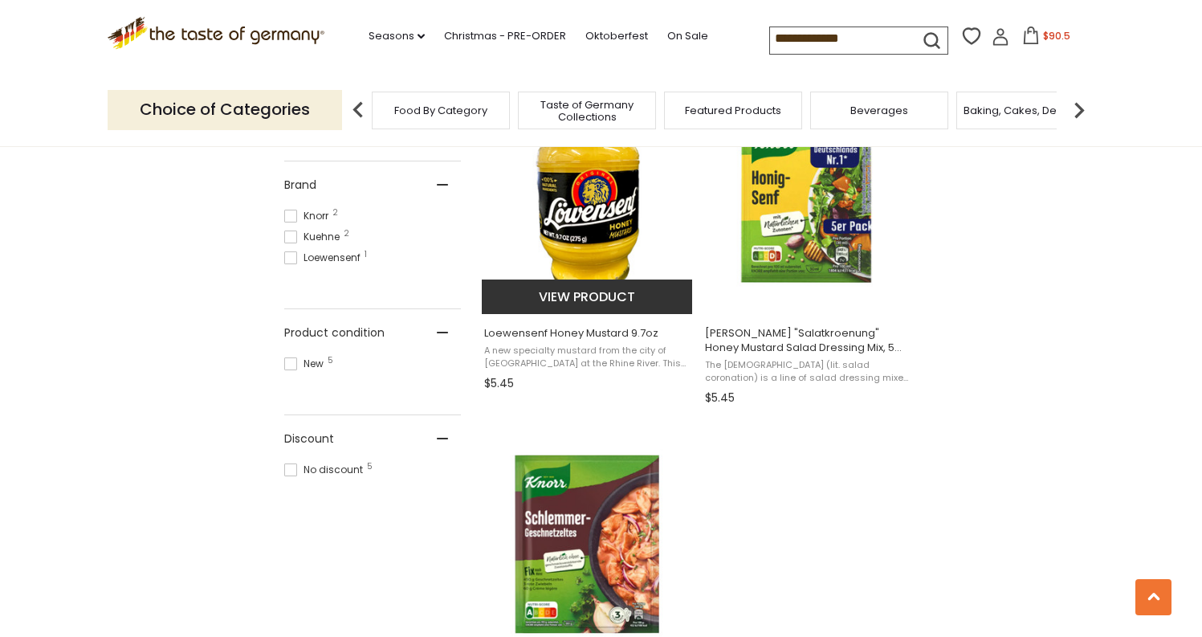
scroll to position [612, 0]
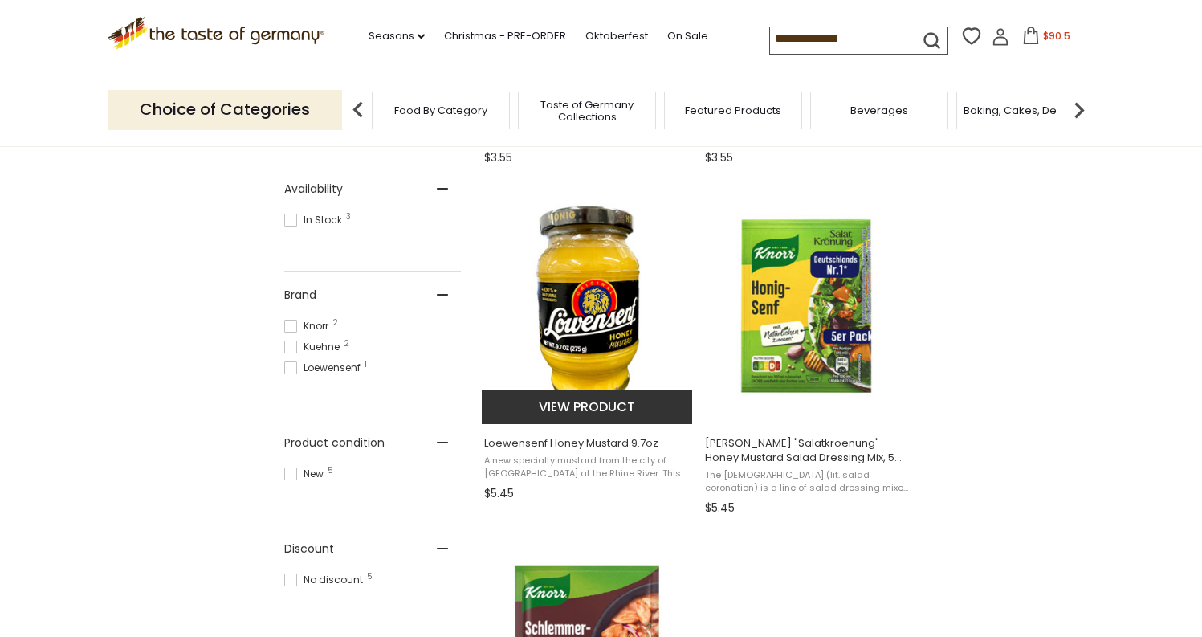
click at [606, 313] on img "Loewensenf Honey Mustard 9.7oz" at bounding box center [588, 304] width 213 height 213
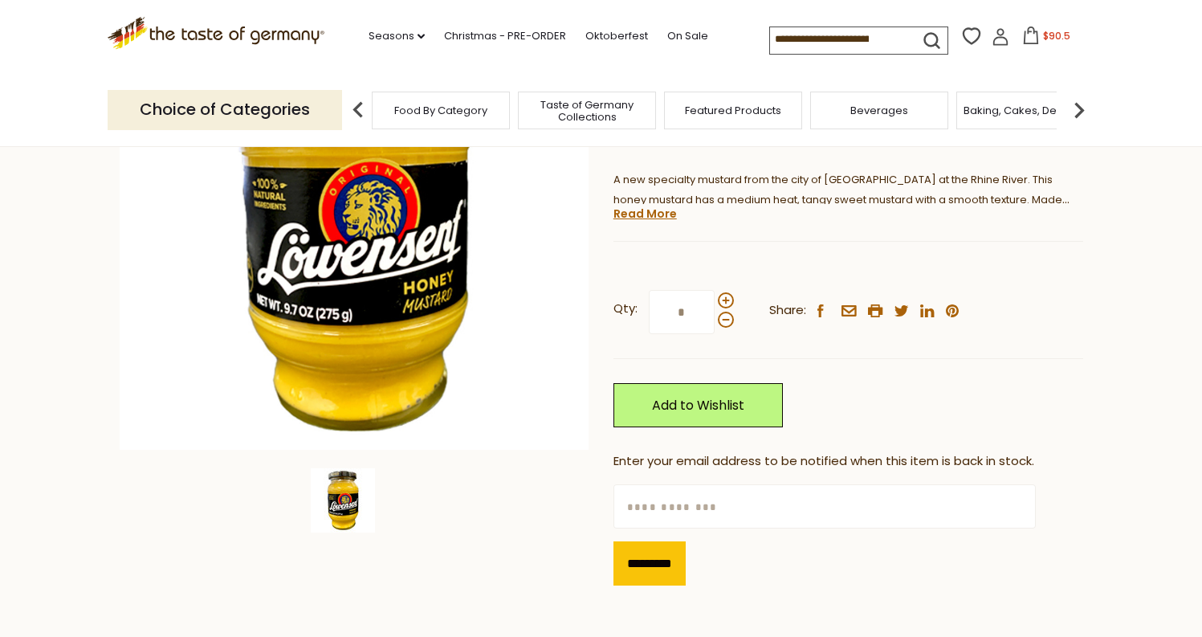
scroll to position [161, 0]
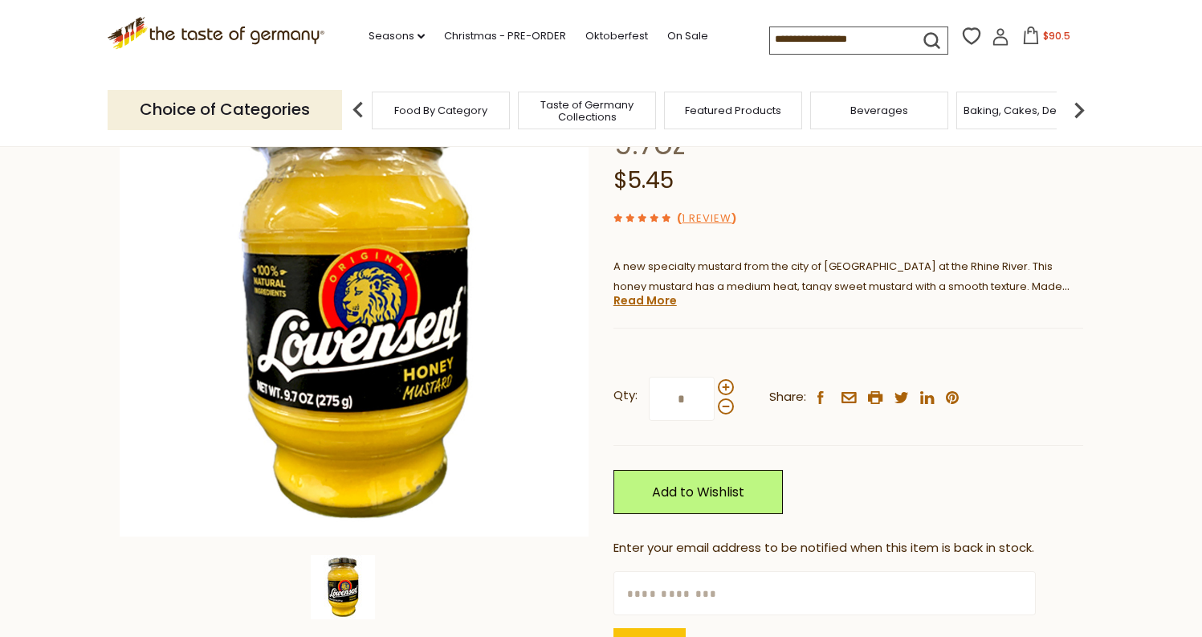
click at [1043, 33] on span "$90.5" at bounding box center [1056, 36] width 27 height 14
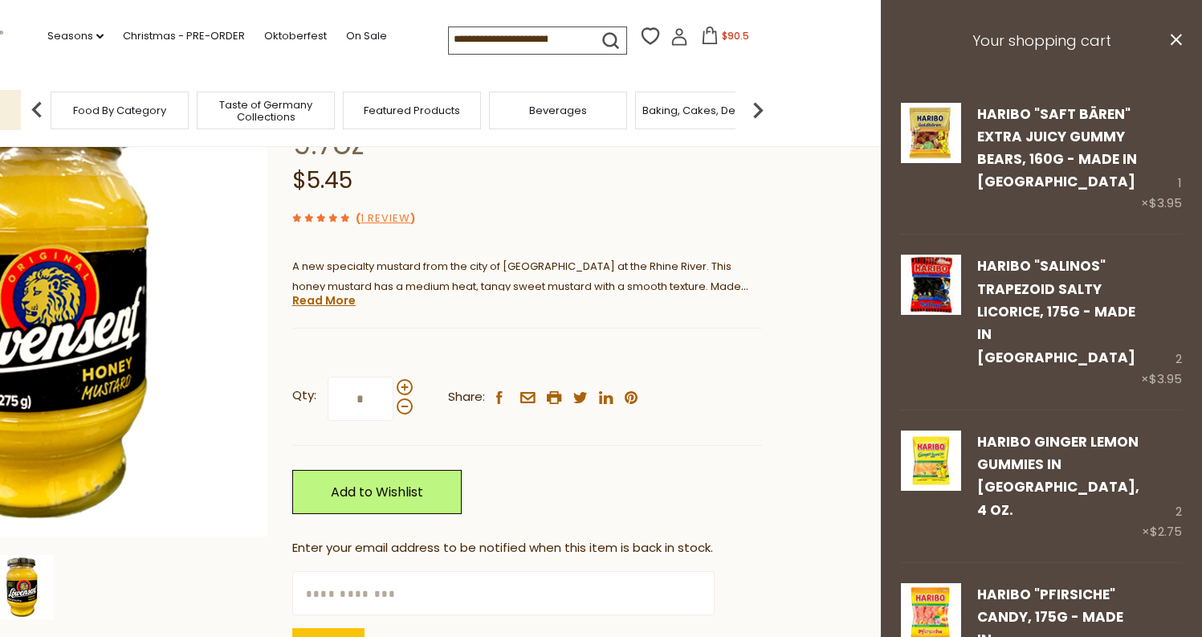
click at [527, 38] on input at bounding box center [517, 38] width 136 height 22
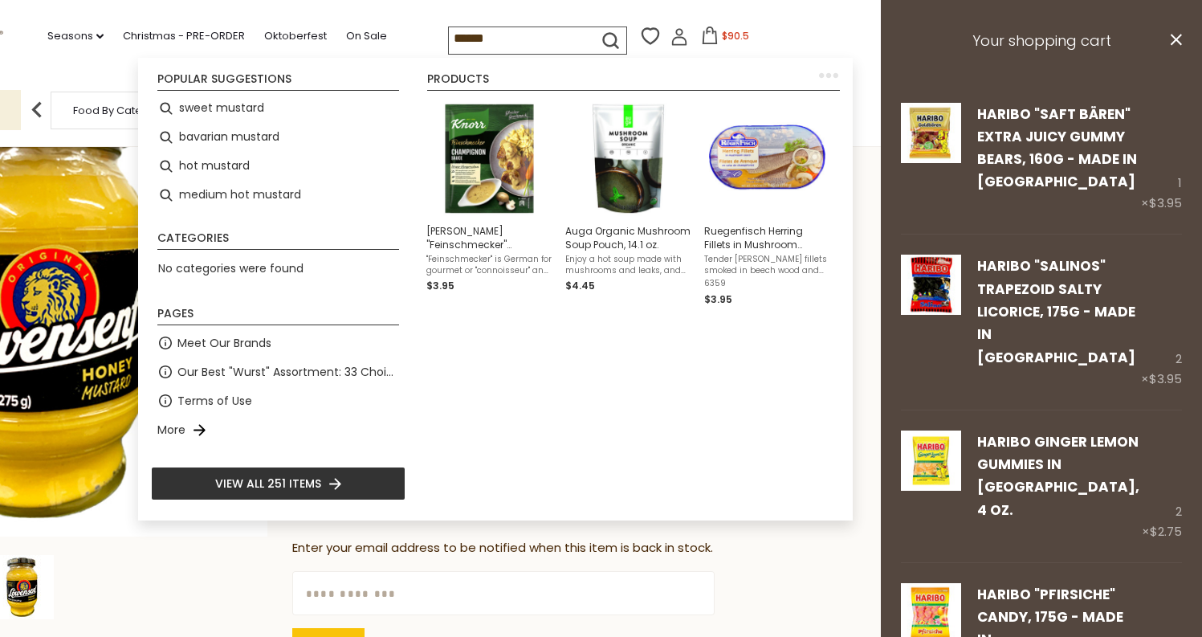
type input "*******"
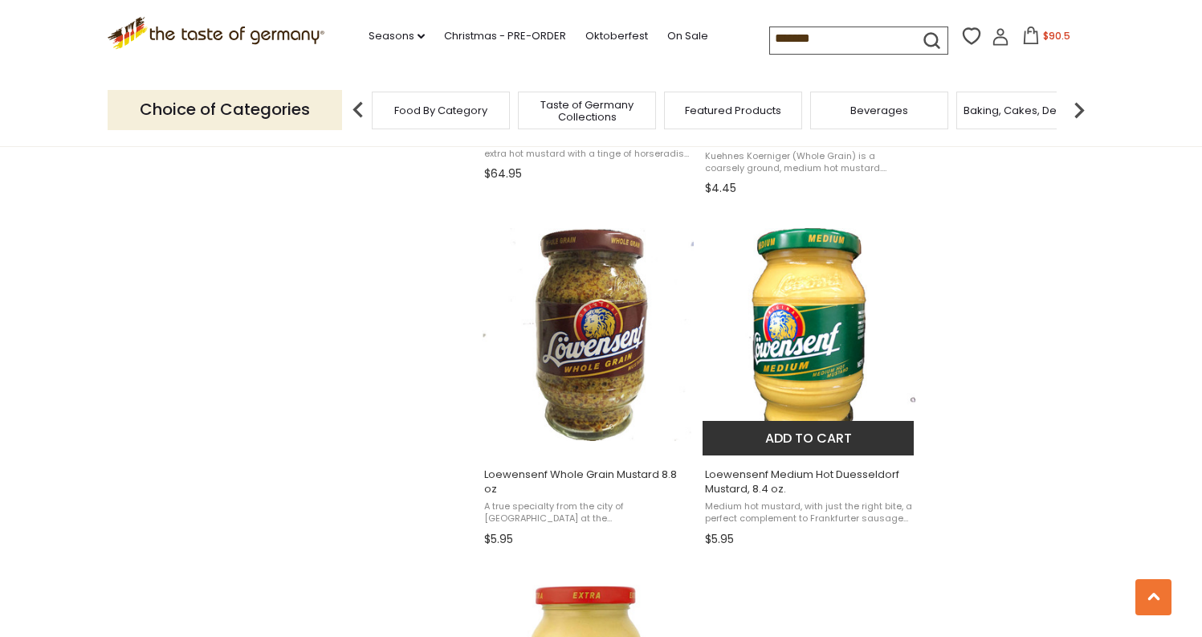
scroll to position [2340, 0]
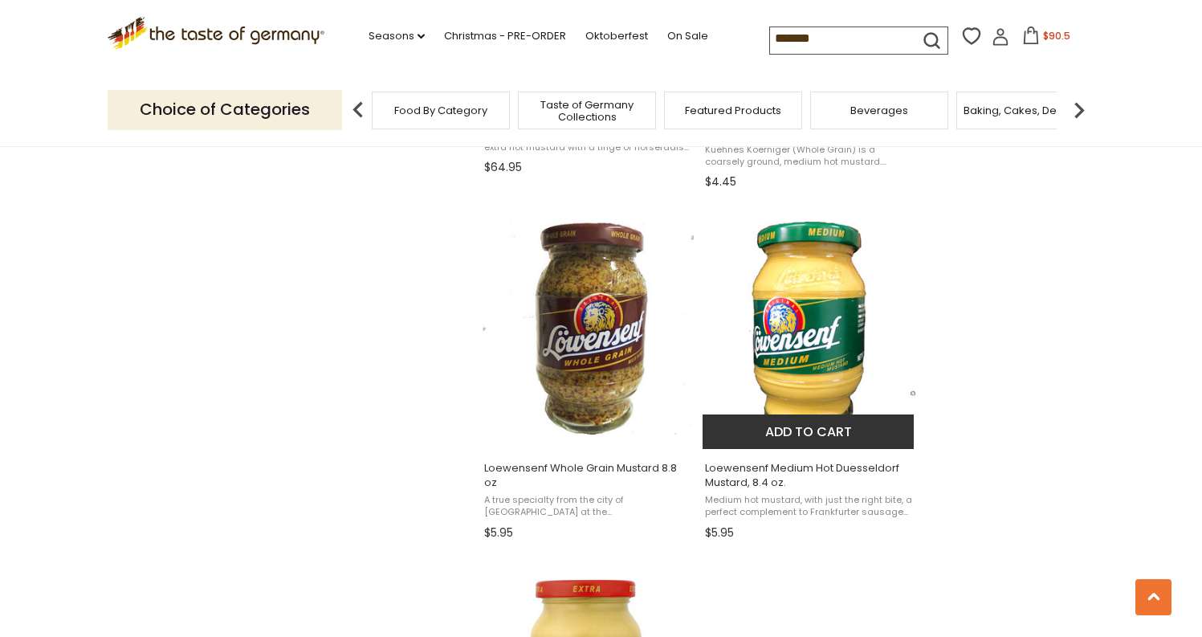
click at [852, 414] on button "Add to cart" at bounding box center [808, 431] width 211 height 35
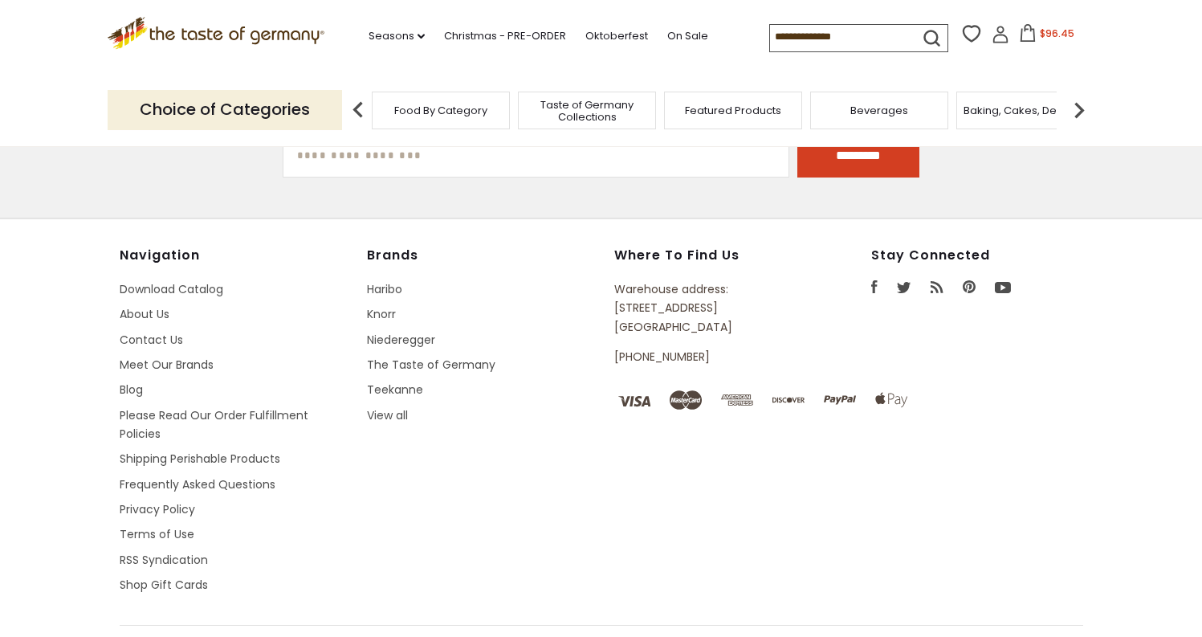
type input "*******"
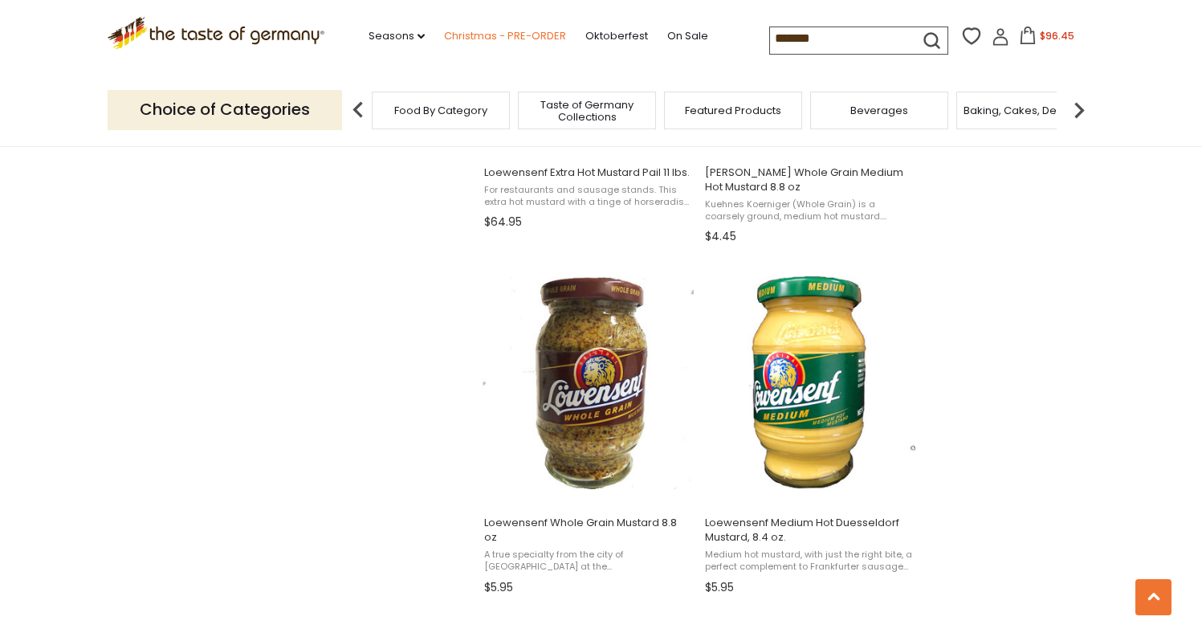
scroll to position [2282, 0]
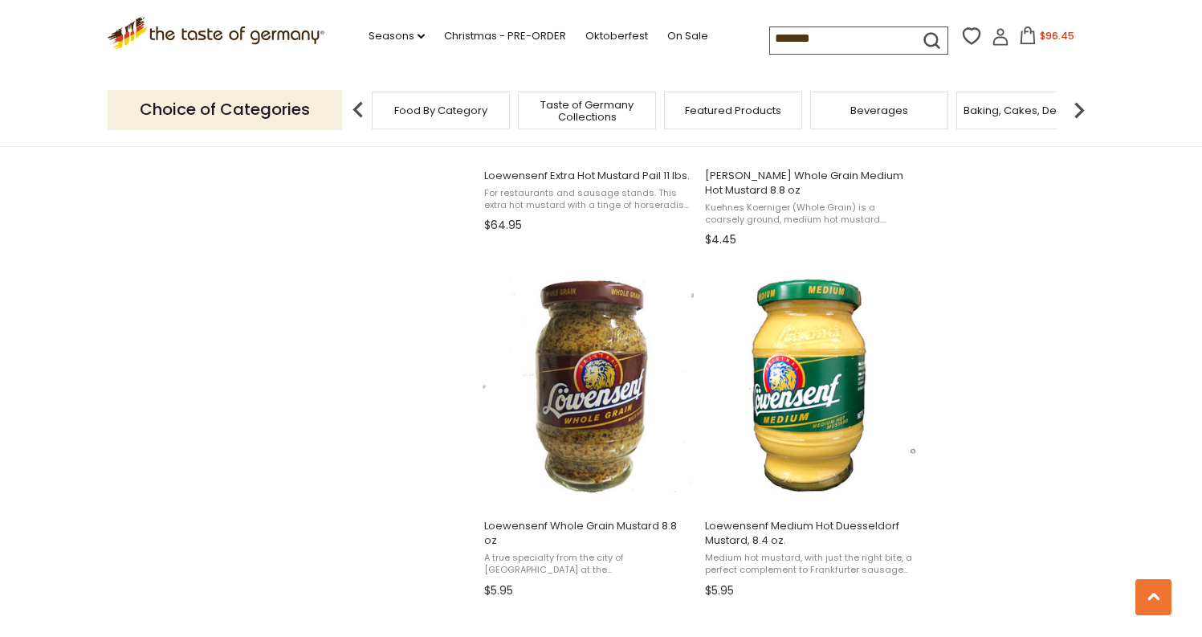
click at [1040, 29] on span "$96.45" at bounding box center [1057, 36] width 35 height 14
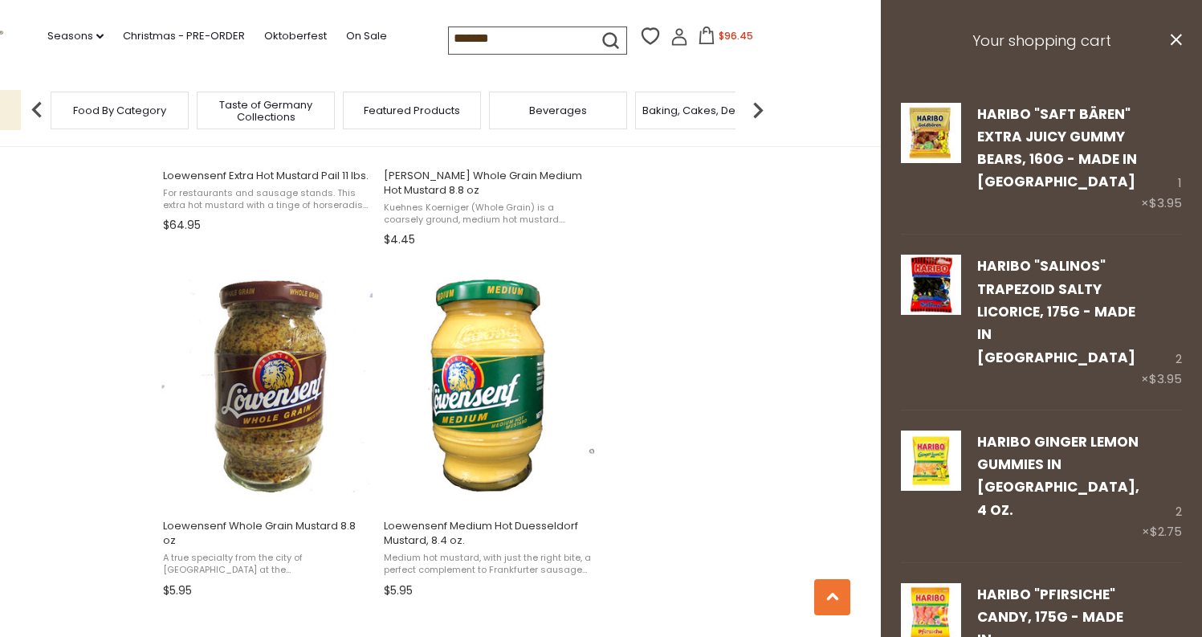
click at [719, 29] on span "$96.45" at bounding box center [736, 36] width 35 height 14
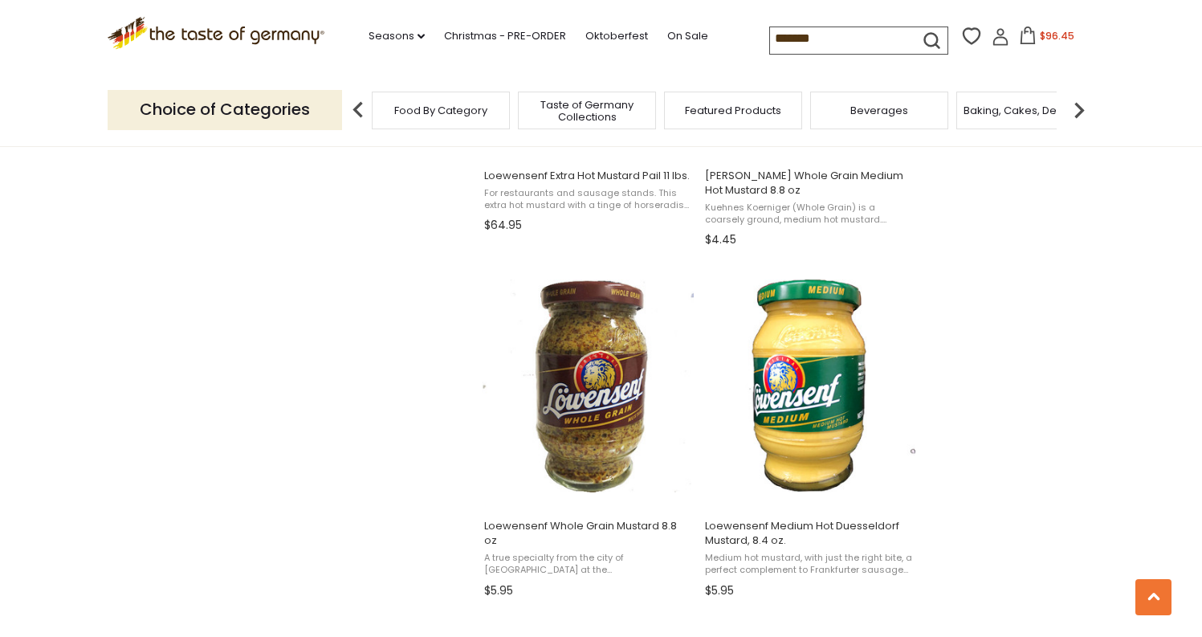
click at [1040, 38] on span "$96.45" at bounding box center [1057, 36] width 35 height 14
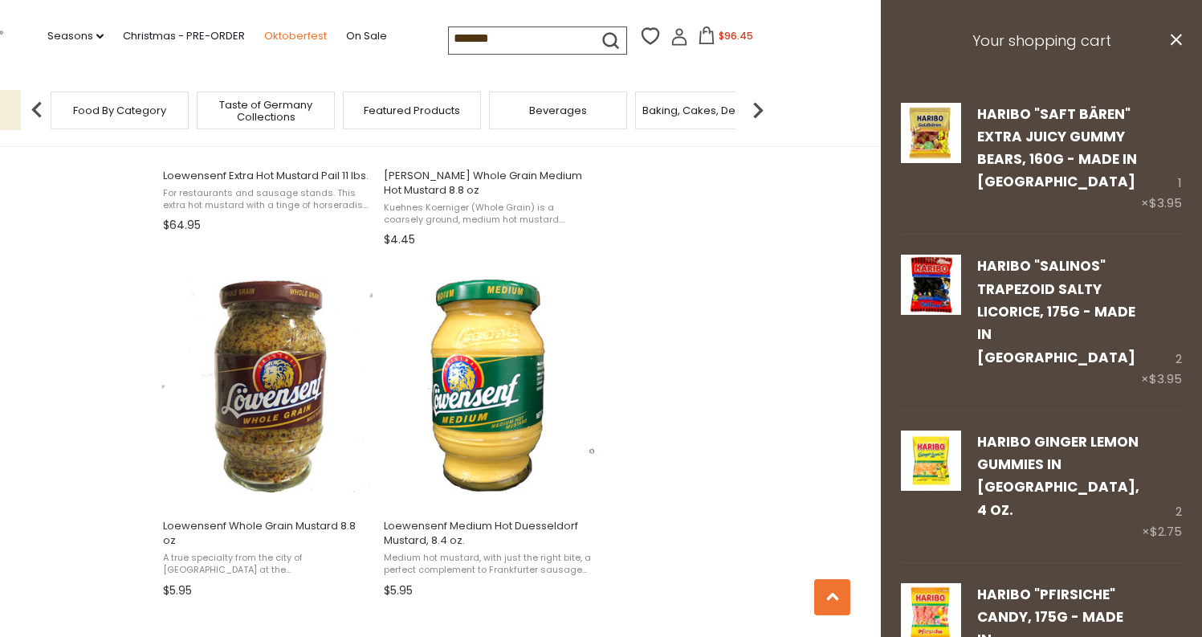
click at [264, 27] on link "Oktoberfest" at bounding box center [295, 36] width 63 height 18
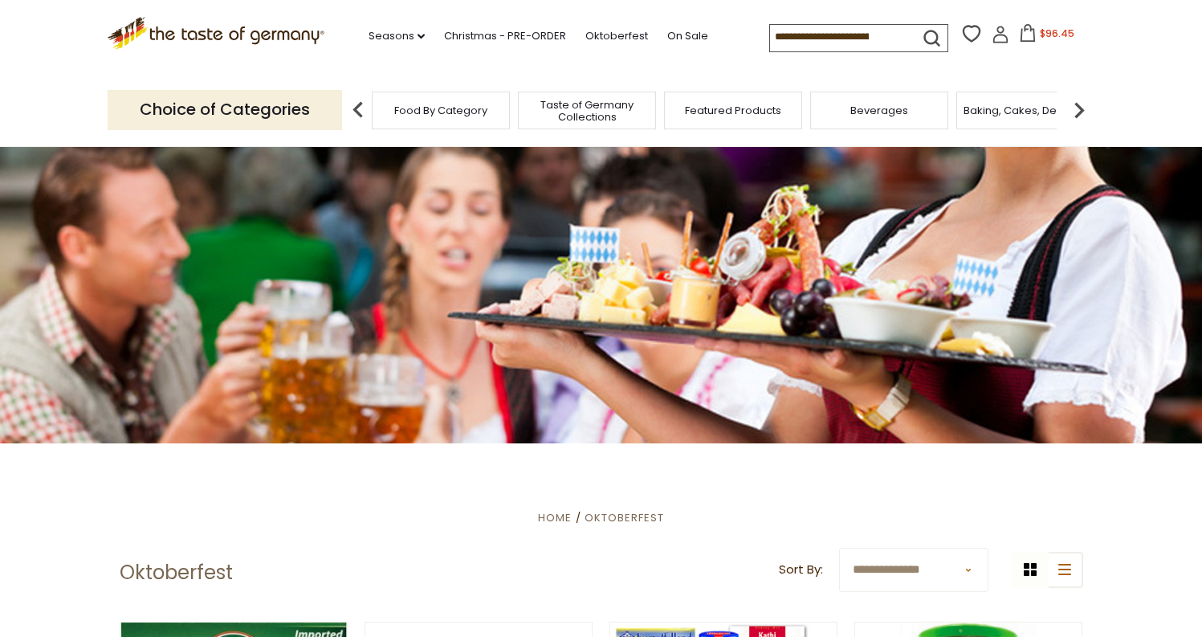
click at [590, 107] on span "Taste of Germany Collections" at bounding box center [587, 111] width 129 height 24
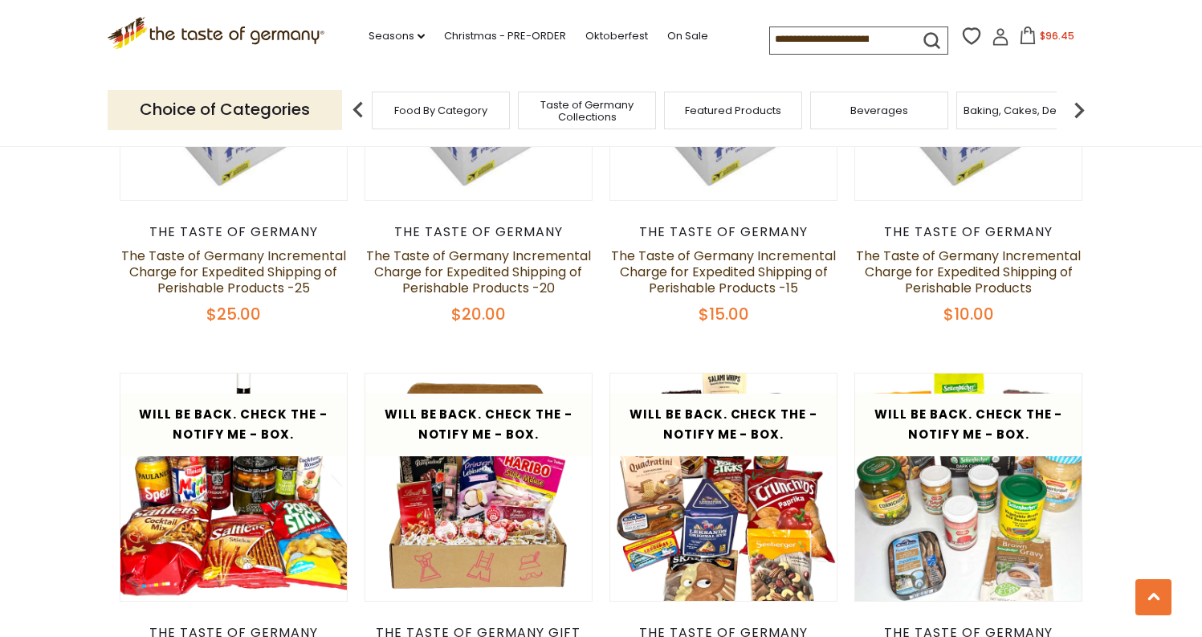
scroll to position [1532, 0]
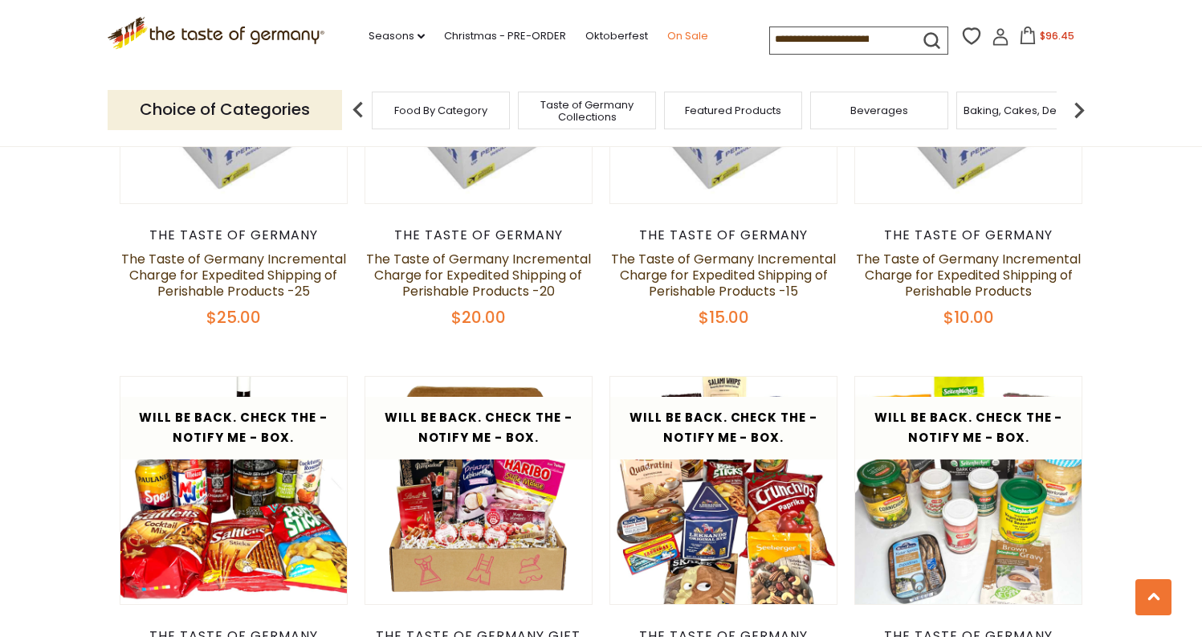
click at [668, 29] on link "On Sale" at bounding box center [688, 36] width 41 height 18
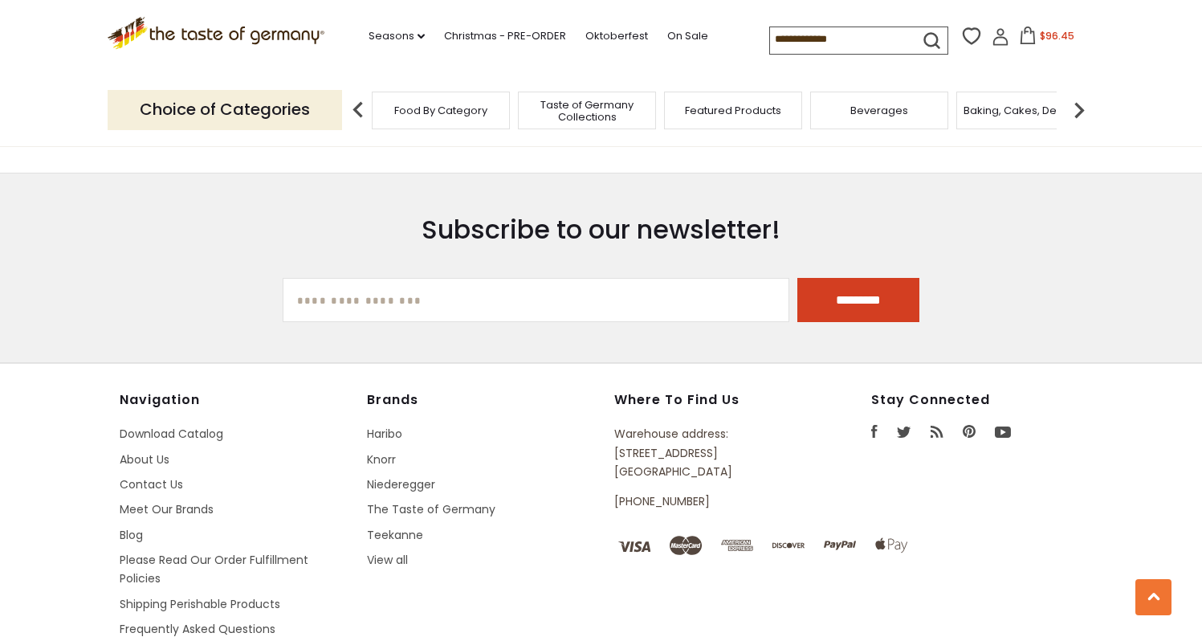
scroll to position [843, 0]
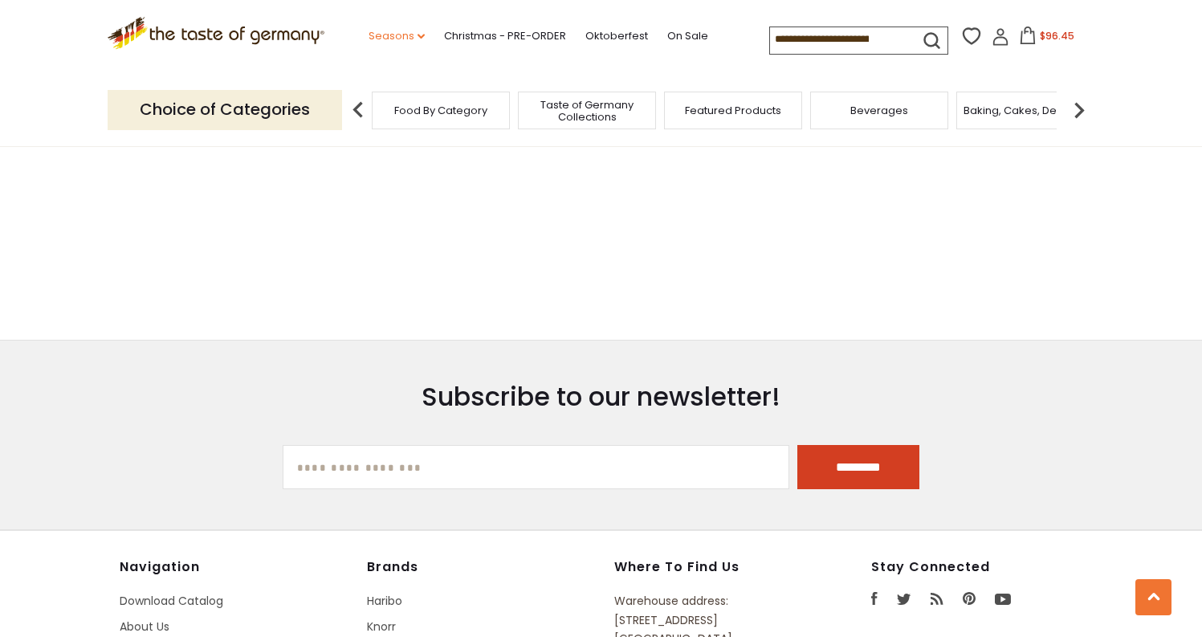
click at [369, 29] on link "Seasons dropdown_arrow" at bounding box center [397, 36] width 56 height 18
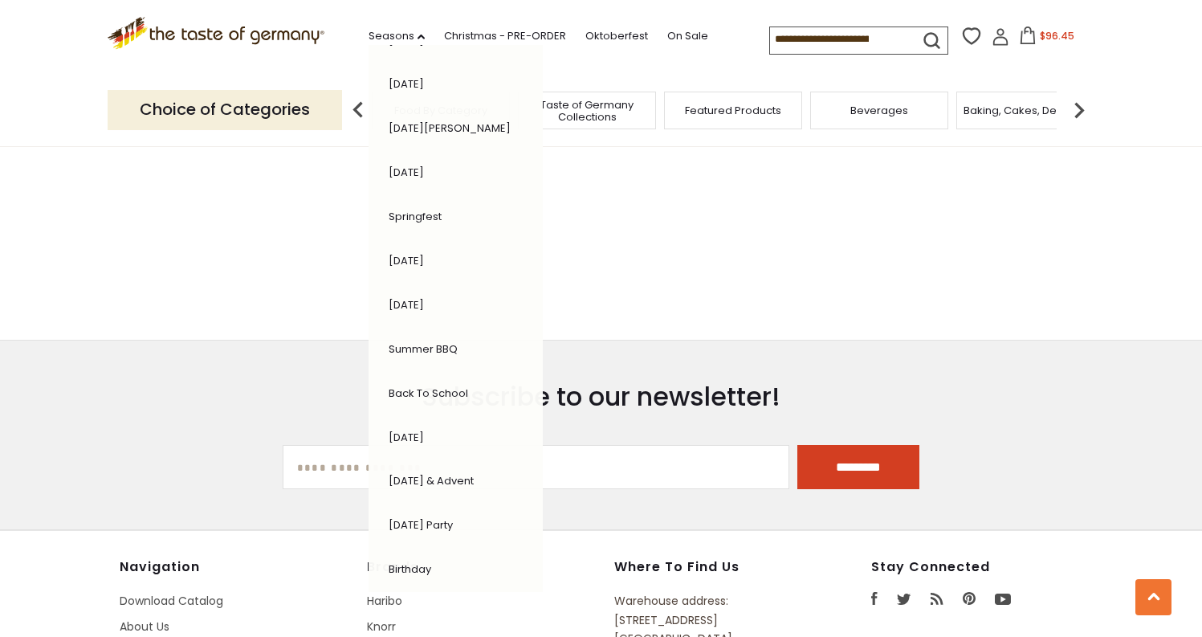
scroll to position [192, 0]
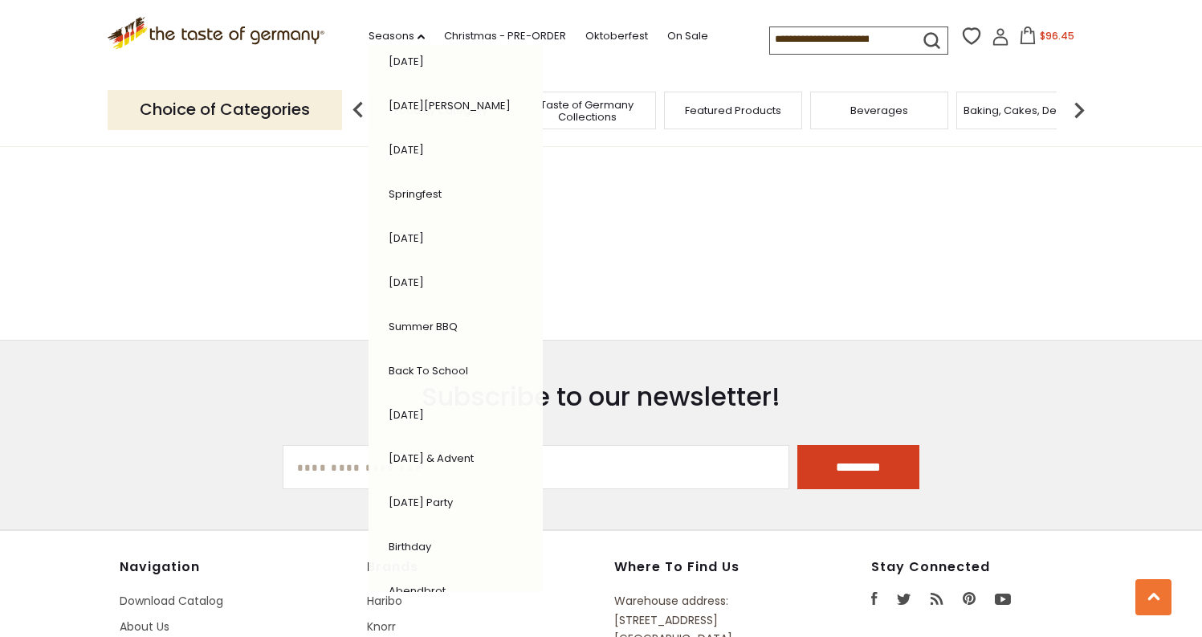
click at [426, 451] on link "[DATE] & Advent" at bounding box center [431, 458] width 85 height 15
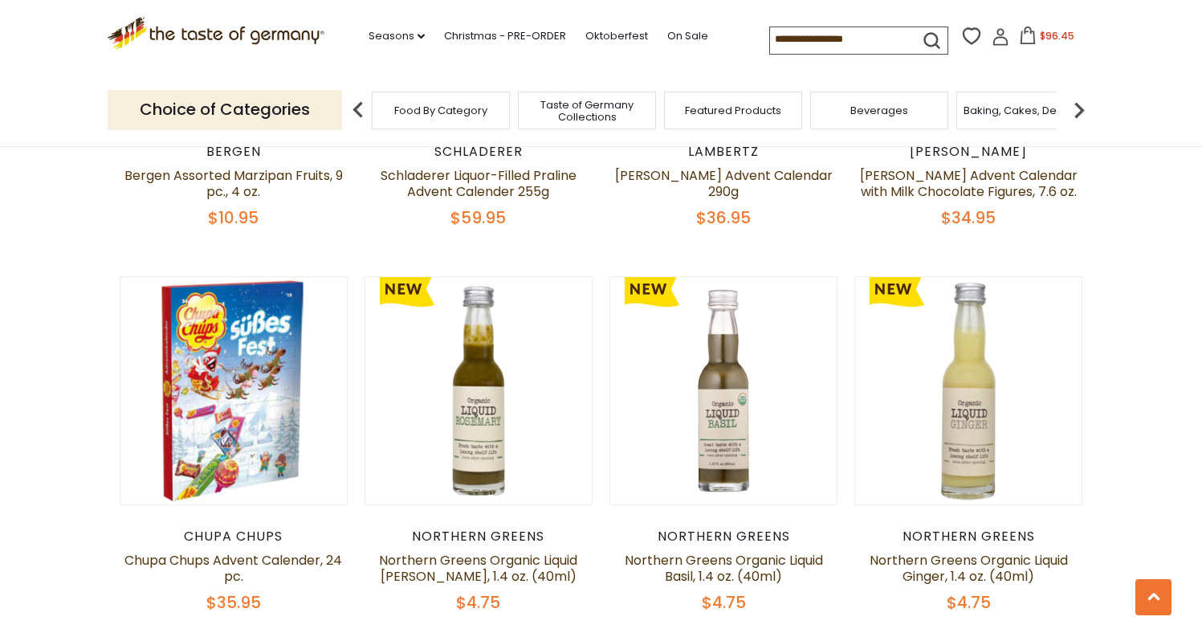
scroll to position [2041, 0]
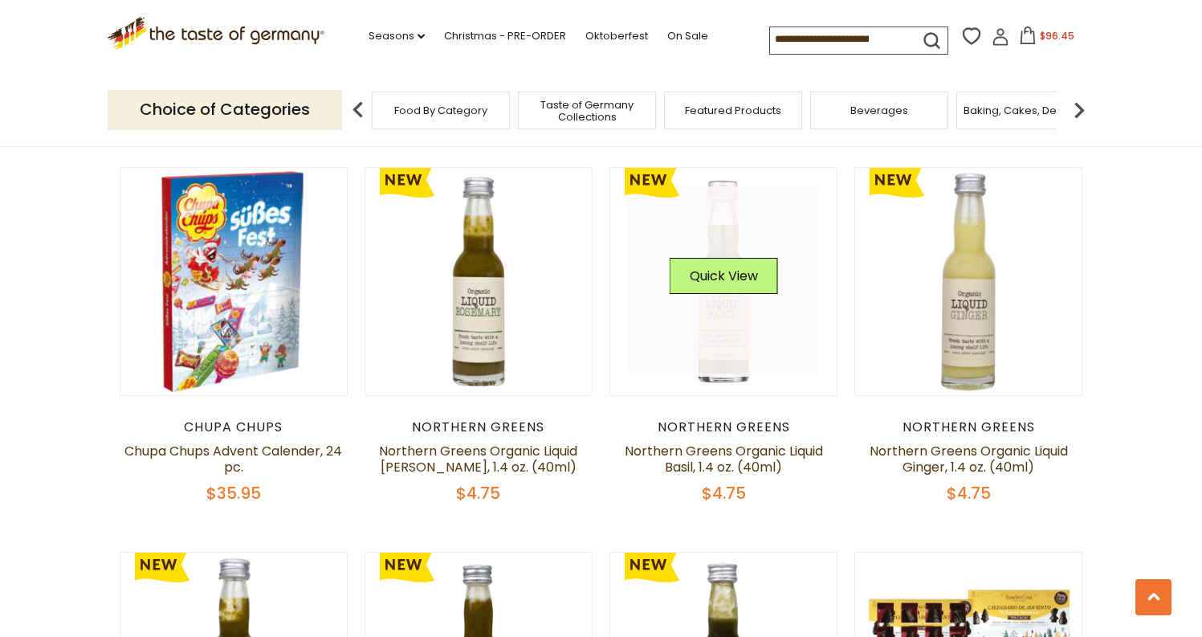
click at [713, 331] on link at bounding box center [723, 281] width 191 height 191
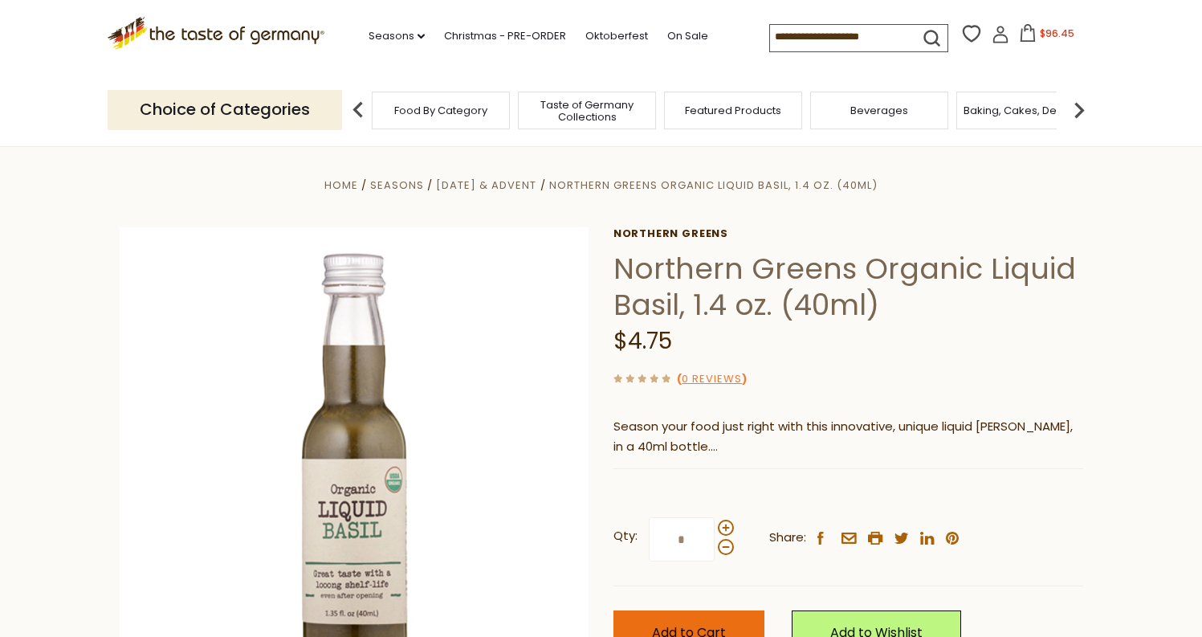
click at [745, 615] on button "Add to Cart" at bounding box center [689, 632] width 151 height 44
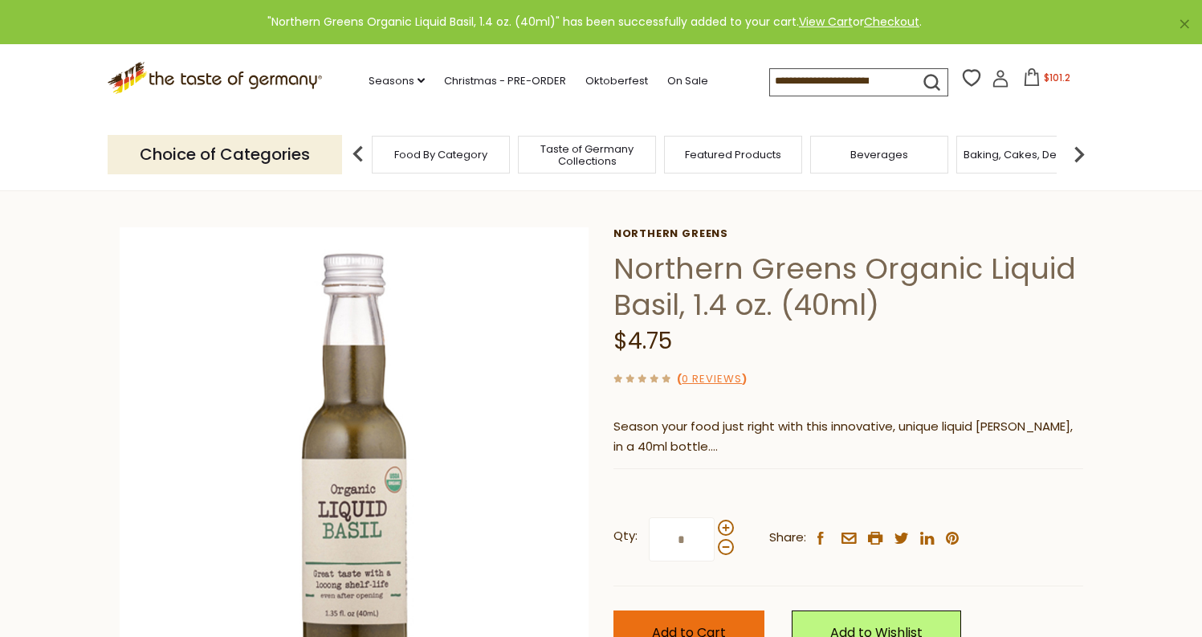
click at [709, 623] on span "Add to Cart" at bounding box center [689, 632] width 74 height 18
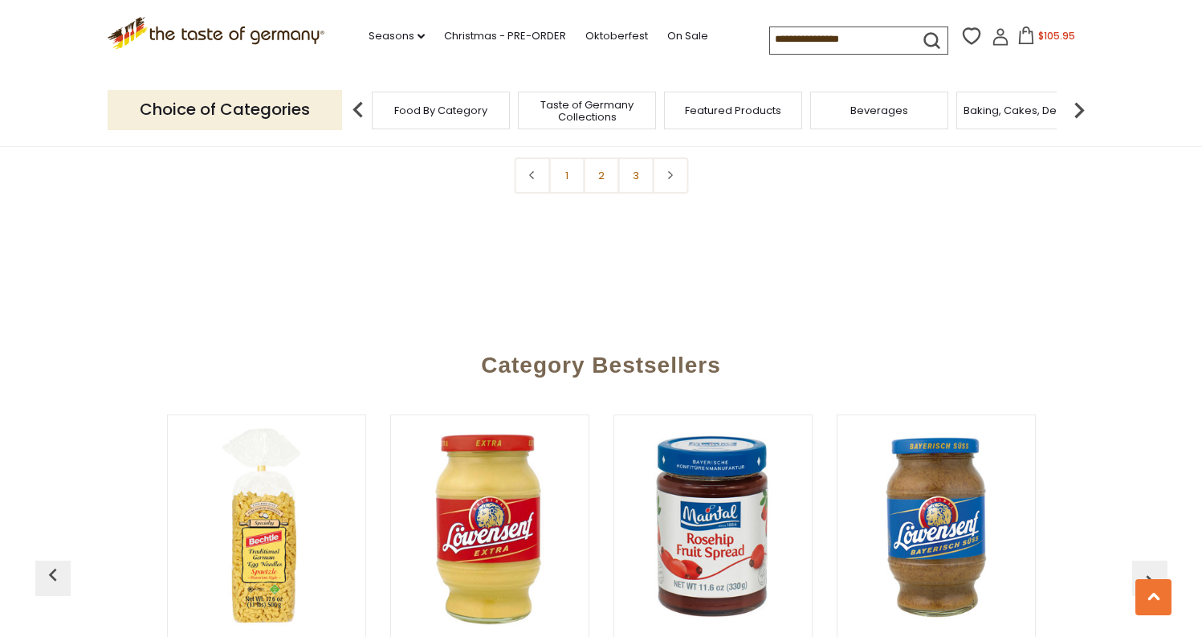
scroll to position [3806, 0]
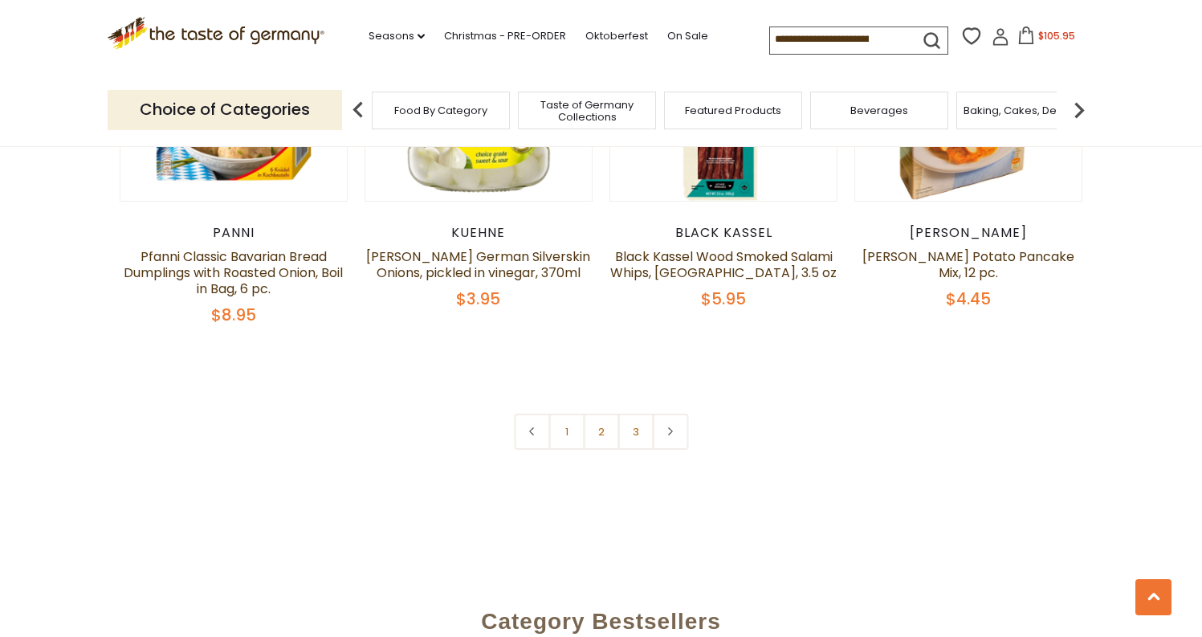
click at [1013, 43] on button "$105.95" at bounding box center [1047, 39] width 68 height 24
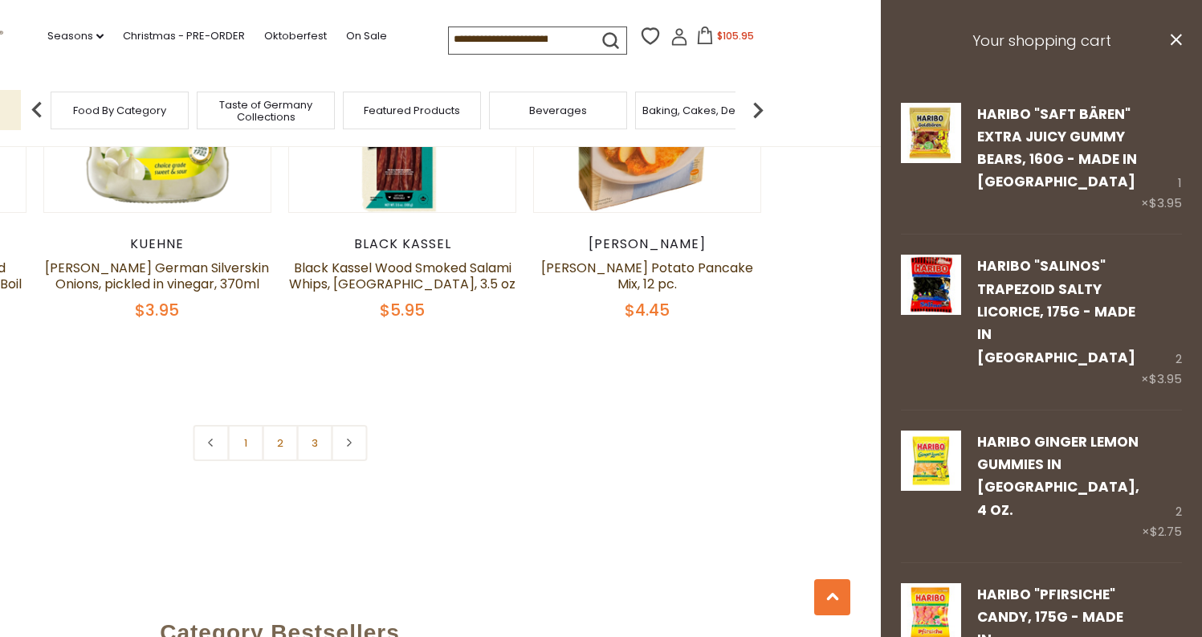
scroll to position [3791, 0]
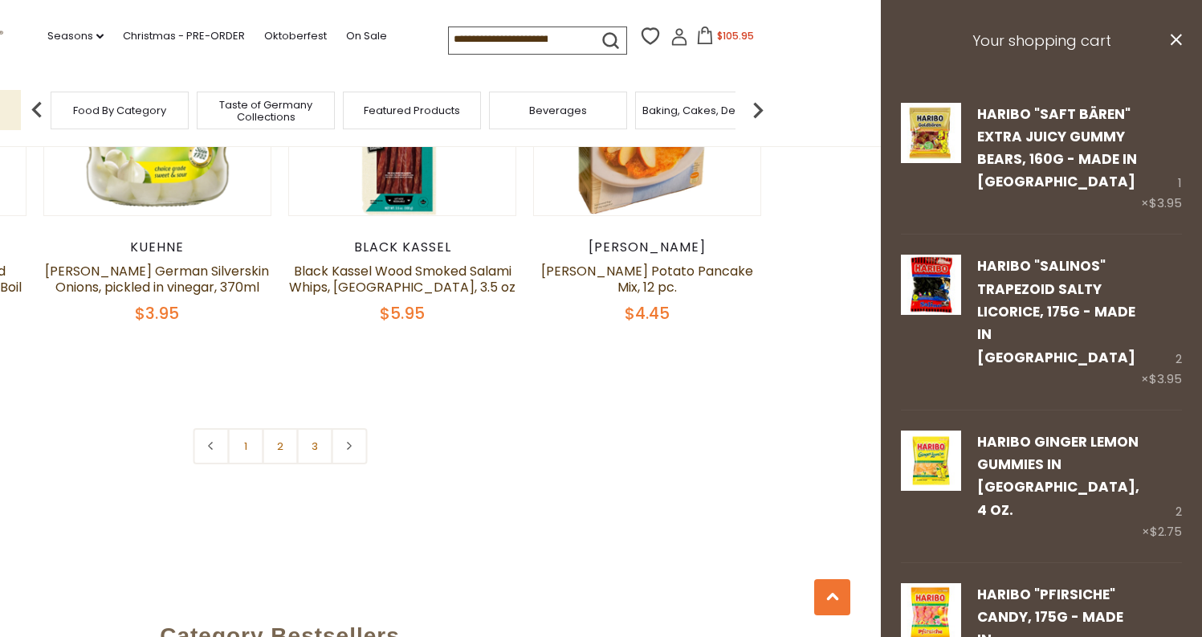
click at [1090, 53] on h3 "Your shopping cart" at bounding box center [1041, 41] width 321 height 83
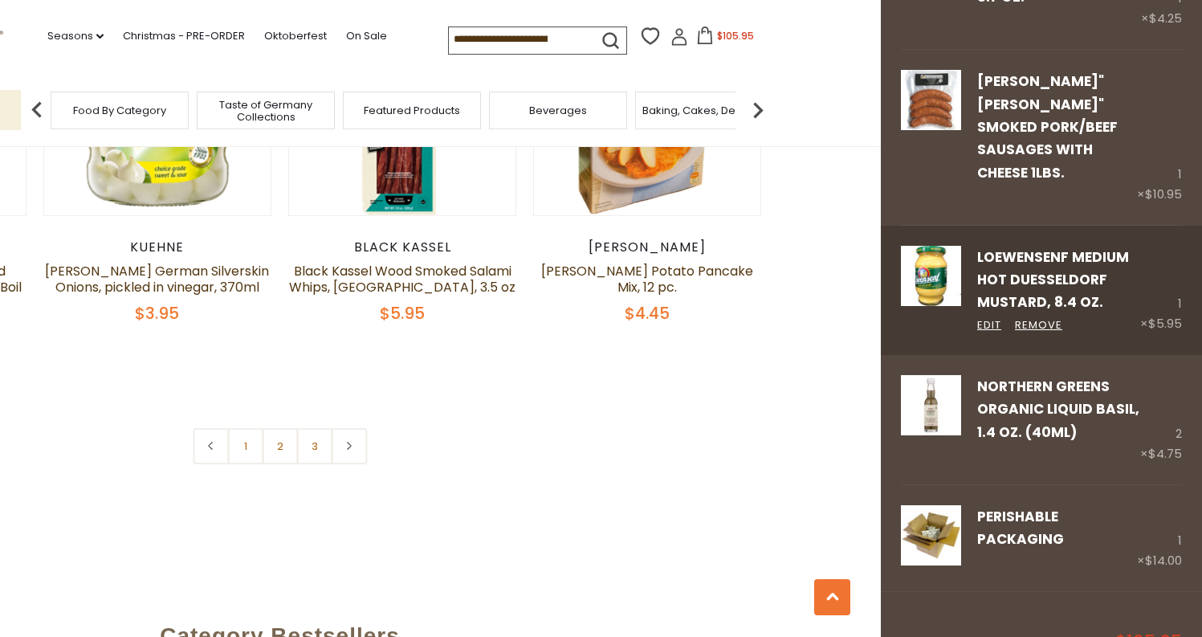
scroll to position [4809, 0]
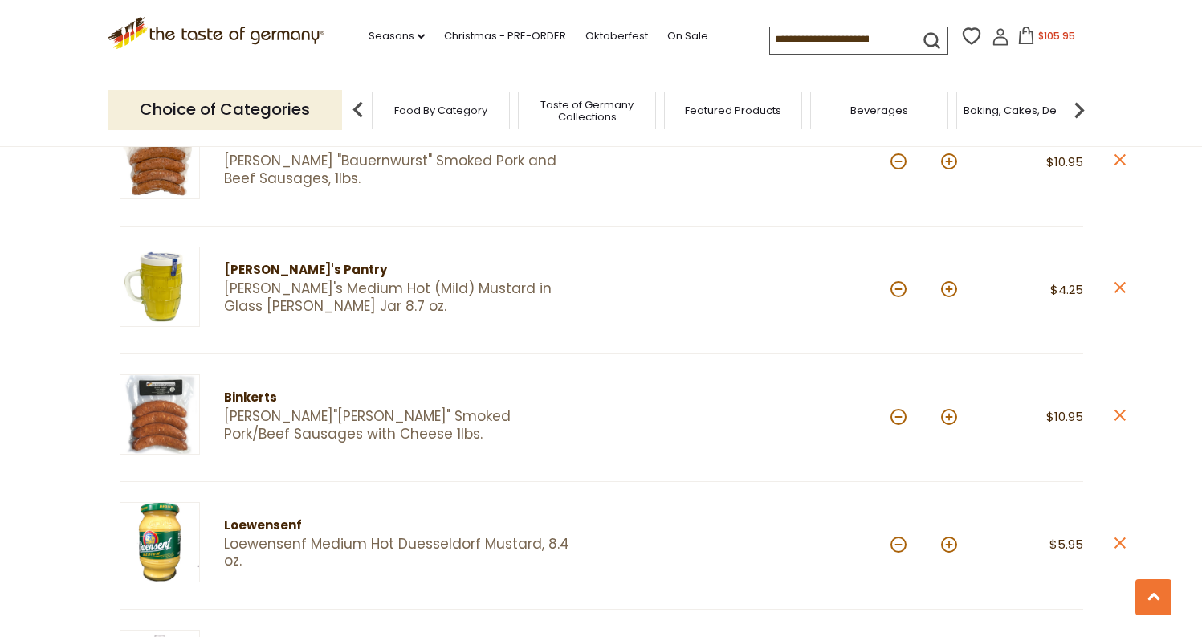
scroll to position [1217, 0]
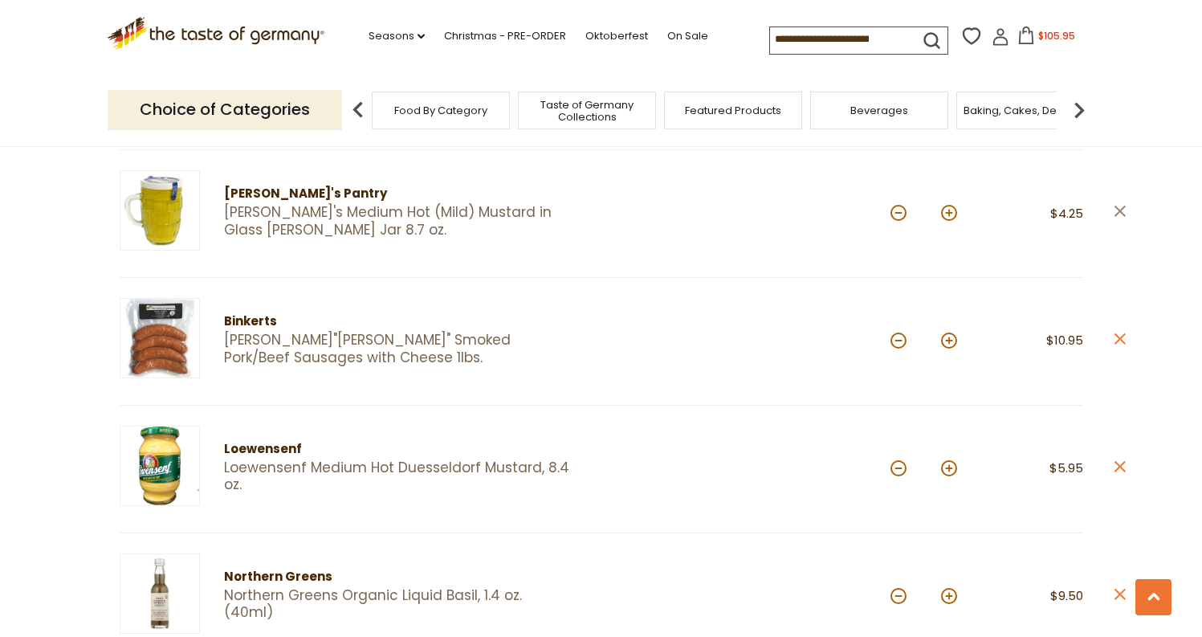
click at [1125, 205] on icon "close" at bounding box center [1120, 211] width 12 height 12
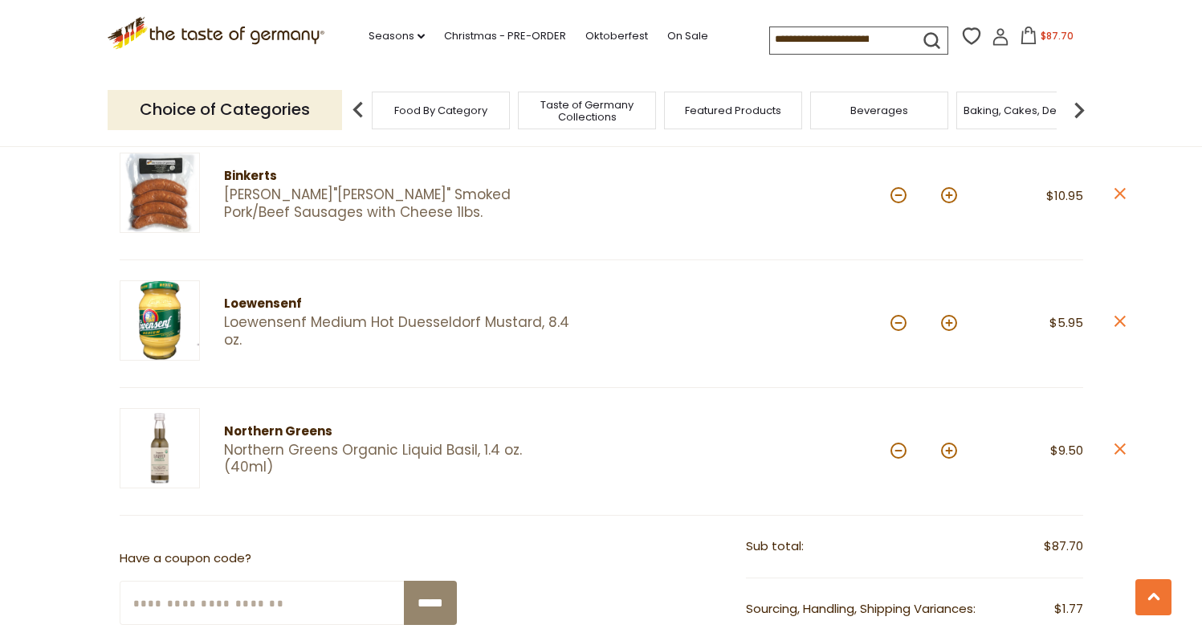
scroll to position [1269, 0]
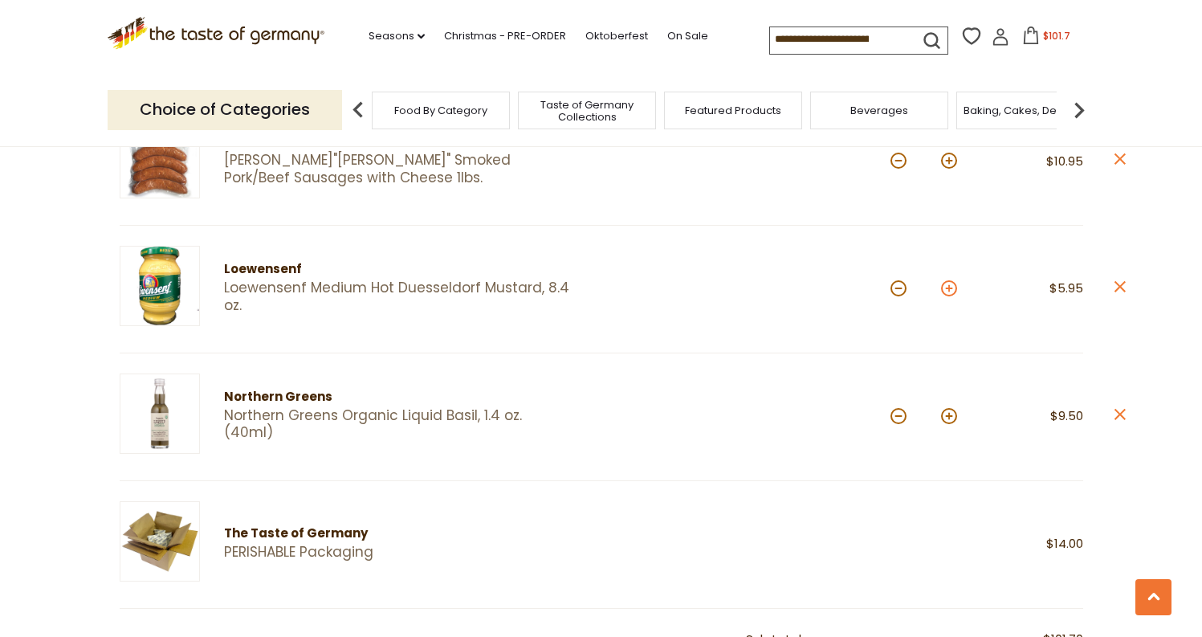
click at [955, 283] on button at bounding box center [949, 288] width 16 height 16
type input "*"
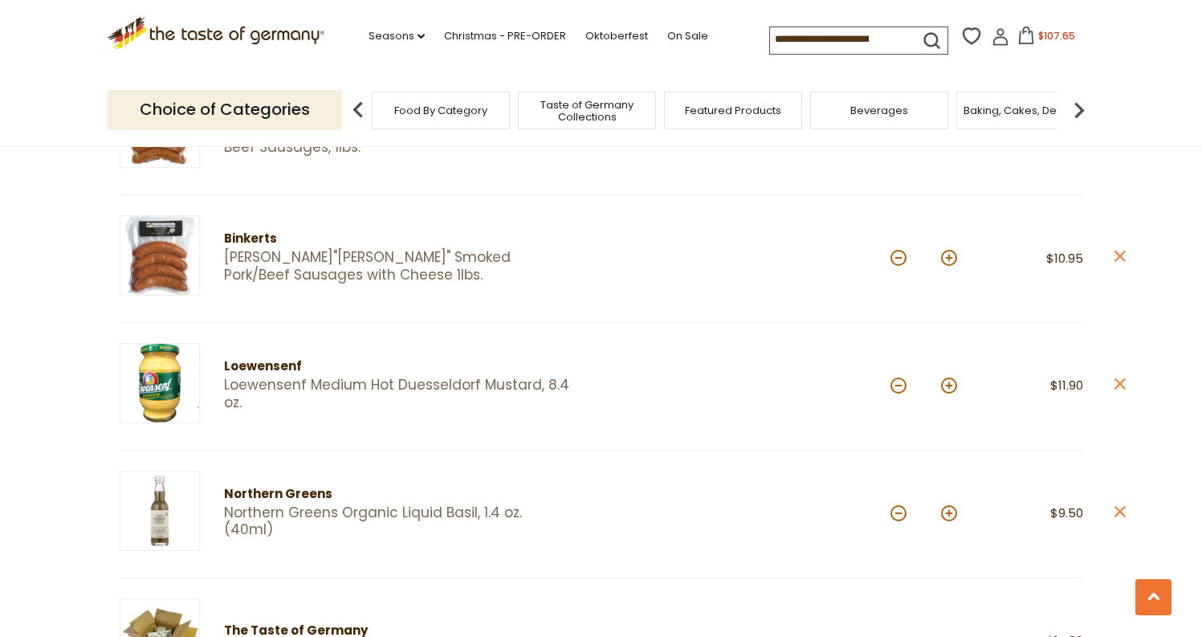
scroll to position [1090, 0]
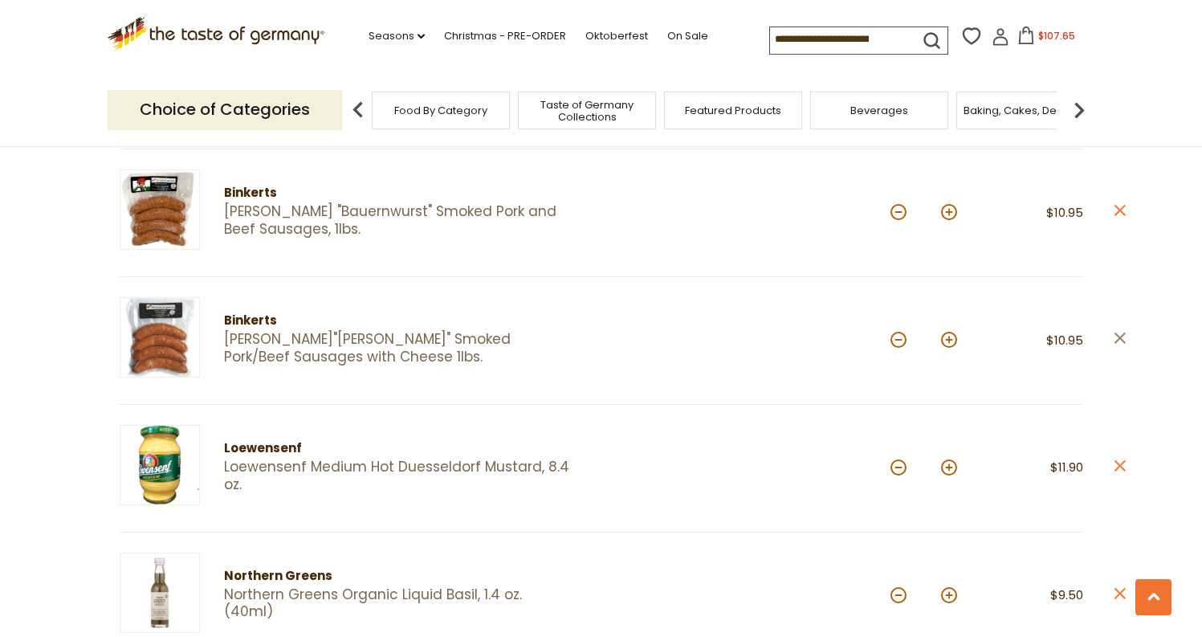
click at [1119, 334] on icon "close" at bounding box center [1120, 338] width 12 height 12
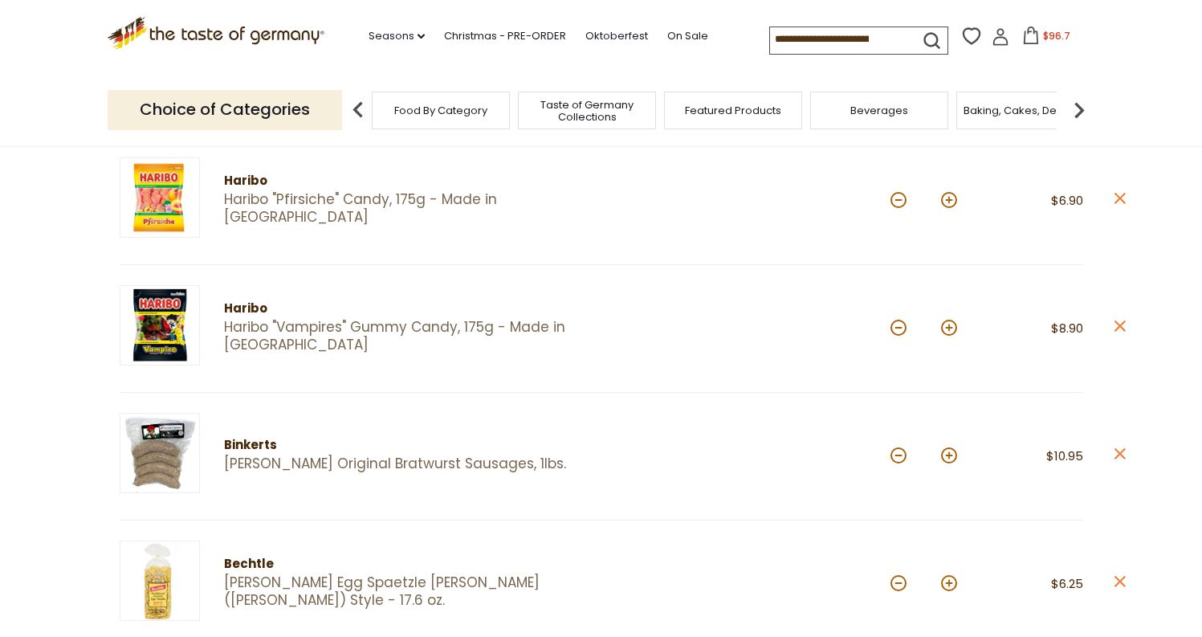
scroll to position [814, 0]
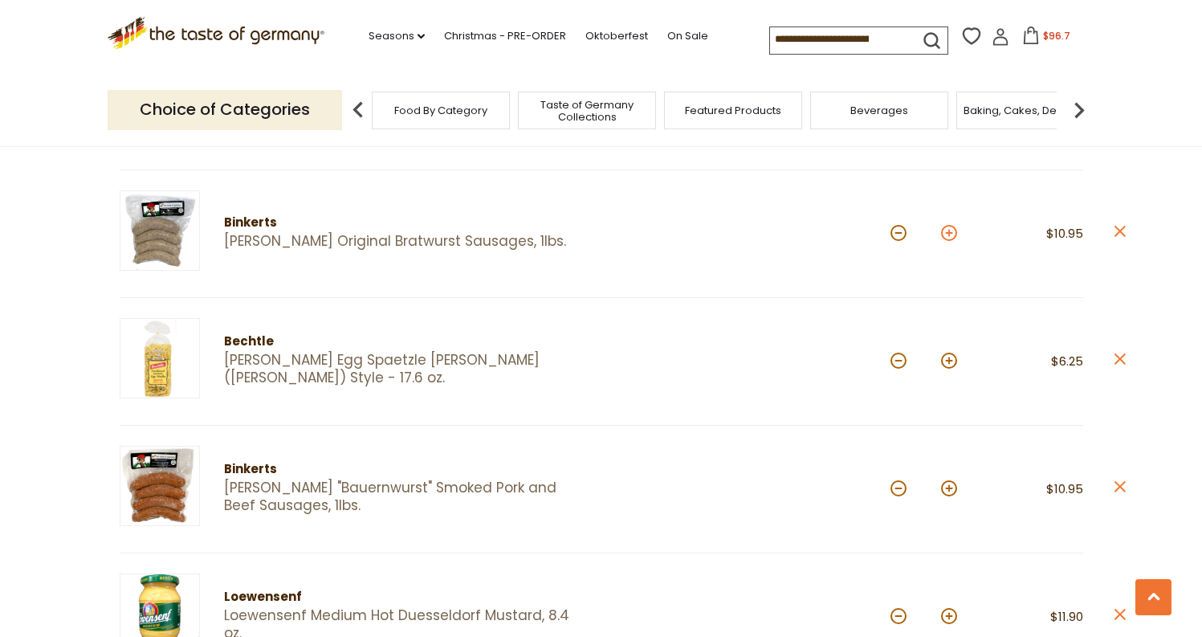
click at [951, 231] on button at bounding box center [949, 233] width 16 height 16
type input "*"
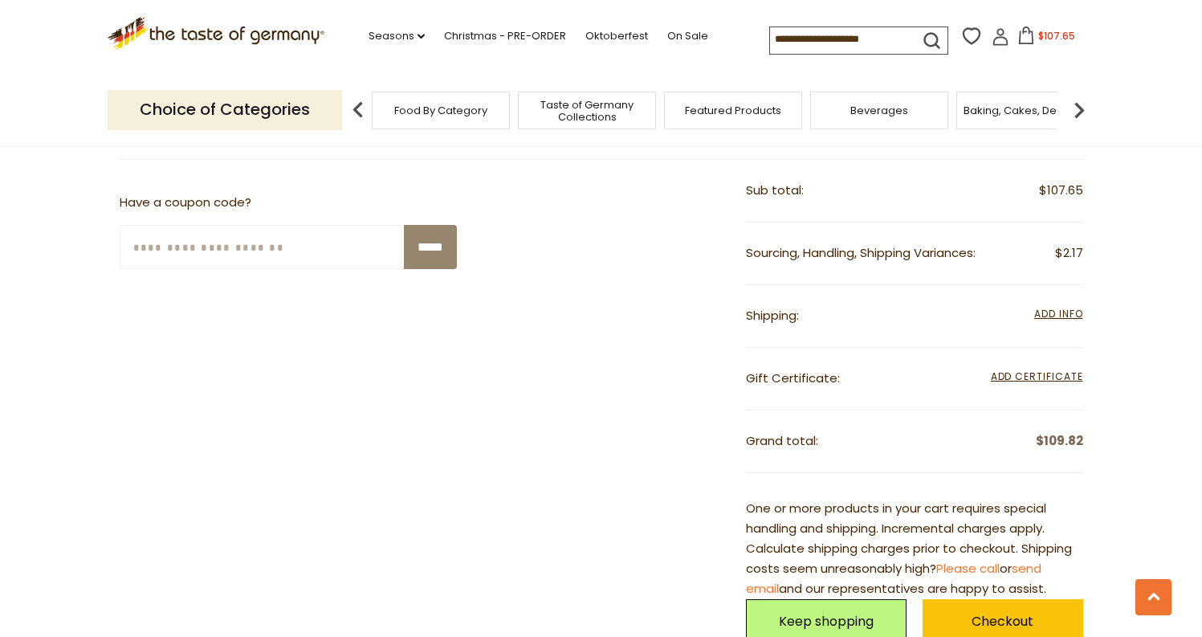
scroll to position [1517, 0]
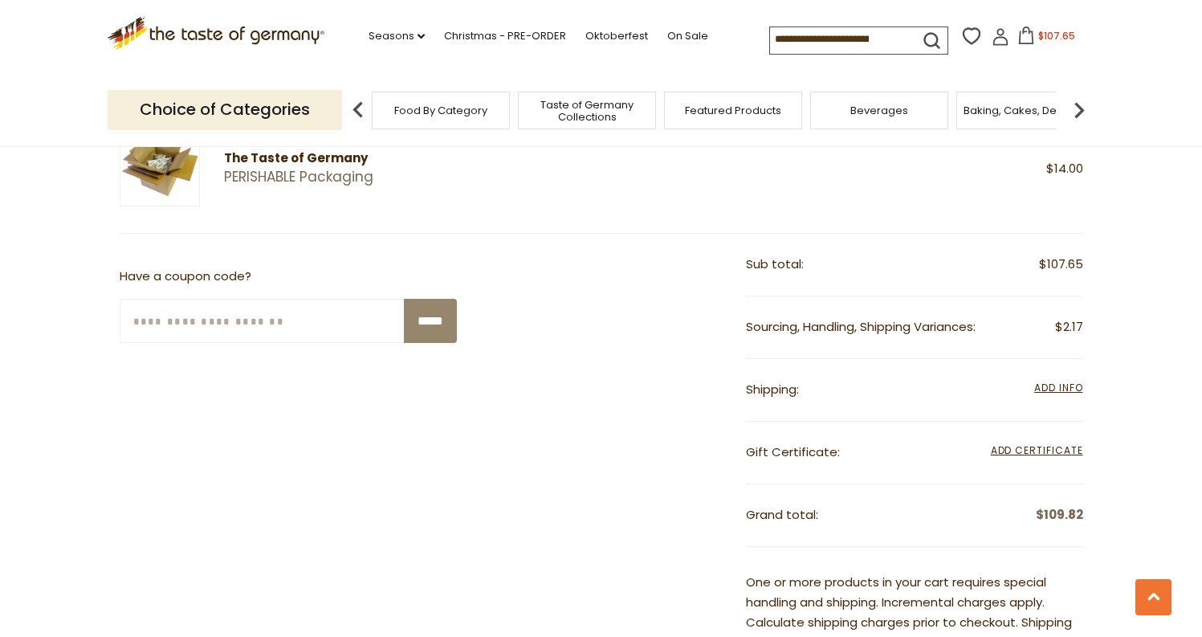
click at [696, 116] on div "Featured Products" at bounding box center [733, 111] width 138 height 38
click at [696, 116] on div "Featured Products" at bounding box center [725, 111] width 138 height 38
click at [689, 125] on div "Featured Products" at bounding box center [725, 111] width 138 height 38
click at [819, 6] on div ".st0{fill:#EDD300;} .st1{fill:#D33E21;} .st0{fill:#EDD300;} .st1{fill:#D33E21;}…" at bounding box center [602, 37] width 988 height 74
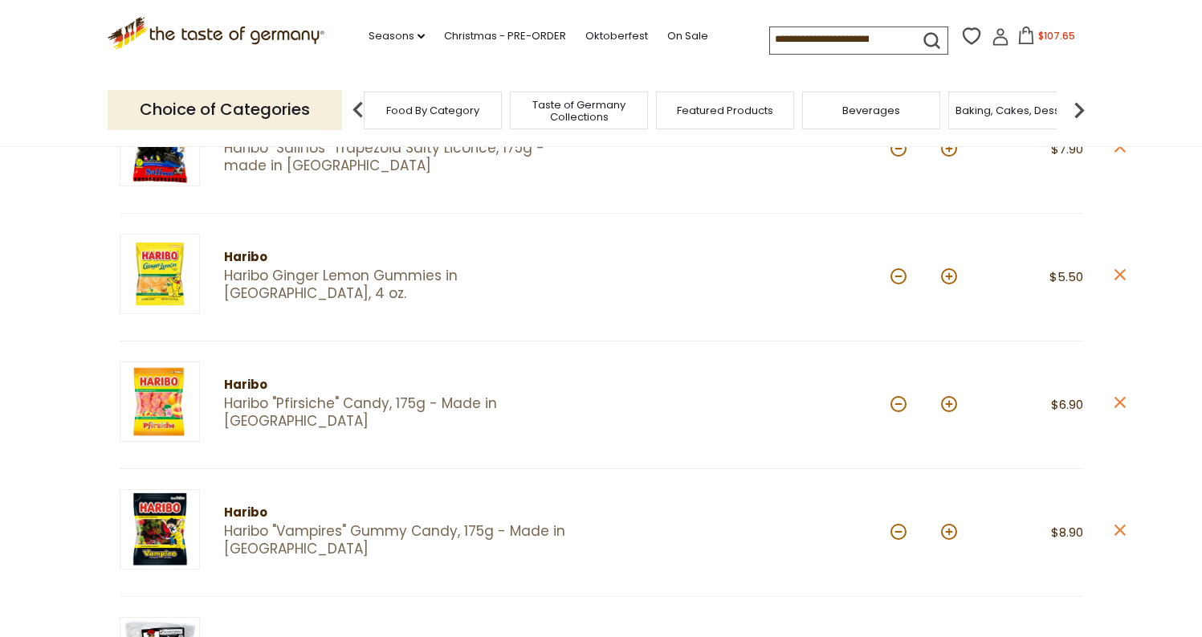
scroll to position [390, 0]
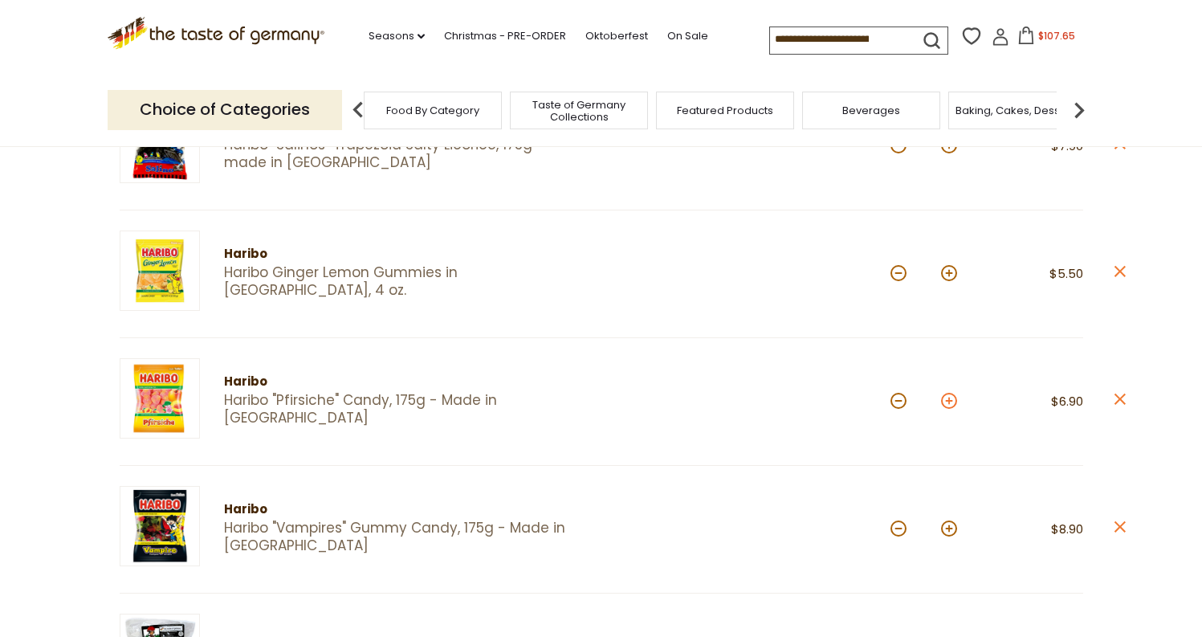
click at [953, 393] on button at bounding box center [949, 401] width 16 height 16
type input "*"
click at [947, 395] on button at bounding box center [949, 401] width 16 height 16
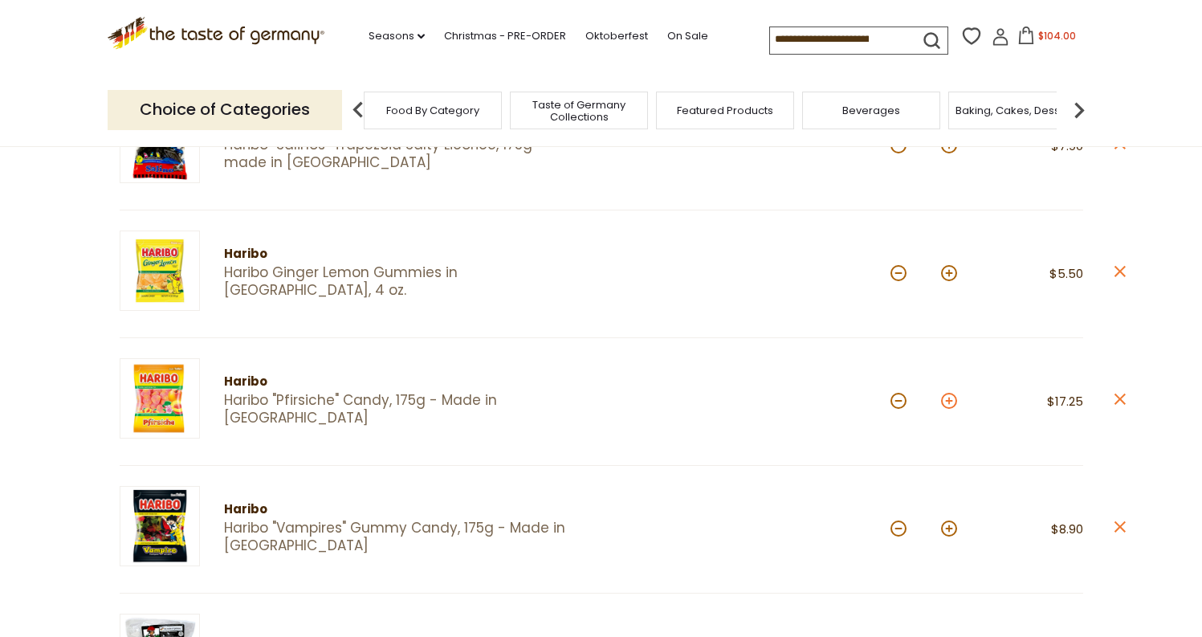
type input "*"
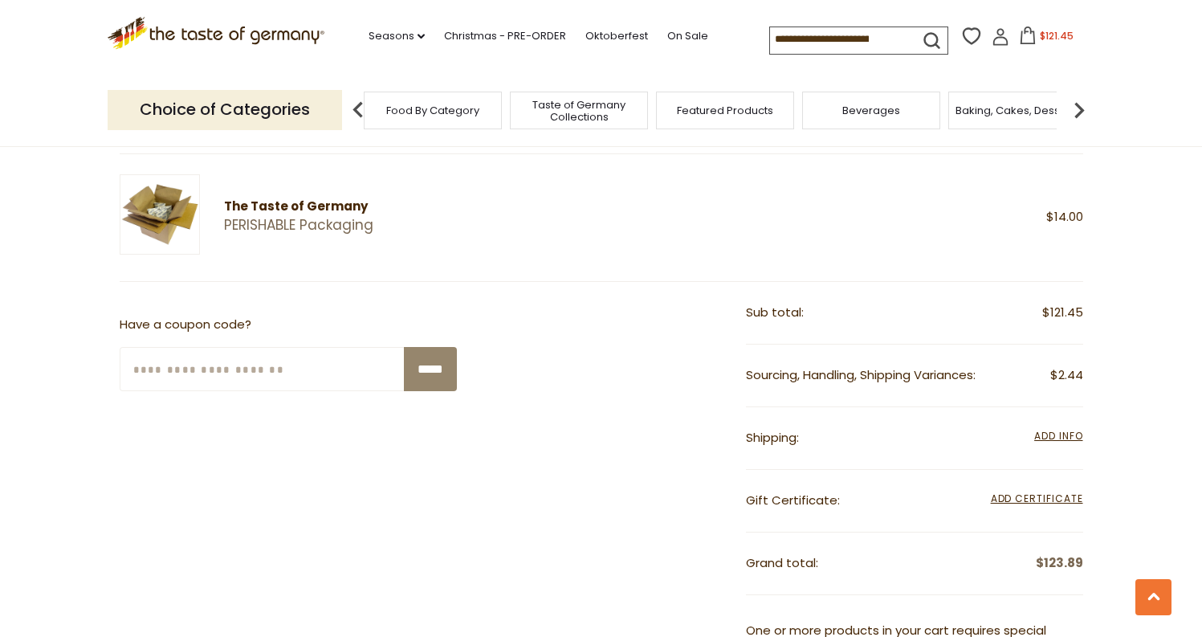
scroll to position [1472, 0]
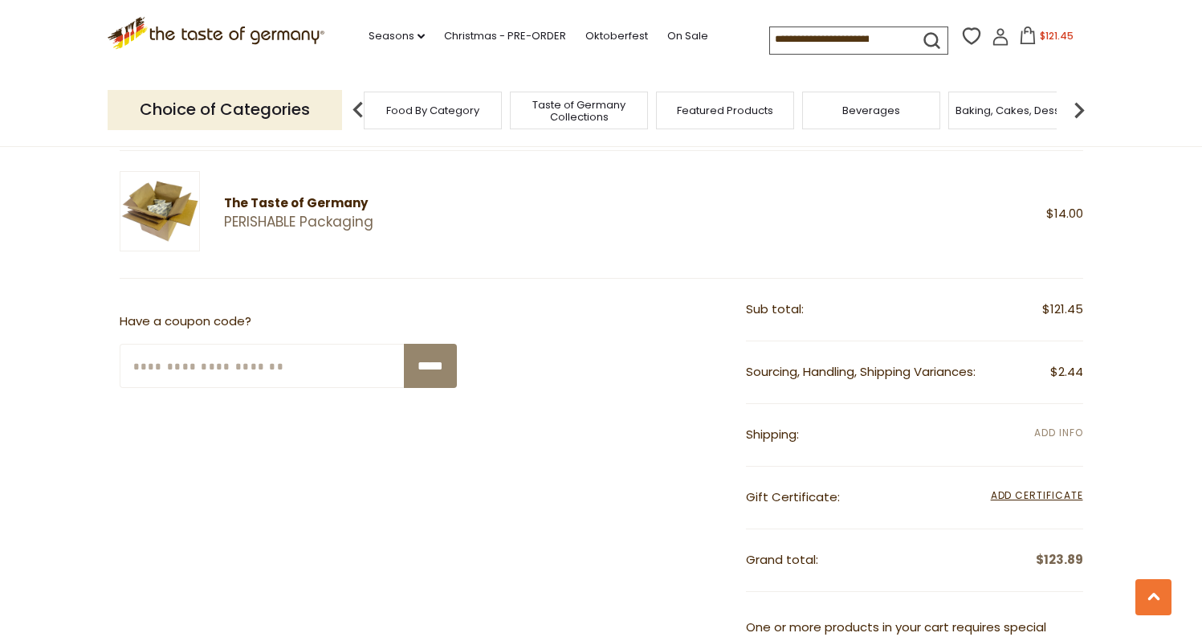
click at [1035, 426] on span "Add Info" at bounding box center [1059, 433] width 48 height 14
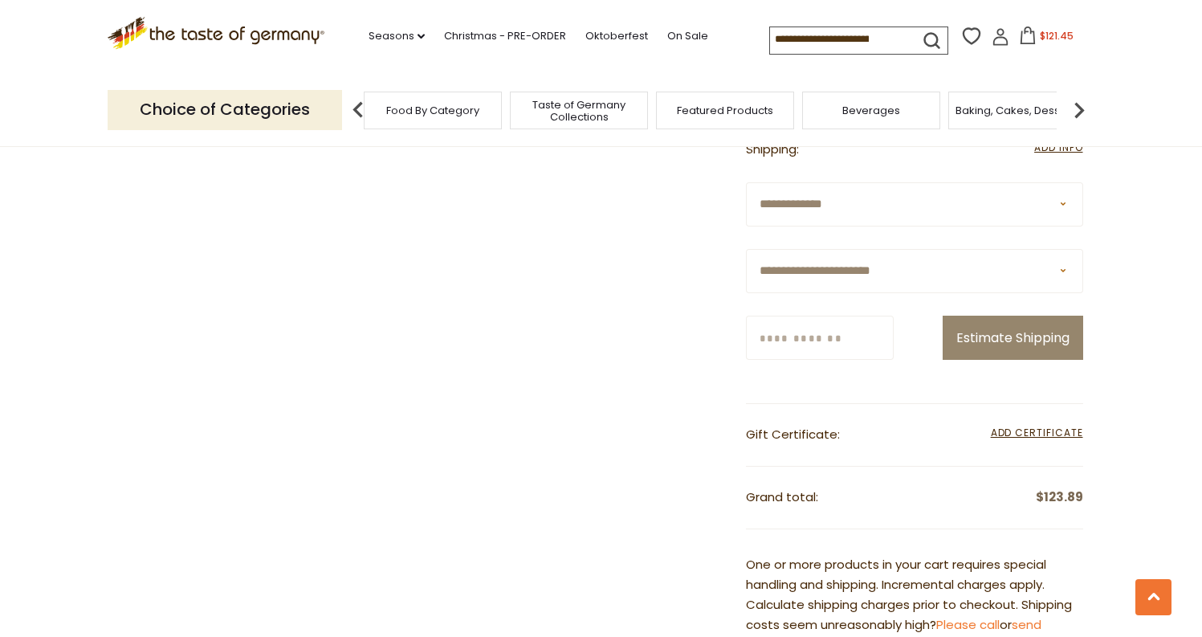
scroll to position [1734, 0]
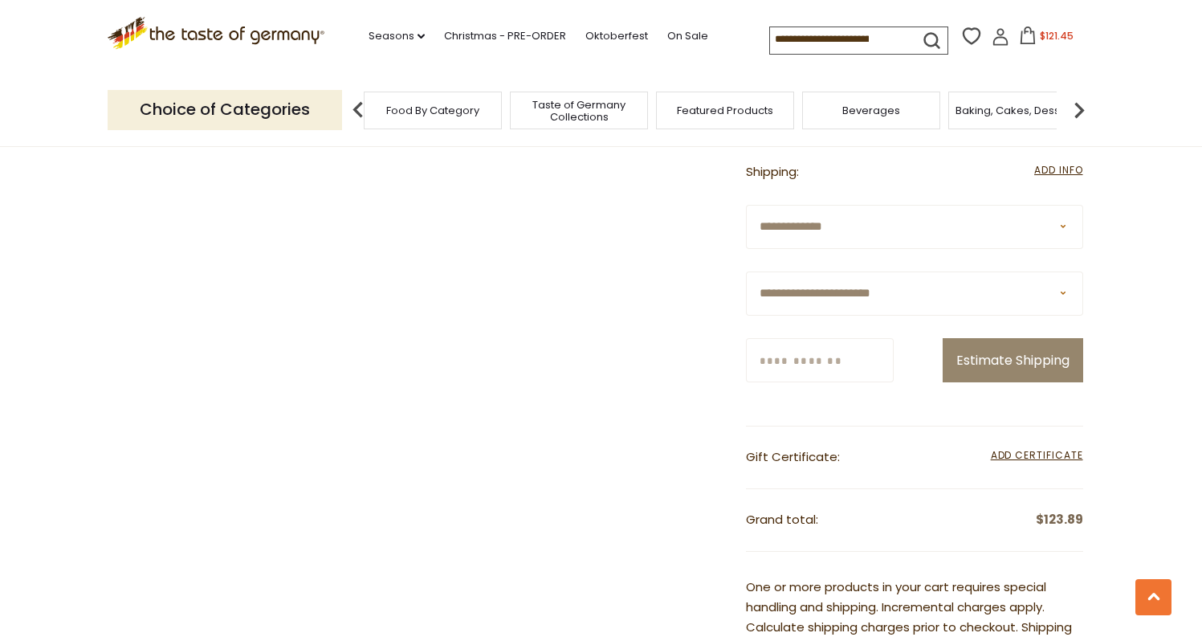
select select "**"
type input "*****"
click at [943, 382] on button "Estimate Shipping" at bounding box center [1013, 360] width 141 height 44
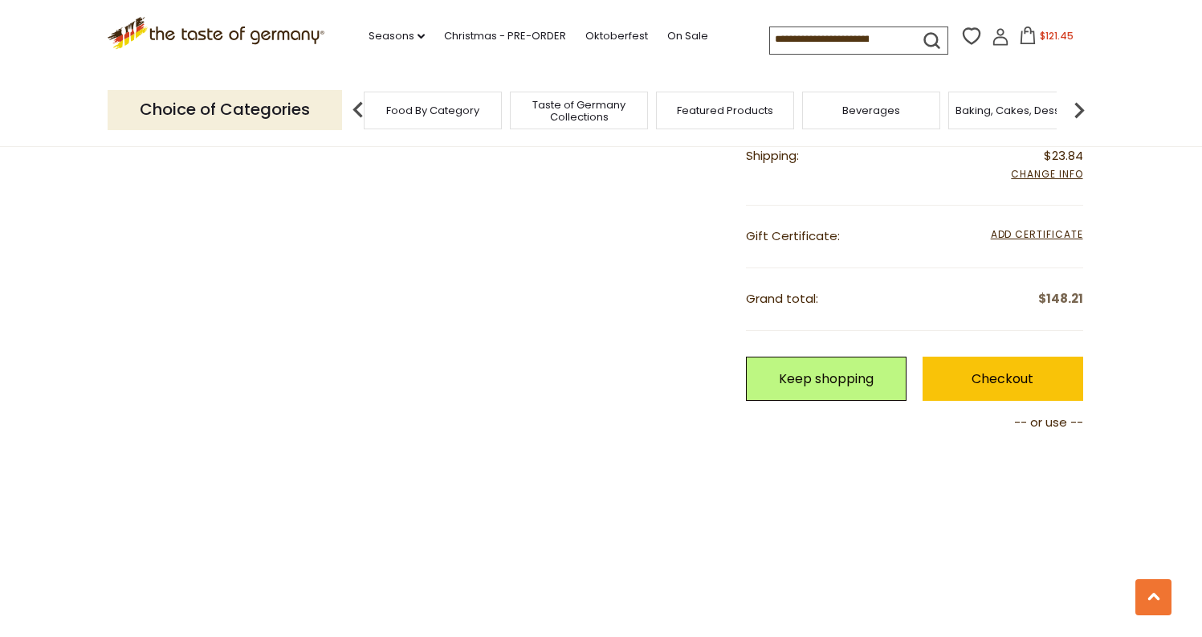
scroll to position [1754, 0]
